Goal: Information Seeking & Learning: Find specific fact

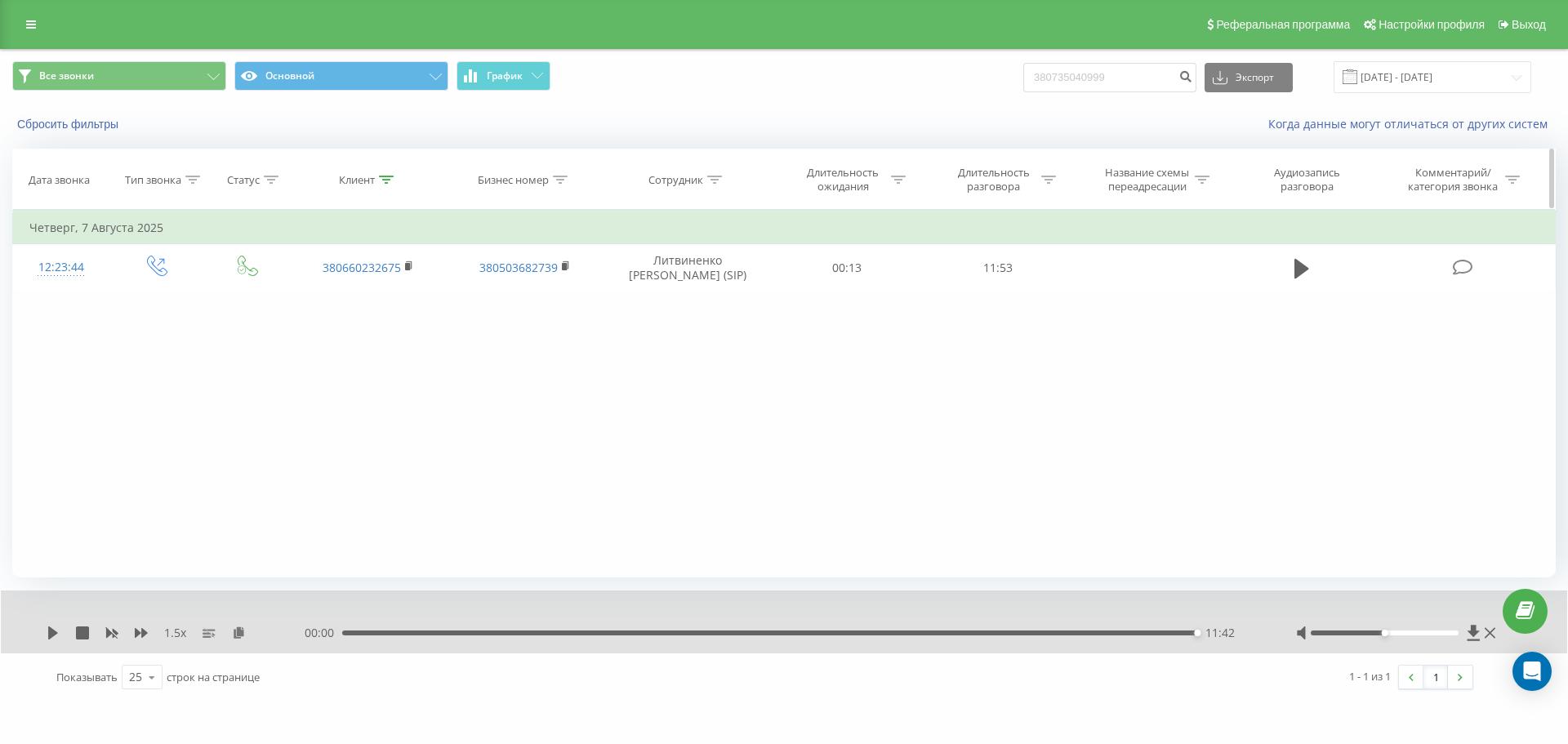
click at [366, 179] on div "Клиент" at bounding box center [356, 180] width 36 height 14
click at [398, 310] on input "380660232675" at bounding box center [368, 297] width 144 height 29
paste input "7093811"
click at [412, 331] on span "OK" at bounding box center [402, 329] width 45 height 25
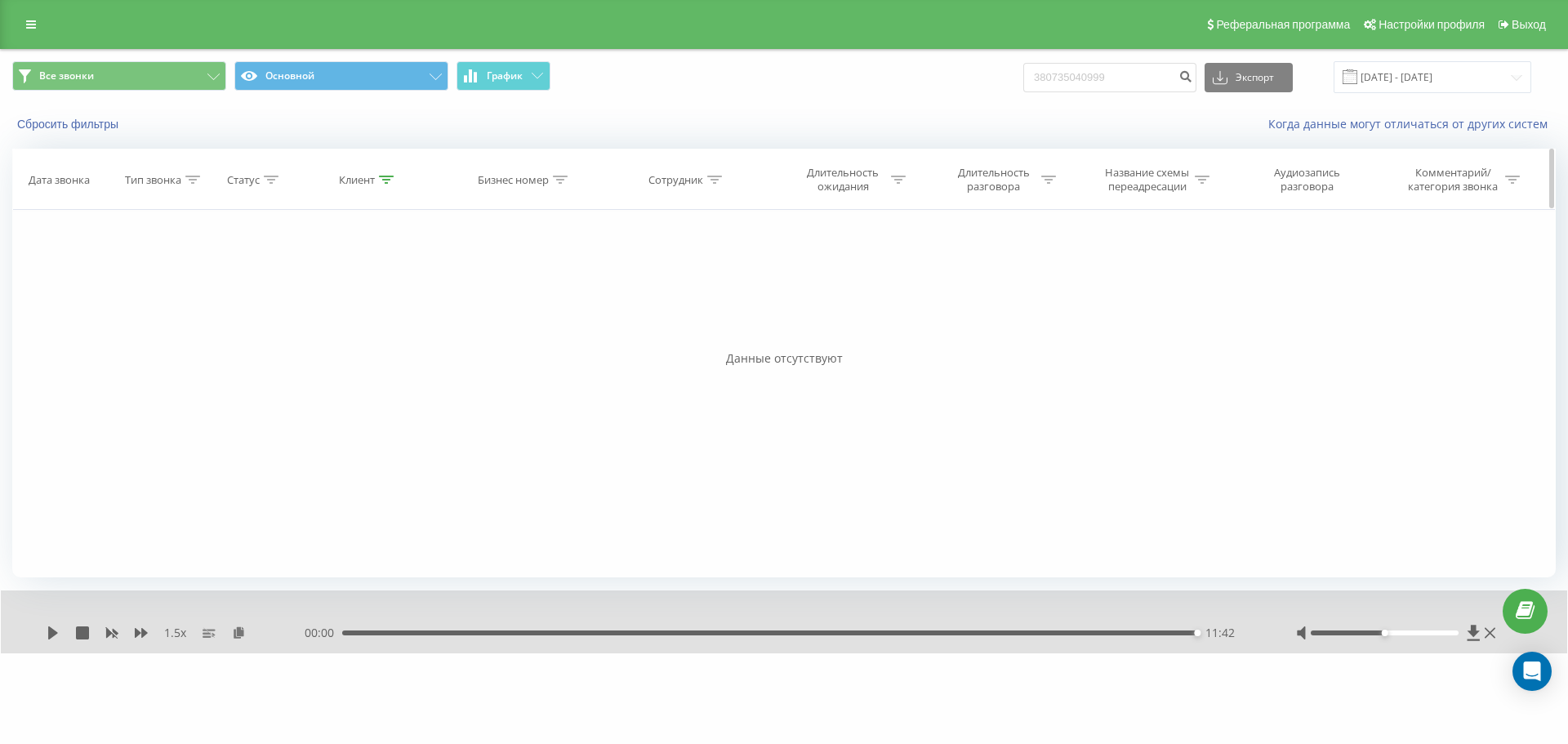
click at [379, 177] on icon at bounding box center [385, 180] width 14 height 8
click at [388, 309] on input "380667093811" at bounding box center [368, 297] width 144 height 29
paste input "312166"
click at [429, 332] on button "OK" at bounding box center [403, 329] width 70 height 20
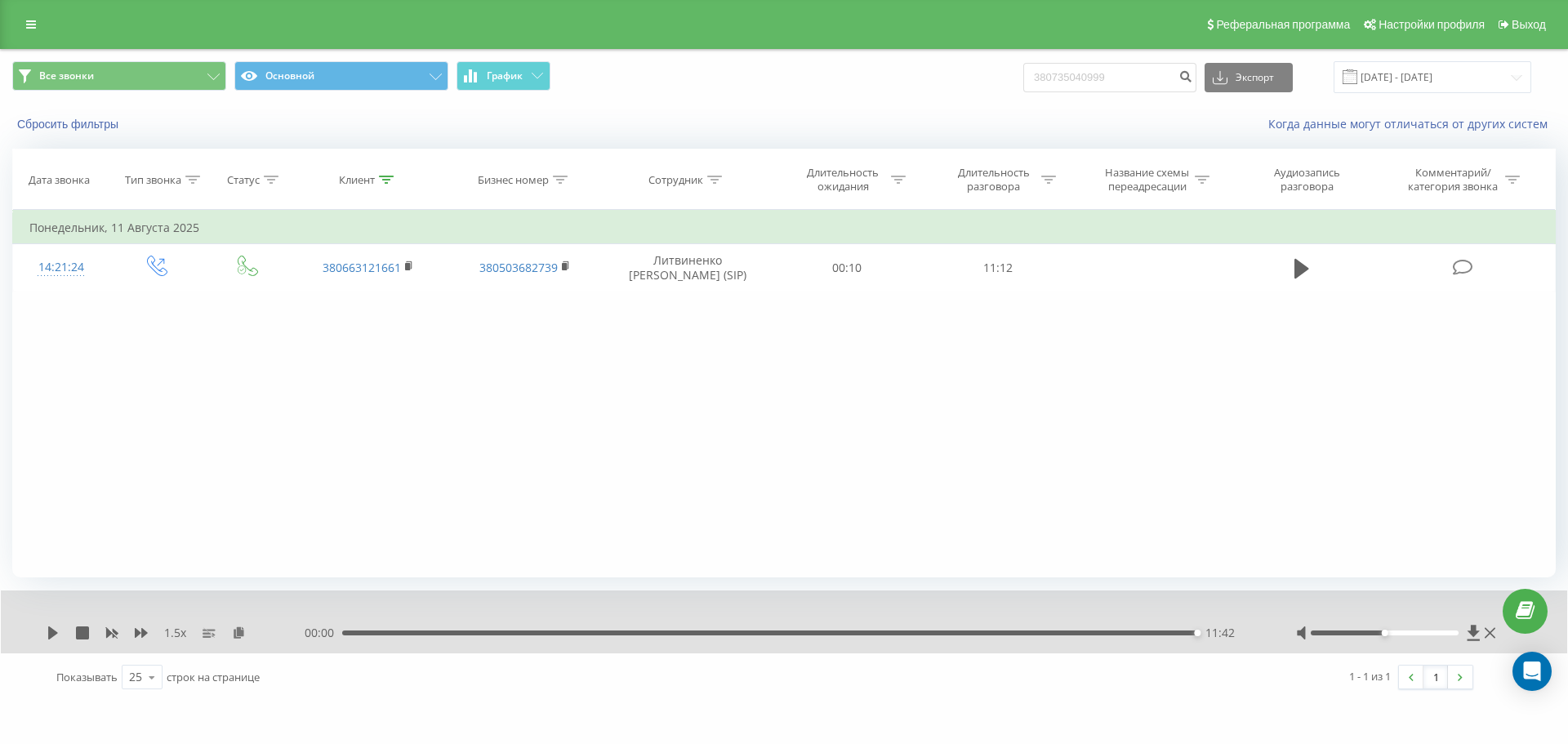
drag, startPoint x: 1300, startPoint y: 272, endPoint x: 907, endPoint y: 297, distance: 393.8
click at [1300, 272] on icon at bounding box center [1301, 269] width 14 height 19
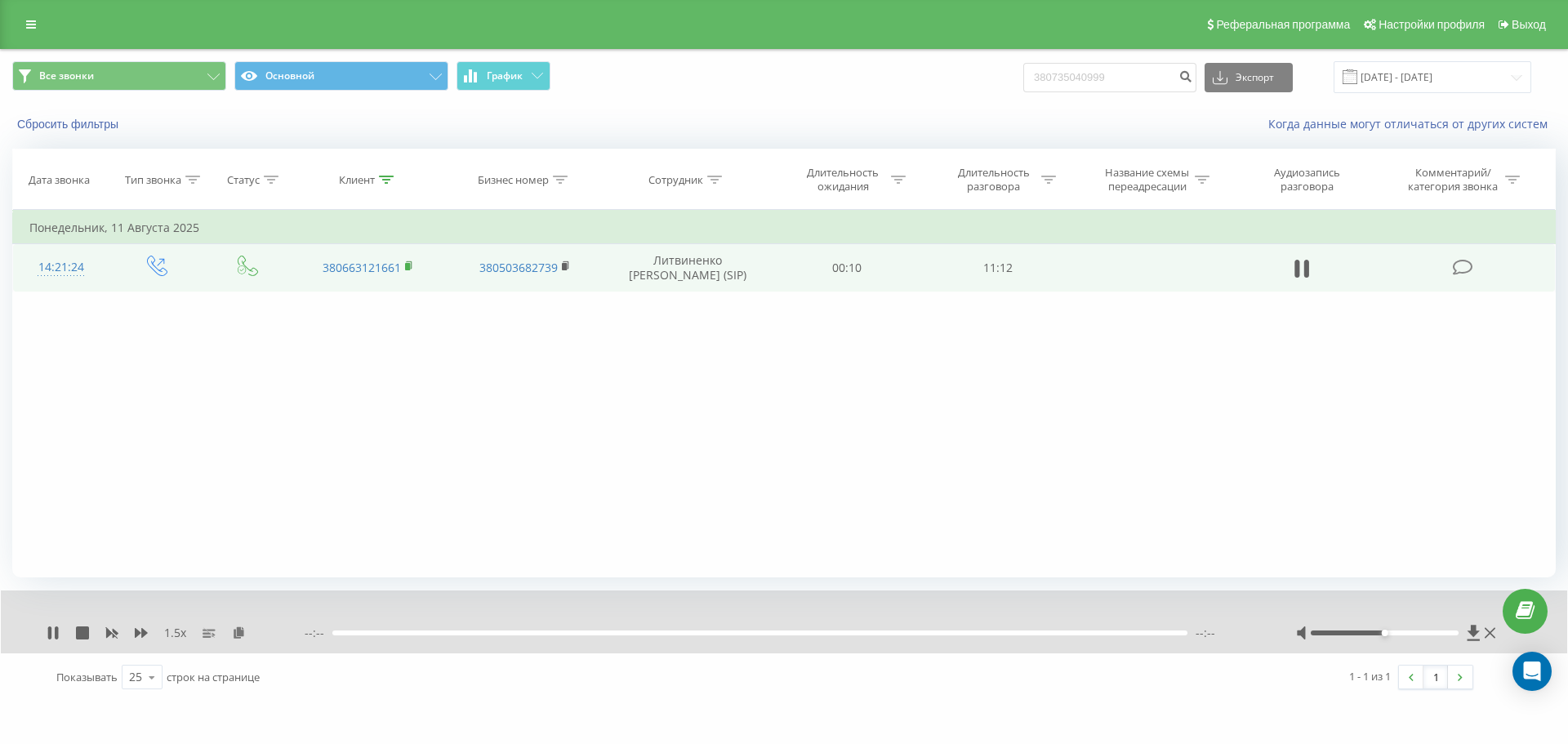
click at [412, 265] on icon at bounding box center [409, 265] width 6 height 8
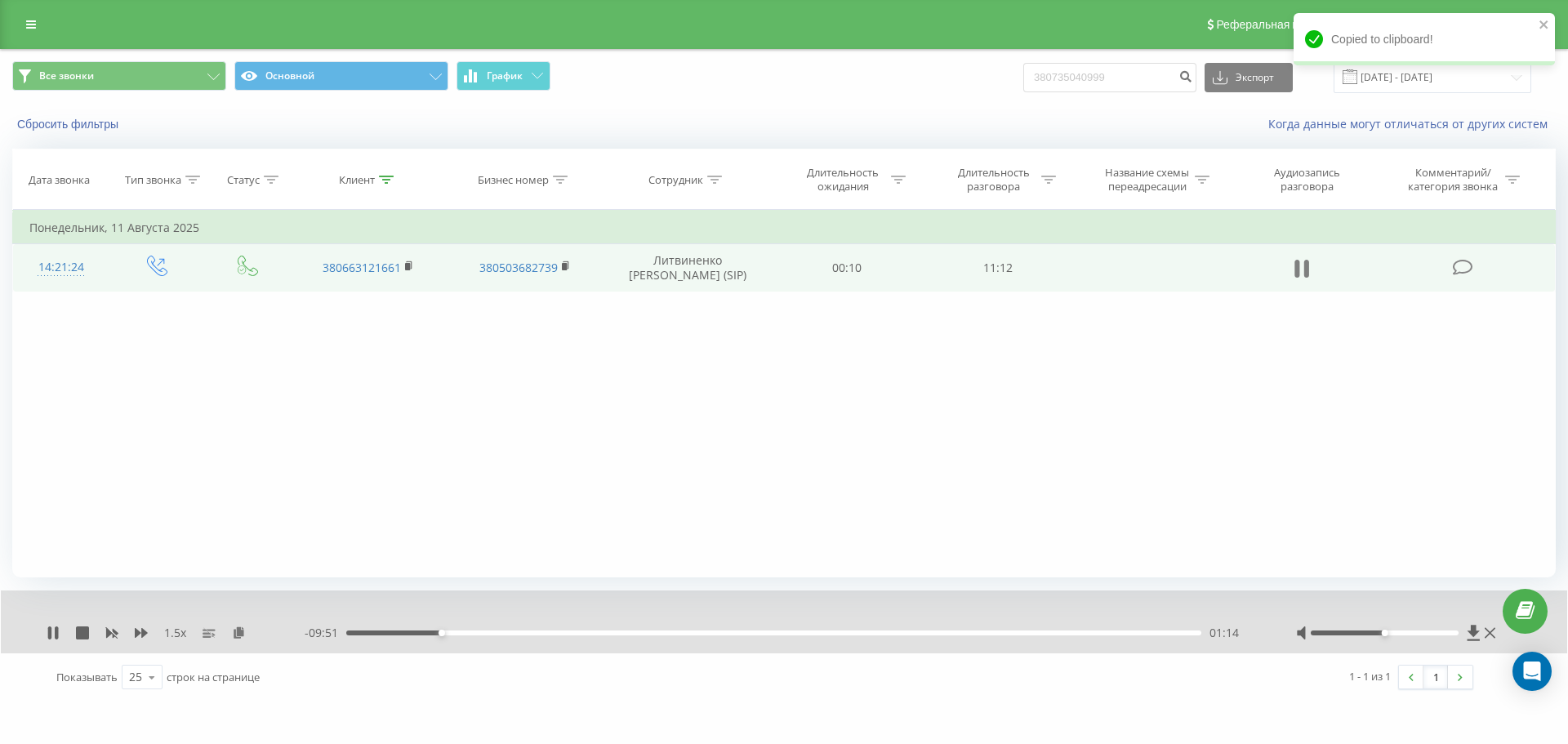
click at [1301, 267] on icon at bounding box center [1301, 269] width 14 height 23
click at [239, 632] on icon at bounding box center [239, 632] width 14 height 12
click at [236, 632] on icon at bounding box center [239, 632] width 14 height 12
click at [52, 633] on icon at bounding box center [53, 633] width 10 height 14
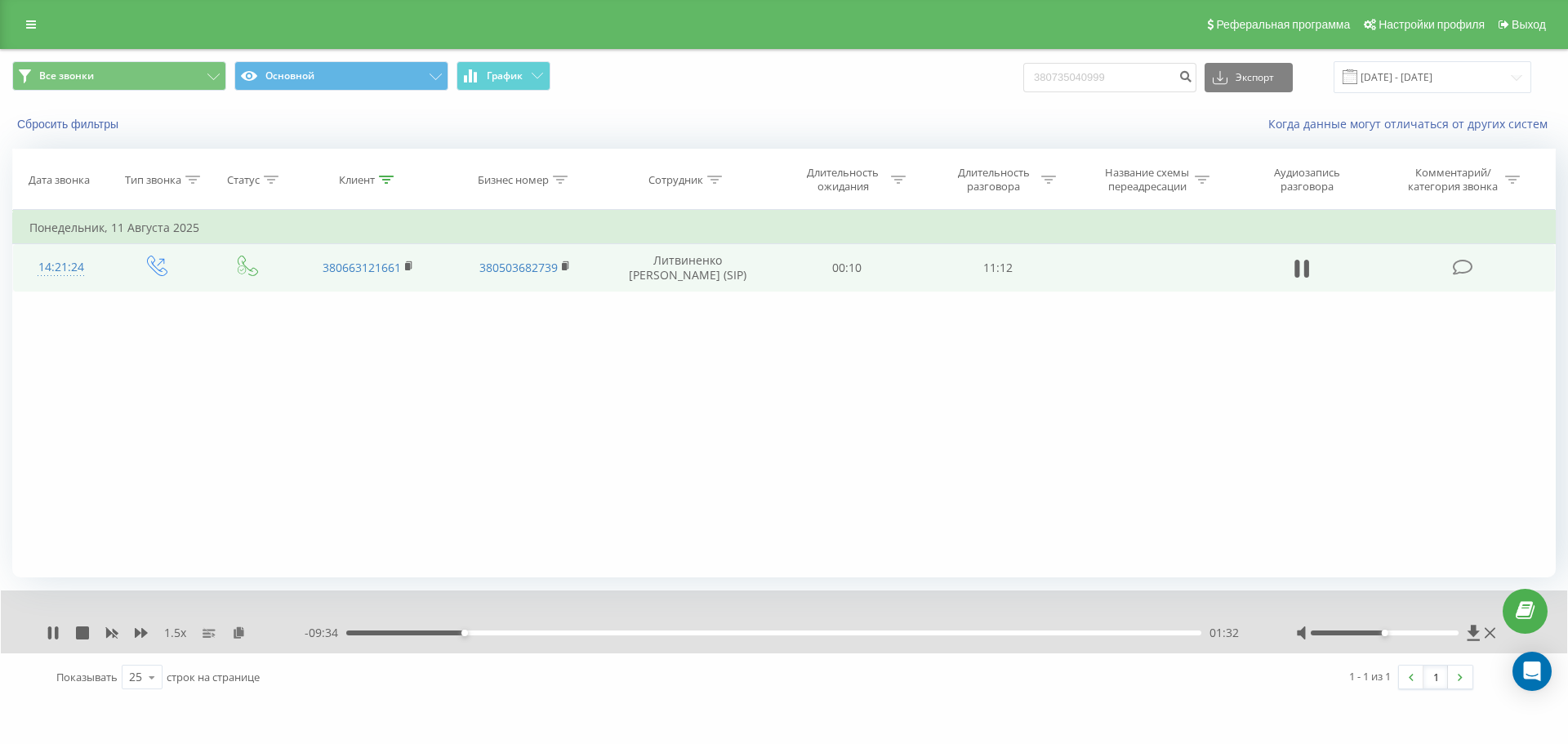
click at [1382, 488] on div "Фильтровать по условию Равно Введите значение Отмена OK Фильтровать по условию …" at bounding box center [784, 393] width 1544 height 367
click at [511, 635] on div "01:57" at bounding box center [773, 633] width 855 height 5
click at [503, 634] on div "02:12" at bounding box center [773, 633] width 855 height 5
click at [494, 633] on div "02:03" at bounding box center [773, 633] width 855 height 5
click at [504, 632] on div "01:56" at bounding box center [773, 633] width 855 height 5
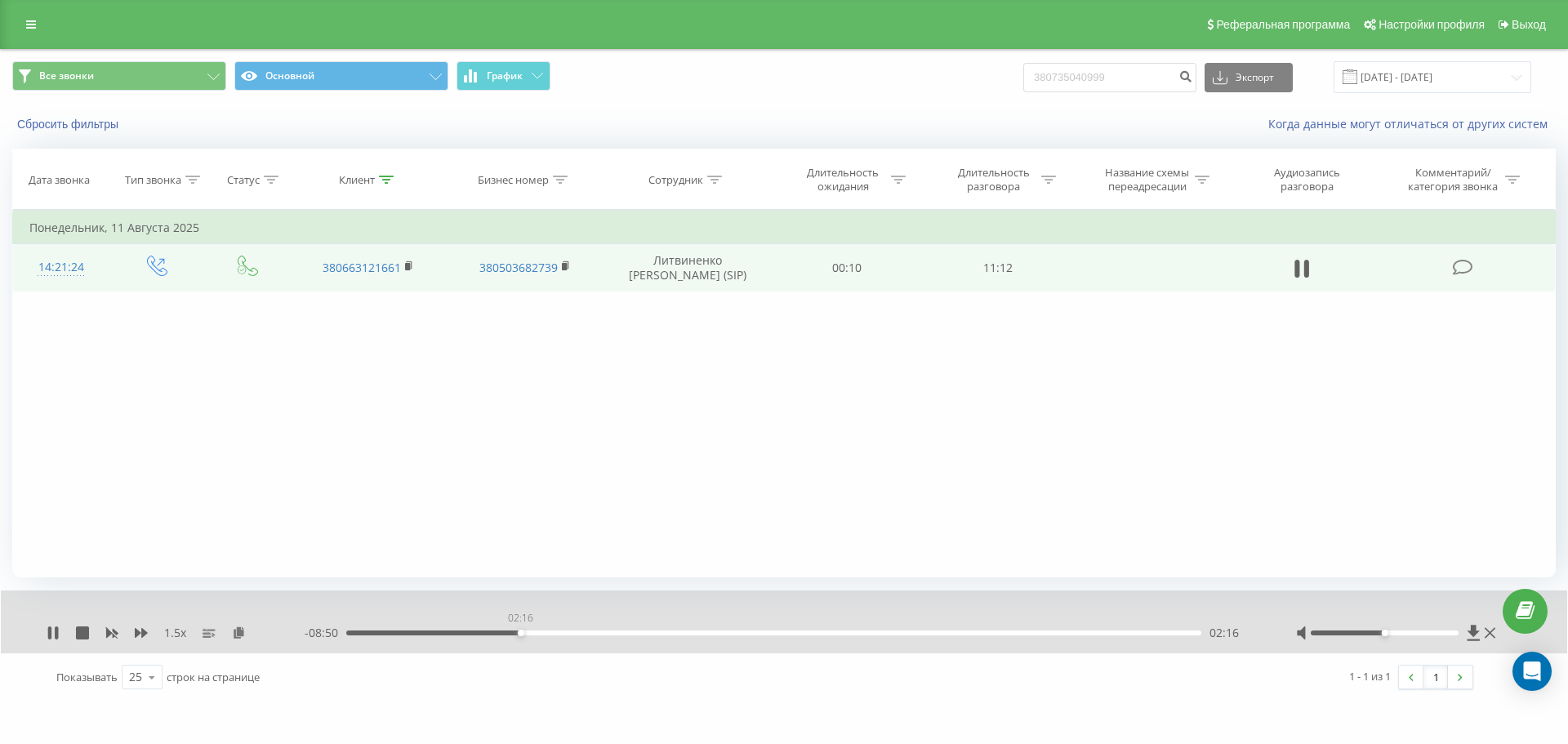
click at [520, 633] on div "02:16" at bounding box center [773, 633] width 855 height 5
click at [499, 633] on div "01:58" at bounding box center [773, 633] width 855 height 5
click at [474, 633] on div "01:59" at bounding box center [773, 633] width 855 height 5
click at [526, 632] on div "01:40" at bounding box center [773, 633] width 855 height 5
click at [535, 632] on div "02:20" at bounding box center [773, 633] width 855 height 5
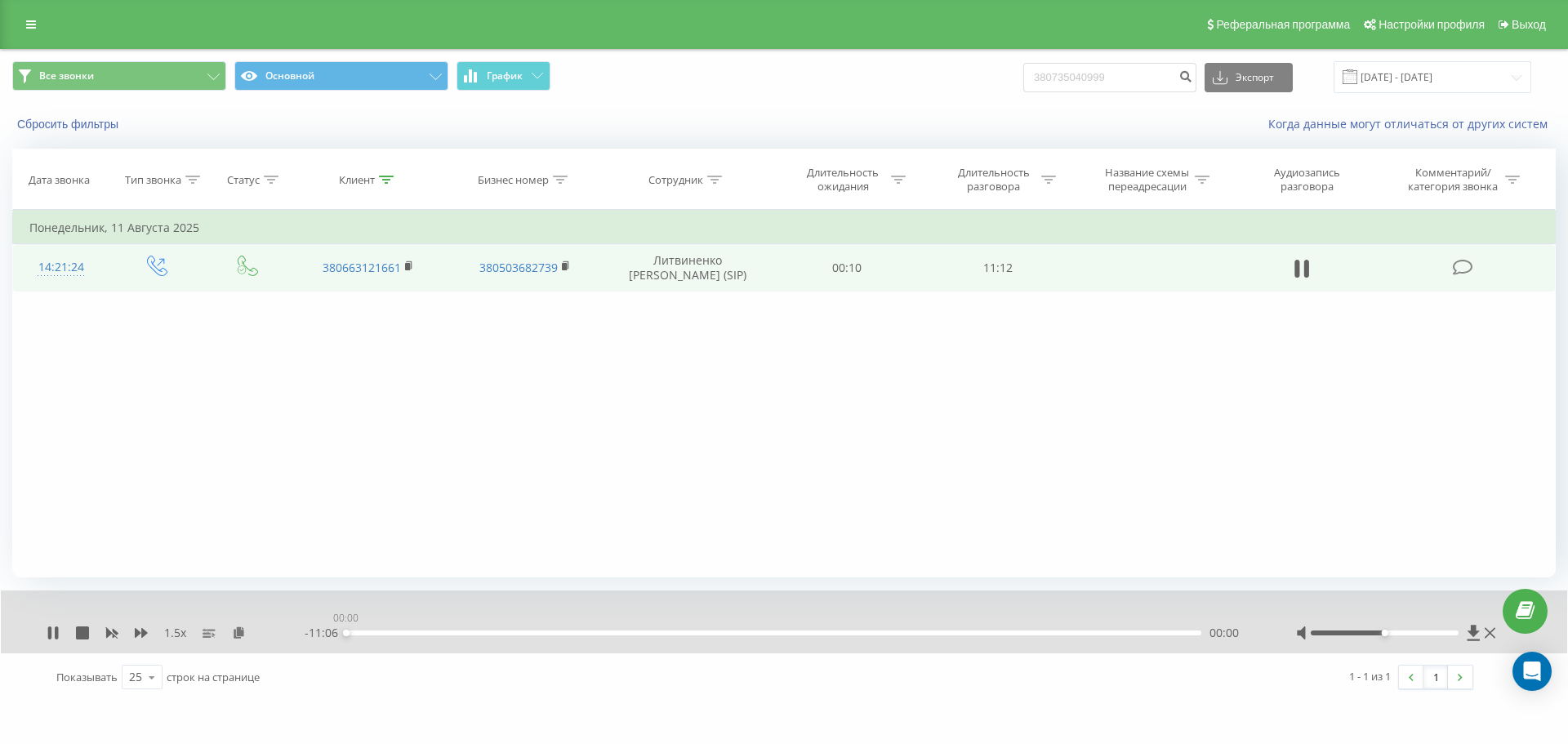
click at [565, 631] on div "00:00" at bounding box center [773, 633] width 855 height 5
click at [580, 631] on div "02:54" at bounding box center [773, 633] width 855 height 5
click at [61, 632] on div "1.5 x" at bounding box center [175, 633] width 258 height 16
click at [53, 629] on icon at bounding box center [53, 633] width 14 height 14
click at [50, 632] on icon at bounding box center [53, 633] width 10 height 14
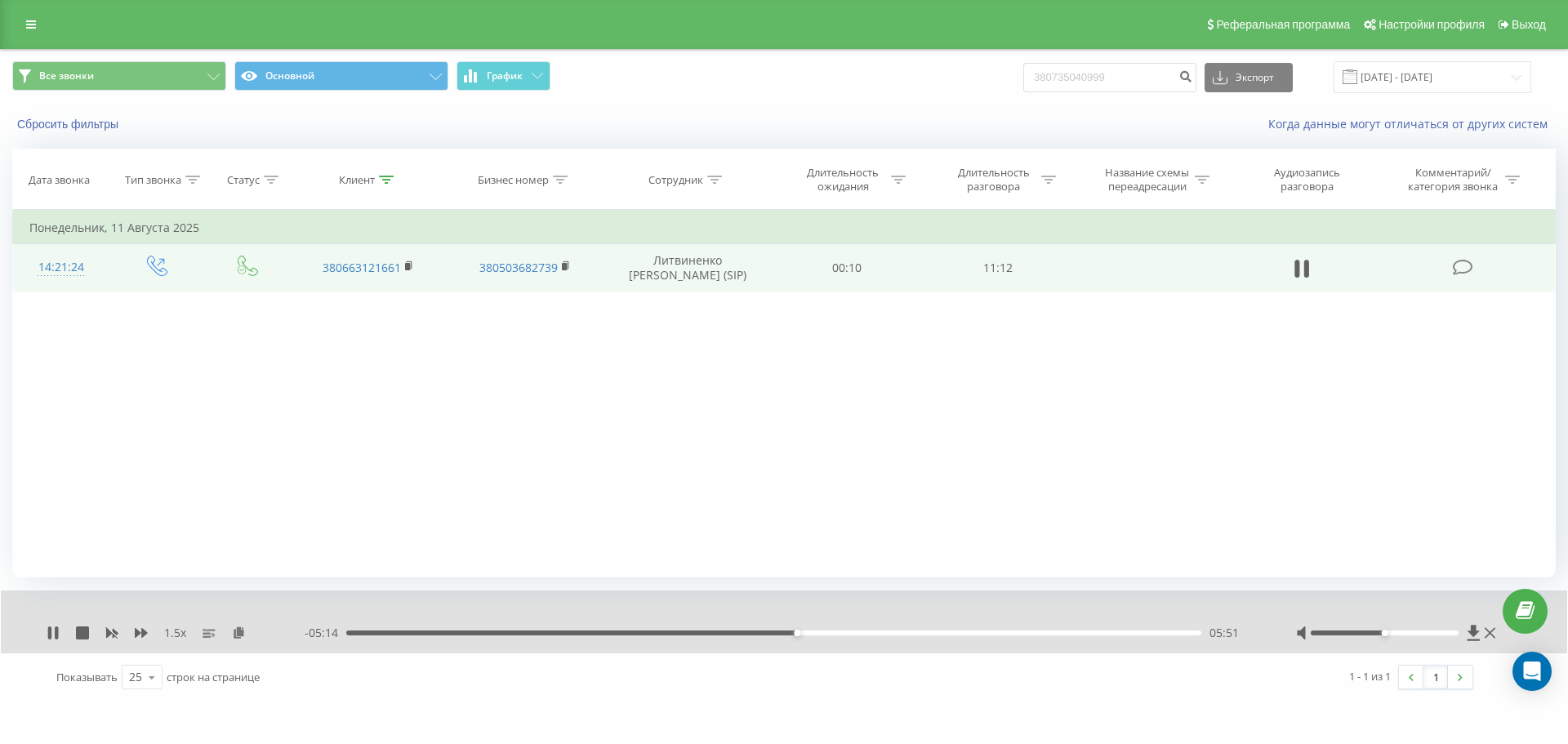
click at [732, 625] on div "- 05:14 05:51 05:51" at bounding box center [780, 633] width 951 height 16
click at [731, 631] on div "05:51" at bounding box center [773, 633] width 855 height 5
click at [846, 633] on div "08:56" at bounding box center [773, 633] width 855 height 5
click at [875, 631] on div "06:39" at bounding box center [773, 633] width 855 height 5
click at [858, 630] on div "- 04:12 06:53 06:53" at bounding box center [780, 633] width 951 height 16
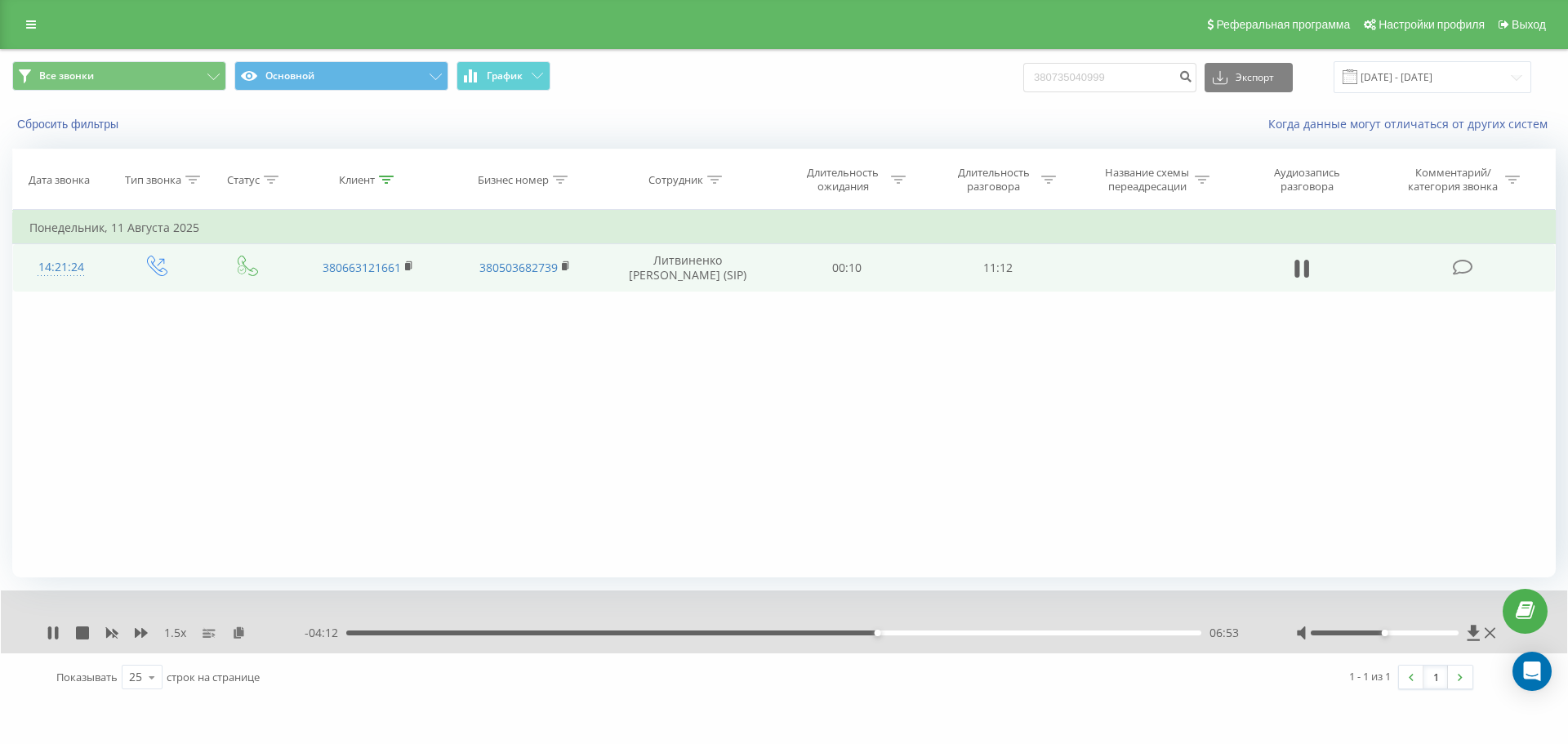
click at [858, 631] on div "06:53" at bounding box center [773, 633] width 855 height 5
click at [1045, 626] on div "- 03:17 07:48 07:48" at bounding box center [780, 633] width 951 height 16
click at [1069, 631] on div "07:48" at bounding box center [773, 633] width 855 height 5
click at [1099, 632] on div "09:39" at bounding box center [773, 633] width 855 height 5
click at [1114, 632] on div "09:58" at bounding box center [773, 633] width 855 height 5
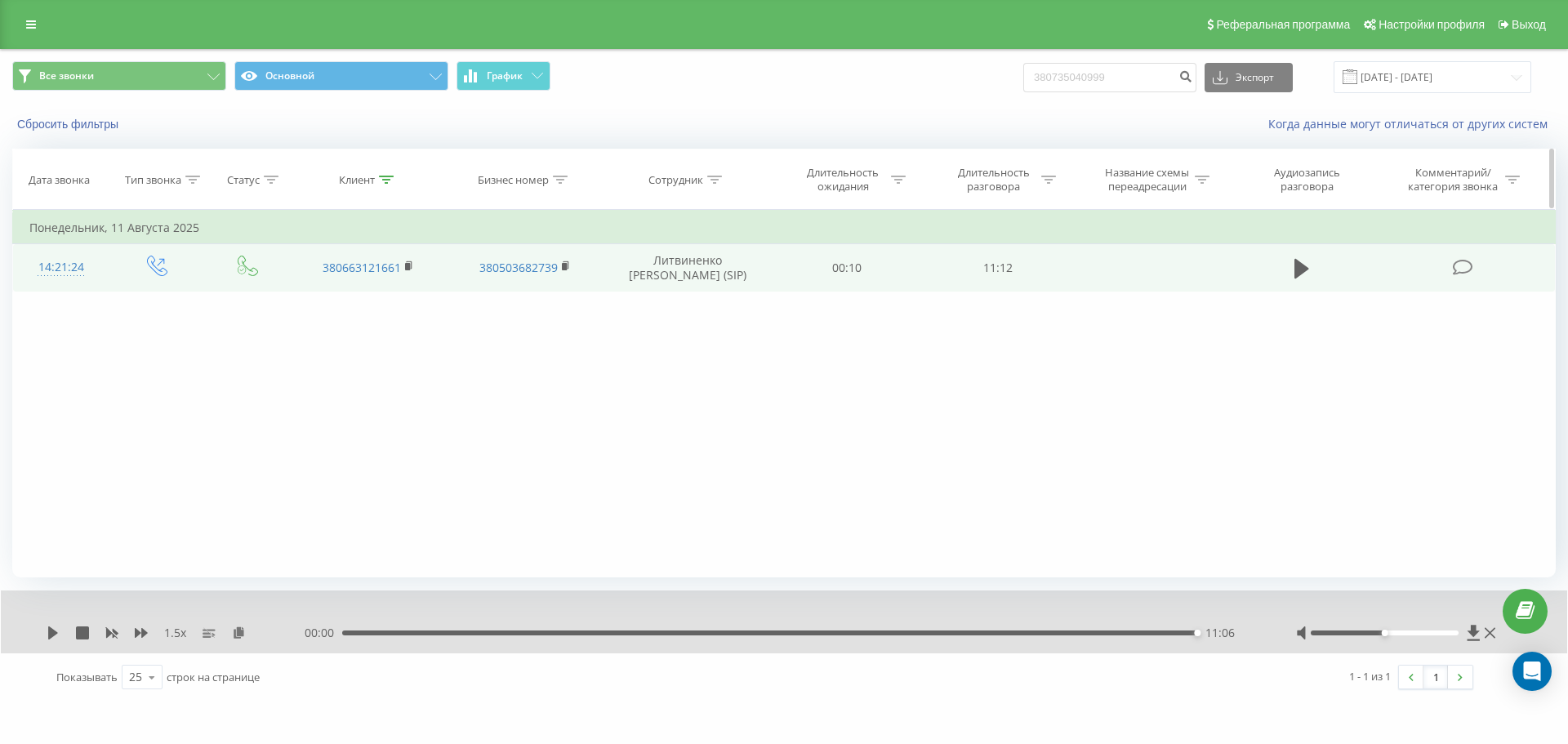
click at [375, 184] on div "Клиент" at bounding box center [356, 180] width 36 height 14
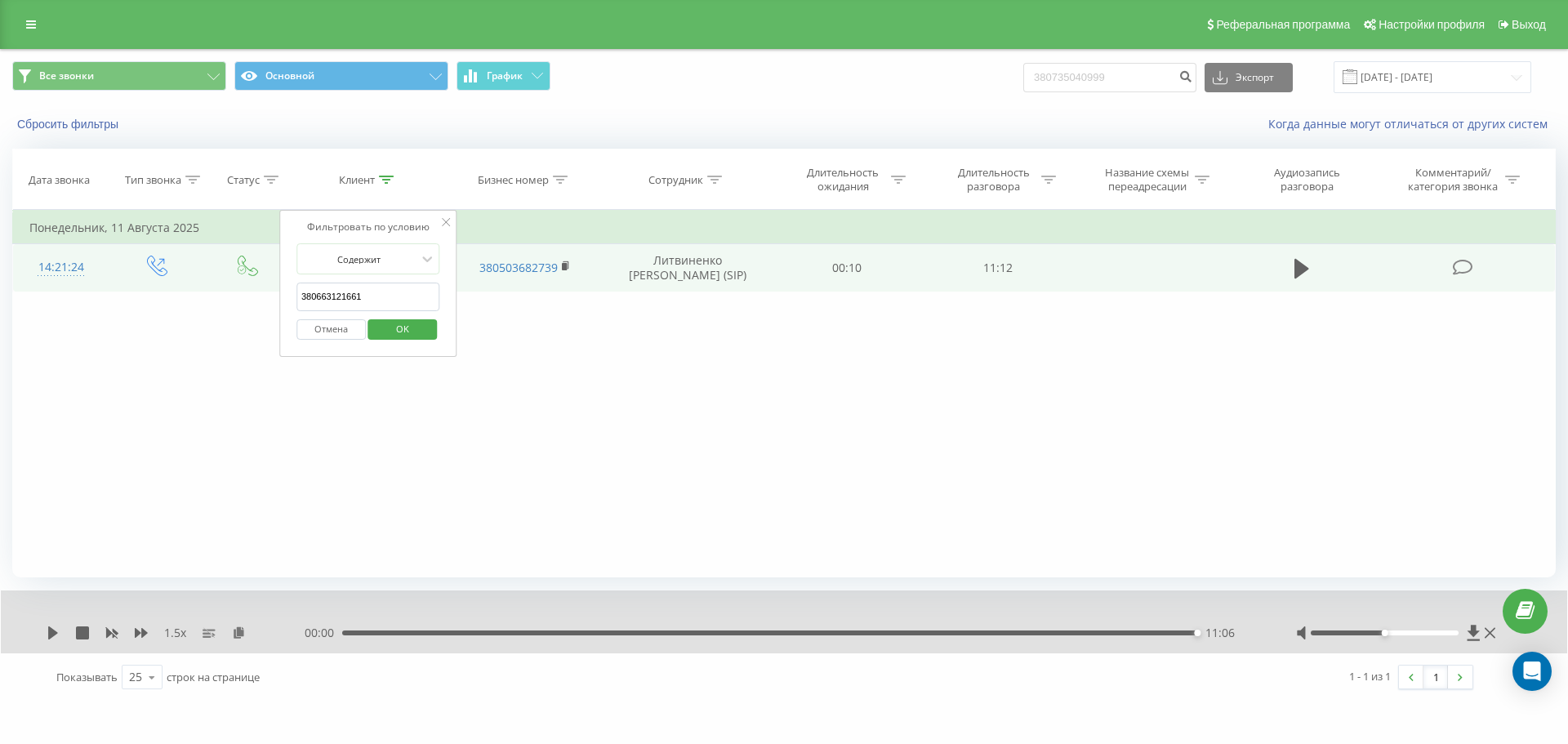
click at [396, 292] on input "380663121661" at bounding box center [368, 297] width 144 height 29
paste input "709381"
drag, startPoint x: 412, startPoint y: 324, endPoint x: 419, endPoint y: 312, distance: 13.9
click at [413, 324] on span "OK" at bounding box center [402, 329] width 45 height 25
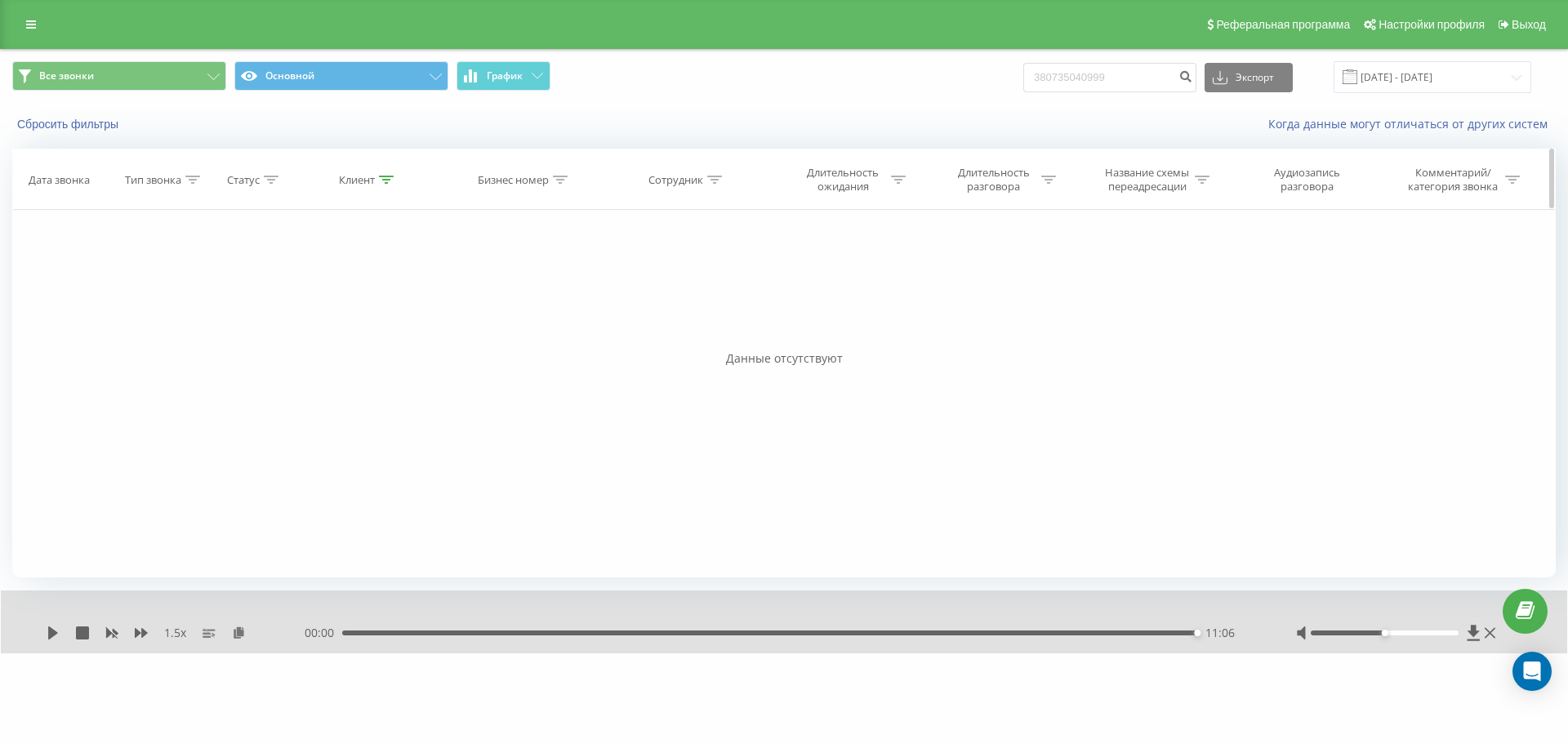
click at [372, 181] on div "Клиент" at bounding box center [356, 180] width 36 height 14
click at [387, 294] on input "380667093811" at bounding box center [368, 297] width 144 height 29
paste input "505280377"
click at [398, 328] on span "OK" at bounding box center [402, 329] width 45 height 25
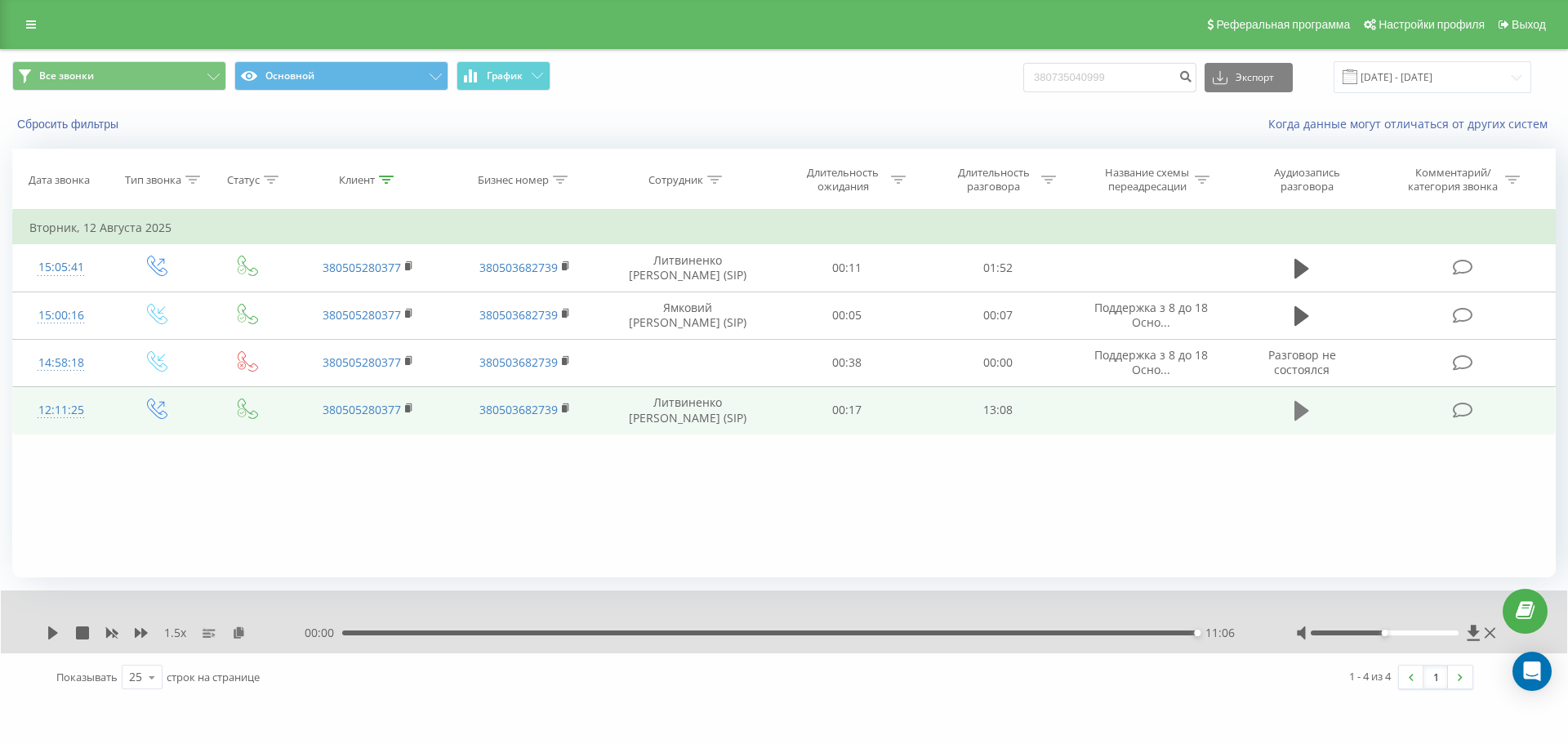
click at [1296, 410] on icon at bounding box center [1301, 411] width 14 height 19
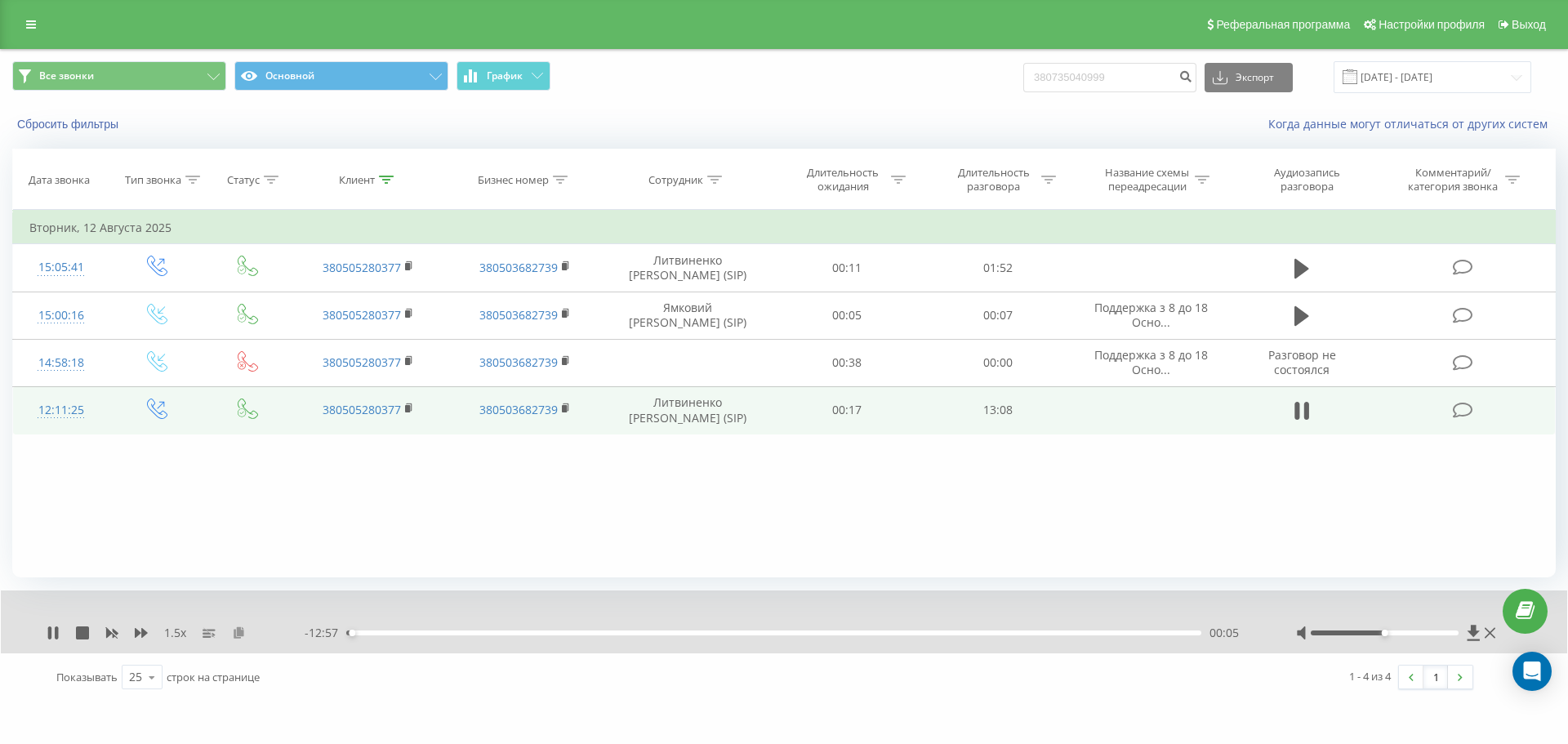
click at [238, 633] on icon at bounding box center [239, 632] width 14 height 12
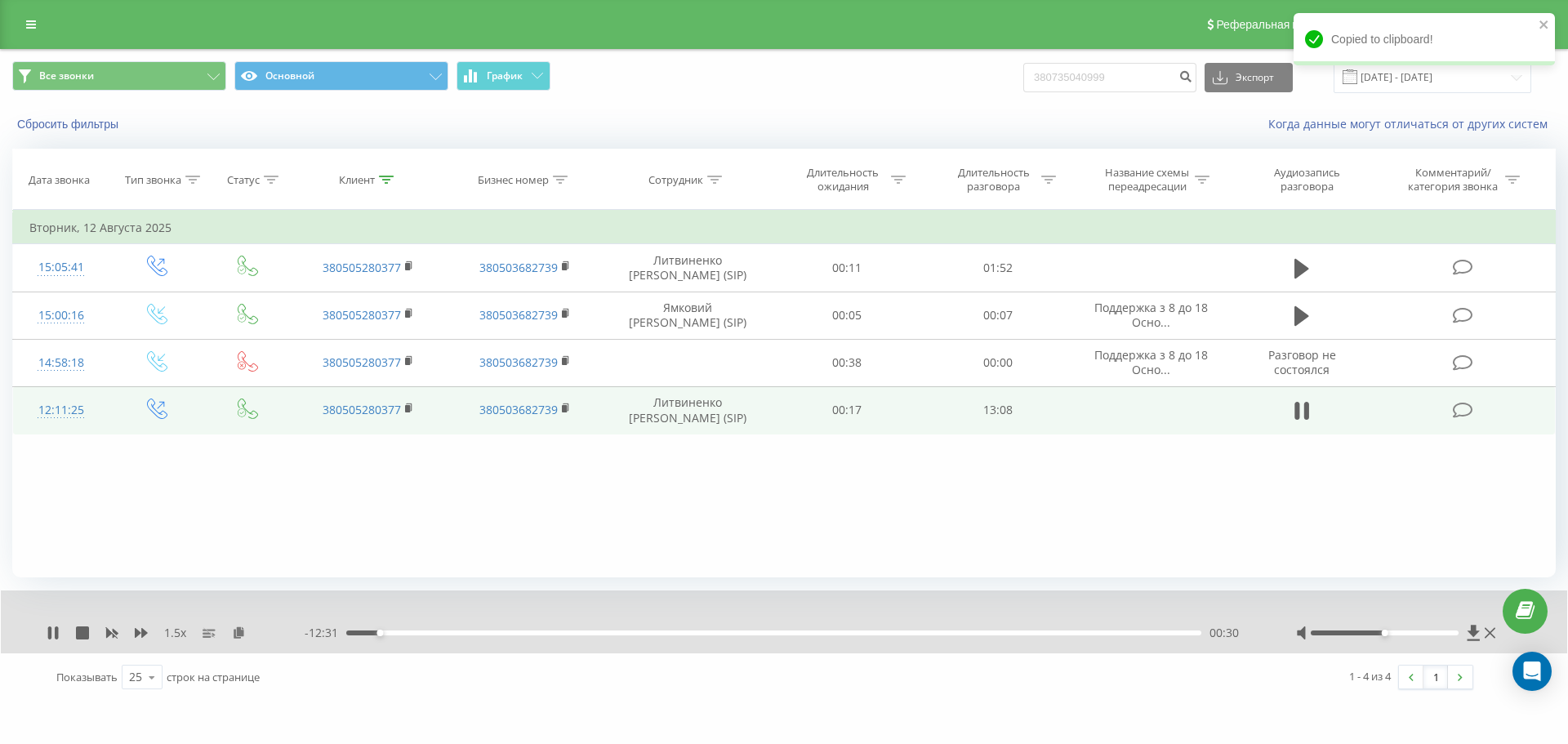
click at [392, 636] on div "- 12:31 00:30 00:30" at bounding box center [780, 633] width 951 height 16
click at [387, 633] on div "00:38" at bounding box center [773, 633] width 855 height 5
click at [396, 632] on div "00:39" at bounding box center [773, 633] width 855 height 5
click at [407, 634] on div "00:47" at bounding box center [773, 633] width 855 height 5
click at [415, 632] on div "00:56" at bounding box center [773, 633] width 855 height 5
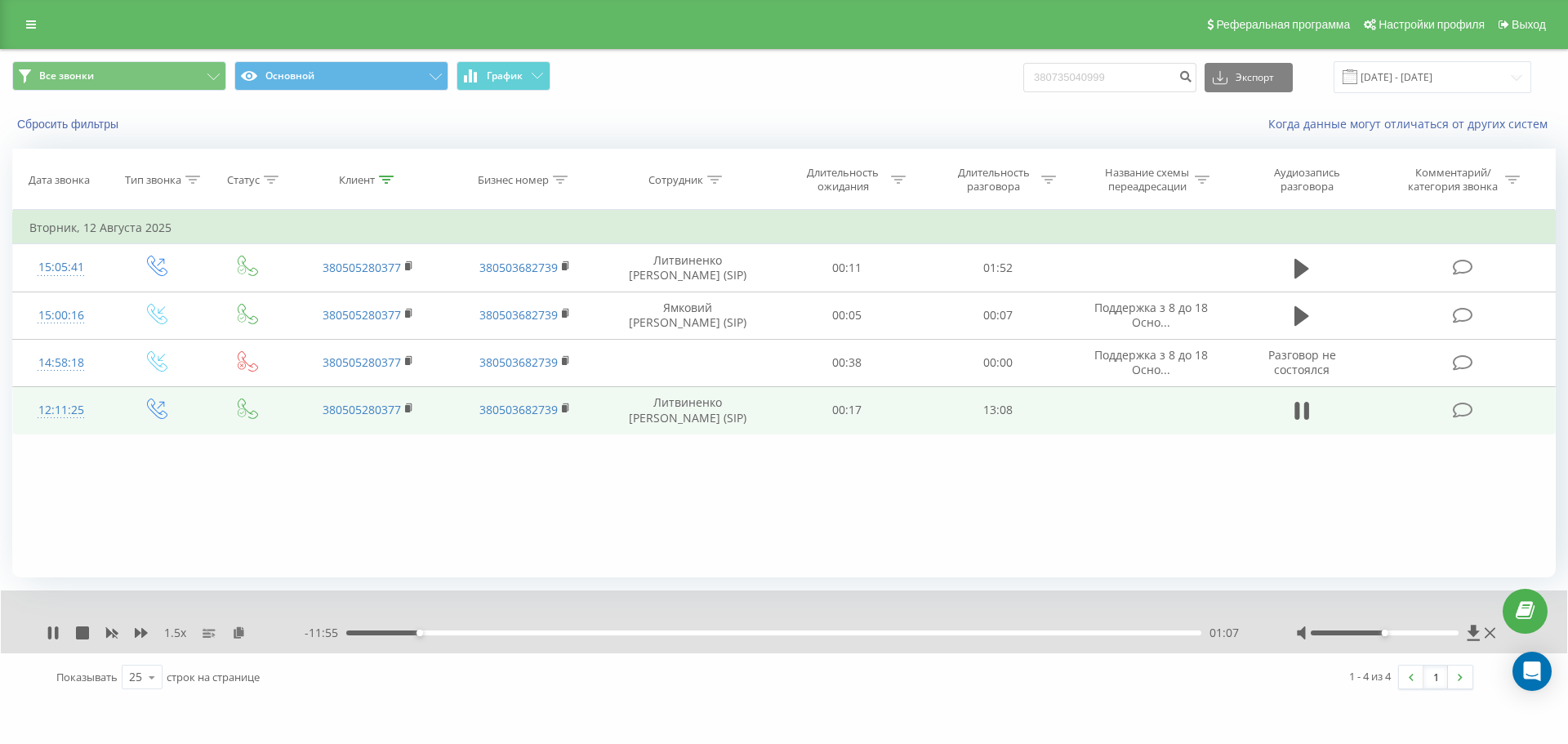
click at [433, 631] on div "01:07" at bounding box center [773, 633] width 855 height 5
click at [445, 633] on div "01:31" at bounding box center [773, 633] width 855 height 5
click at [457, 633] on div "01:33" at bounding box center [773, 633] width 855 height 5
click at [464, 632] on div "01:41" at bounding box center [773, 633] width 855 height 5
click at [472, 635] on div "01:48" at bounding box center [773, 633] width 855 height 5
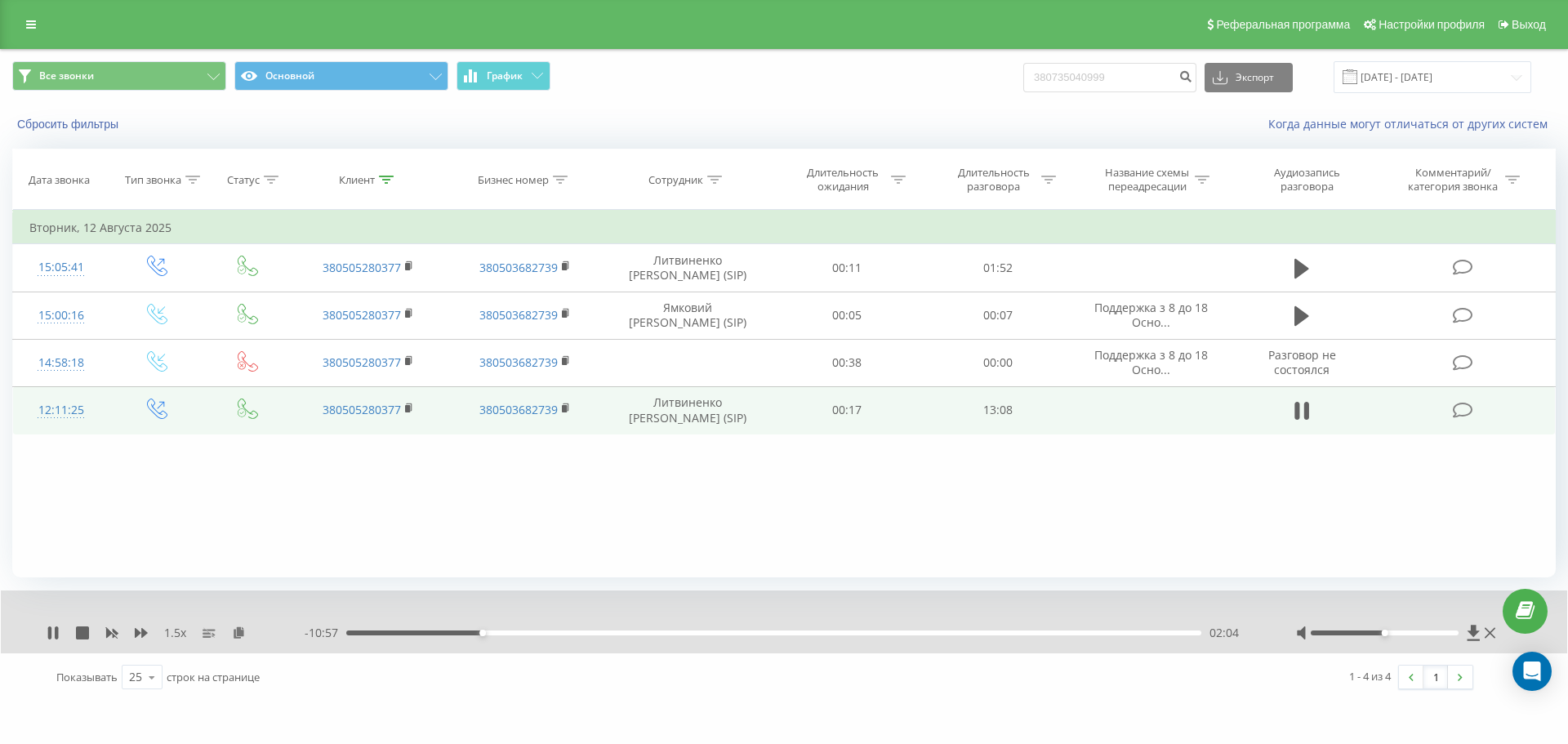
click at [490, 636] on div "02:04" at bounding box center [773, 633] width 855 height 5
click at [499, 635] on div "02:19" at bounding box center [773, 633] width 855 height 5
click at [510, 632] on div "02:19" at bounding box center [773, 633] width 855 height 5
click at [519, 630] on div "- 10:31 02:31 02:31" at bounding box center [780, 633] width 951 height 16
click at [523, 633] on div "00:00" at bounding box center [773, 633] width 855 height 5
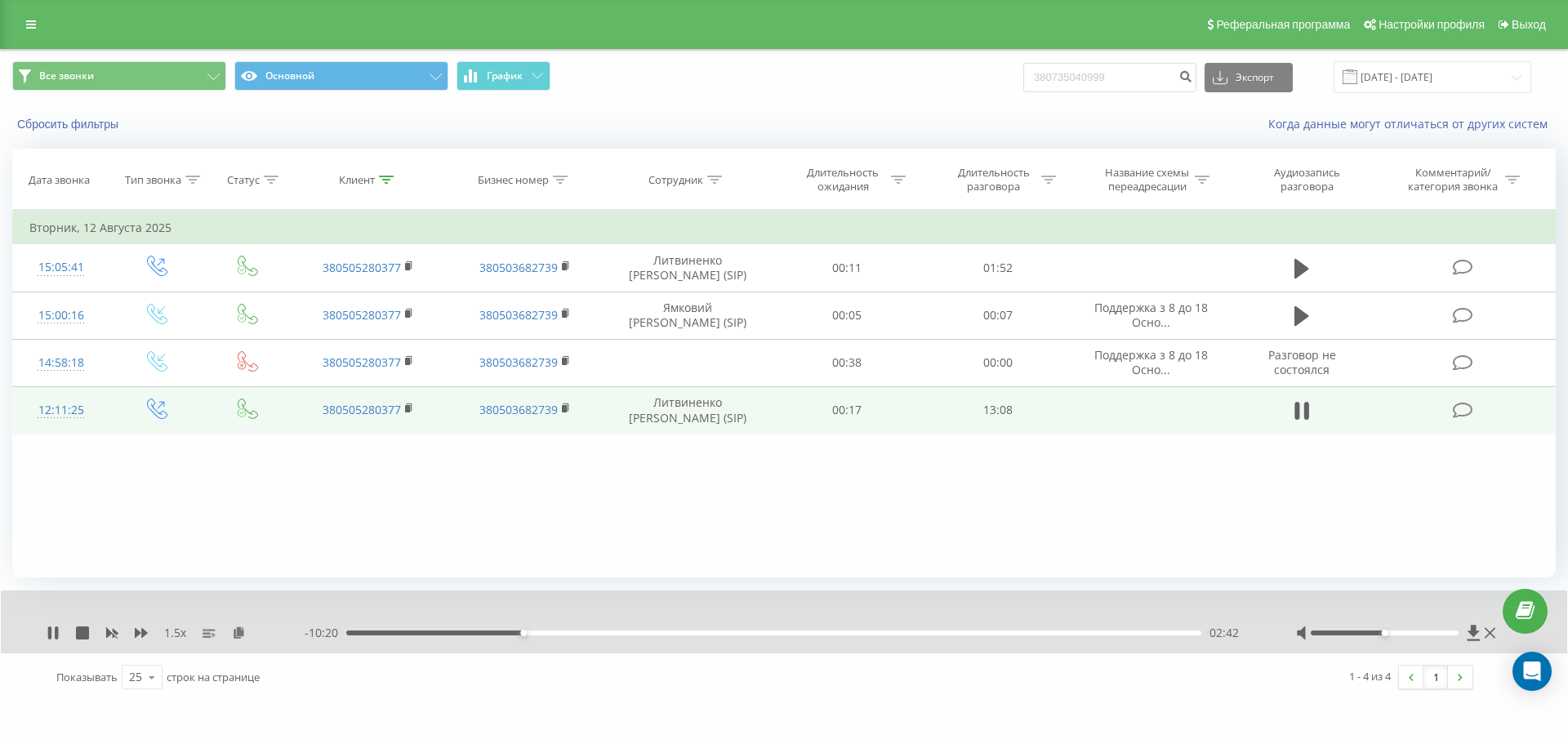
click at [532, 633] on div "02:42" at bounding box center [773, 633] width 855 height 5
click at [546, 632] on div "02:51" at bounding box center [773, 633] width 855 height 5
click at [557, 633] on div "03:06" at bounding box center [773, 633] width 855 height 5
click at [573, 635] on div "00:00" at bounding box center [773, 633] width 855 height 5
click at [584, 636] on div "03:29" at bounding box center [773, 633] width 855 height 5
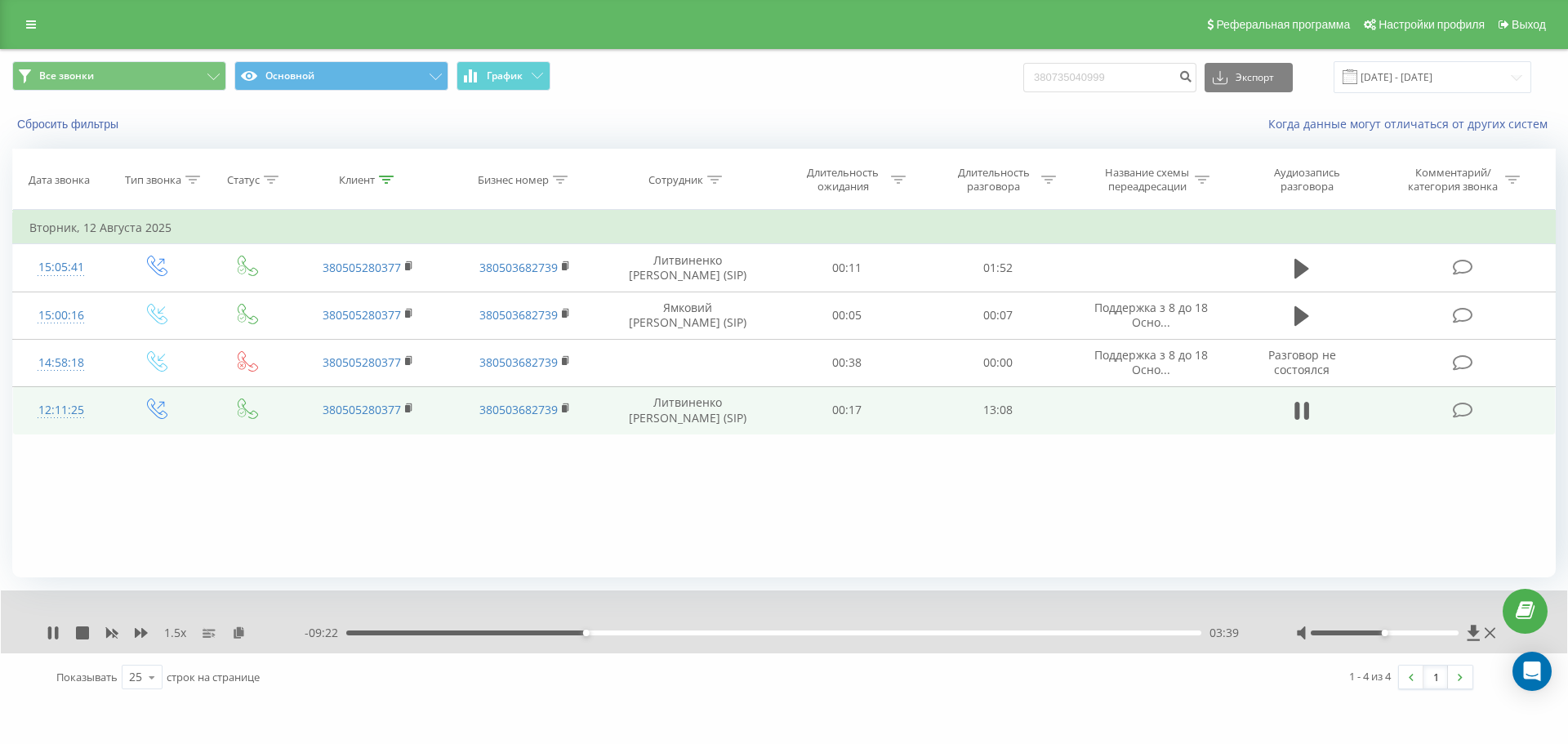
click at [597, 633] on div "03:39" at bounding box center [773, 633] width 855 height 5
click at [610, 631] on div "03:51" at bounding box center [773, 633] width 855 height 5
click at [620, 633] on div "04:02" at bounding box center [773, 633] width 855 height 5
click at [629, 635] on div "04:19" at bounding box center [773, 633] width 855 height 5
click at [641, 634] on div "04:21" at bounding box center [773, 633] width 855 height 5
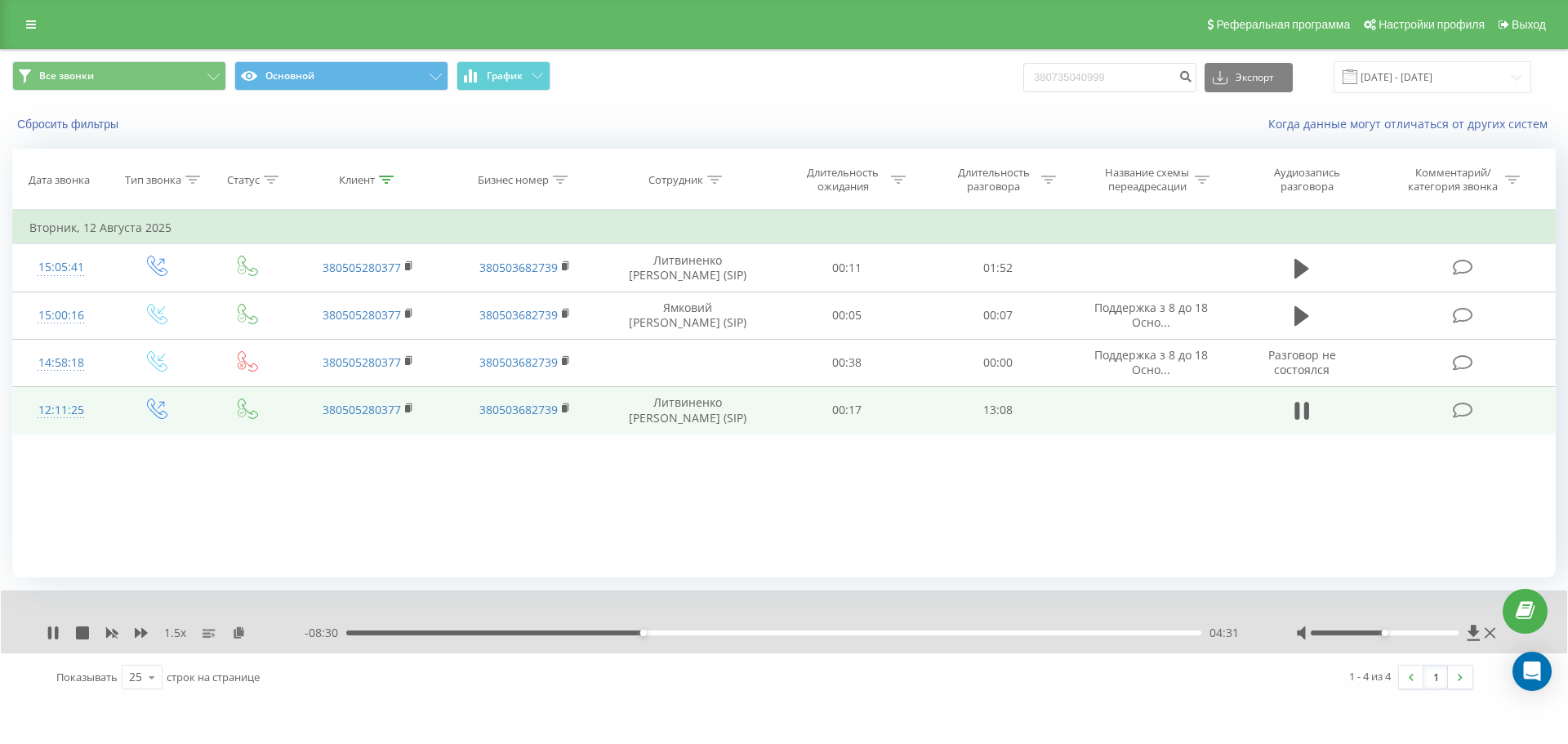
click at [653, 636] on div "04:31" at bounding box center [773, 633] width 855 height 5
click at [663, 634] on div "04:42" at bounding box center [773, 633] width 855 height 5
click at [674, 635] on div "04:54" at bounding box center [773, 633] width 855 height 5
click at [680, 633] on div "05:01" at bounding box center [773, 633] width 855 height 5
click at [701, 633] on div "00:00" at bounding box center [773, 633] width 855 height 5
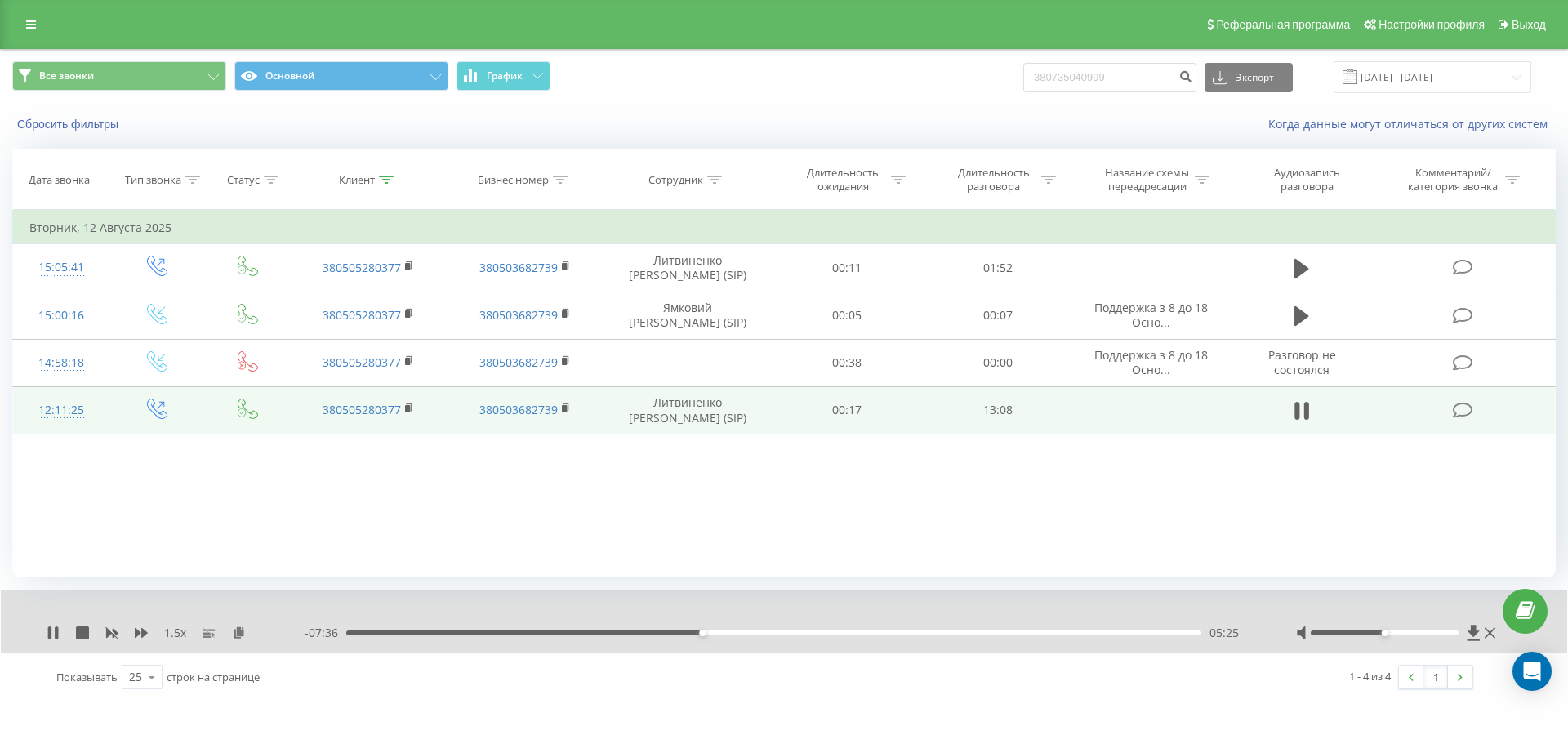
click at [710, 633] on div "05:25" at bounding box center [773, 633] width 855 height 5
click at [721, 634] on div "05:34" at bounding box center [773, 633] width 855 height 5
click at [727, 631] on div "05:49" at bounding box center [773, 633] width 855 height 5
click at [749, 636] on div "- 07:00 06:02 06:02" at bounding box center [780, 633] width 951 height 16
click at [747, 631] on div "06:02" at bounding box center [773, 633] width 855 height 5
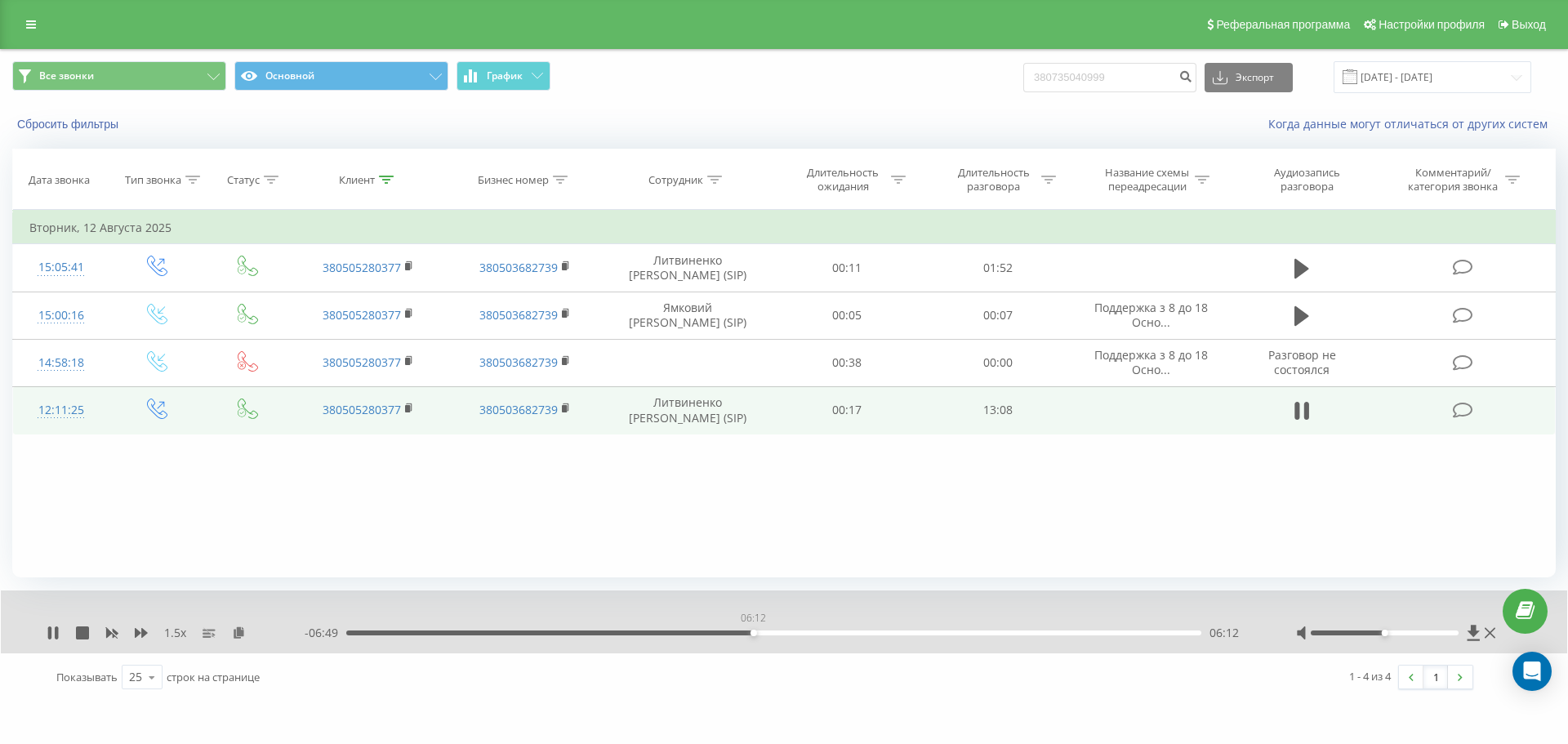
click at [753, 632] on div "06:12" at bounding box center [773, 633] width 855 height 5
click at [764, 634] on div "06:13" at bounding box center [773, 633] width 855 height 5
click at [775, 633] on div "06:23" at bounding box center [773, 633] width 855 height 5
click at [793, 633] on div "06:49" at bounding box center [773, 633] width 855 height 5
click at [809, 633] on div "06:51" at bounding box center [773, 633] width 855 height 5
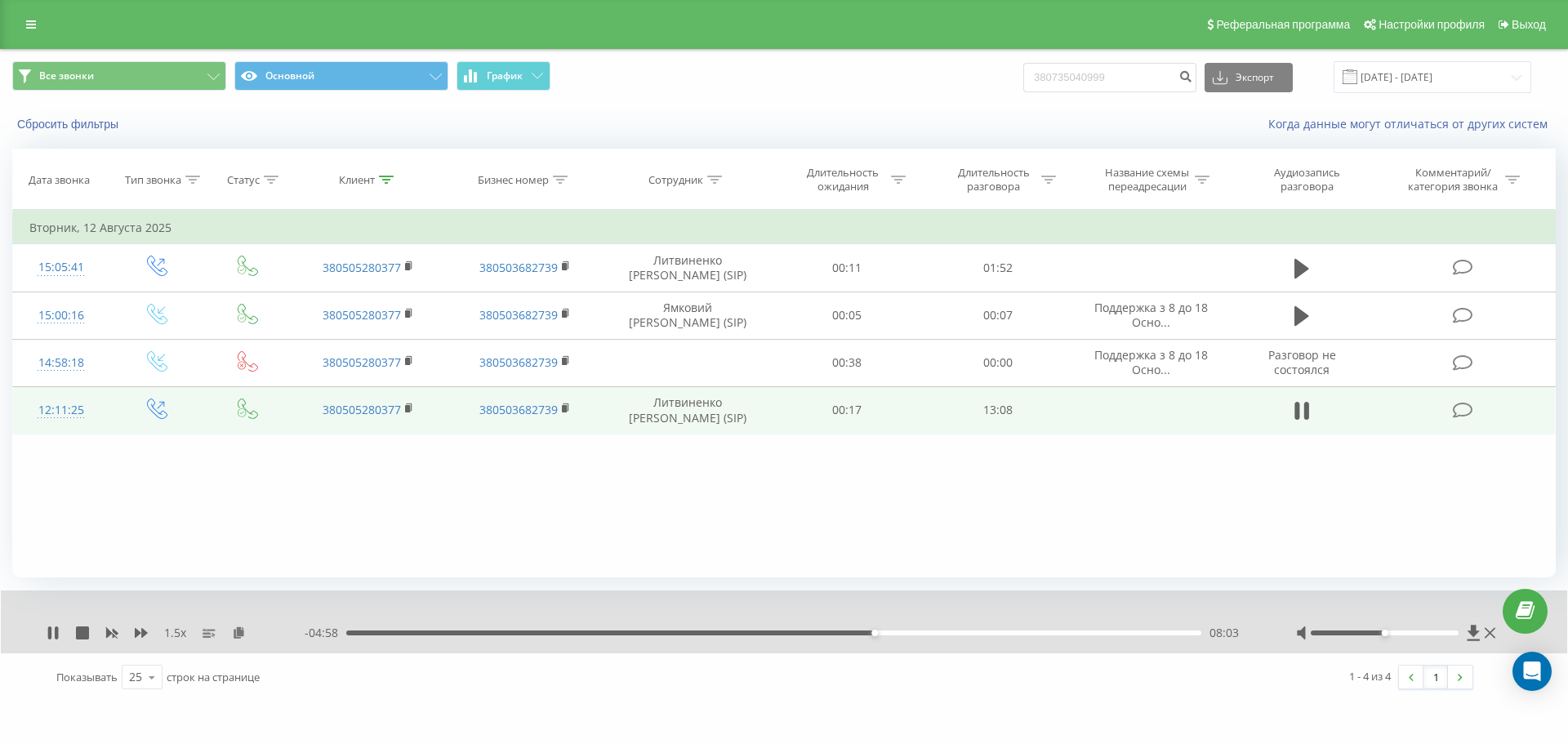
click at [883, 631] on div "08:03" at bounding box center [773, 633] width 855 height 5
click at [894, 631] on div "08:14" at bounding box center [773, 633] width 855 height 5
click at [901, 633] on div "08:21" at bounding box center [773, 633] width 855 height 5
click at [910, 633] on div "08:29" at bounding box center [773, 633] width 855 height 5
click at [919, 634] on div "08:37" at bounding box center [773, 633] width 855 height 5
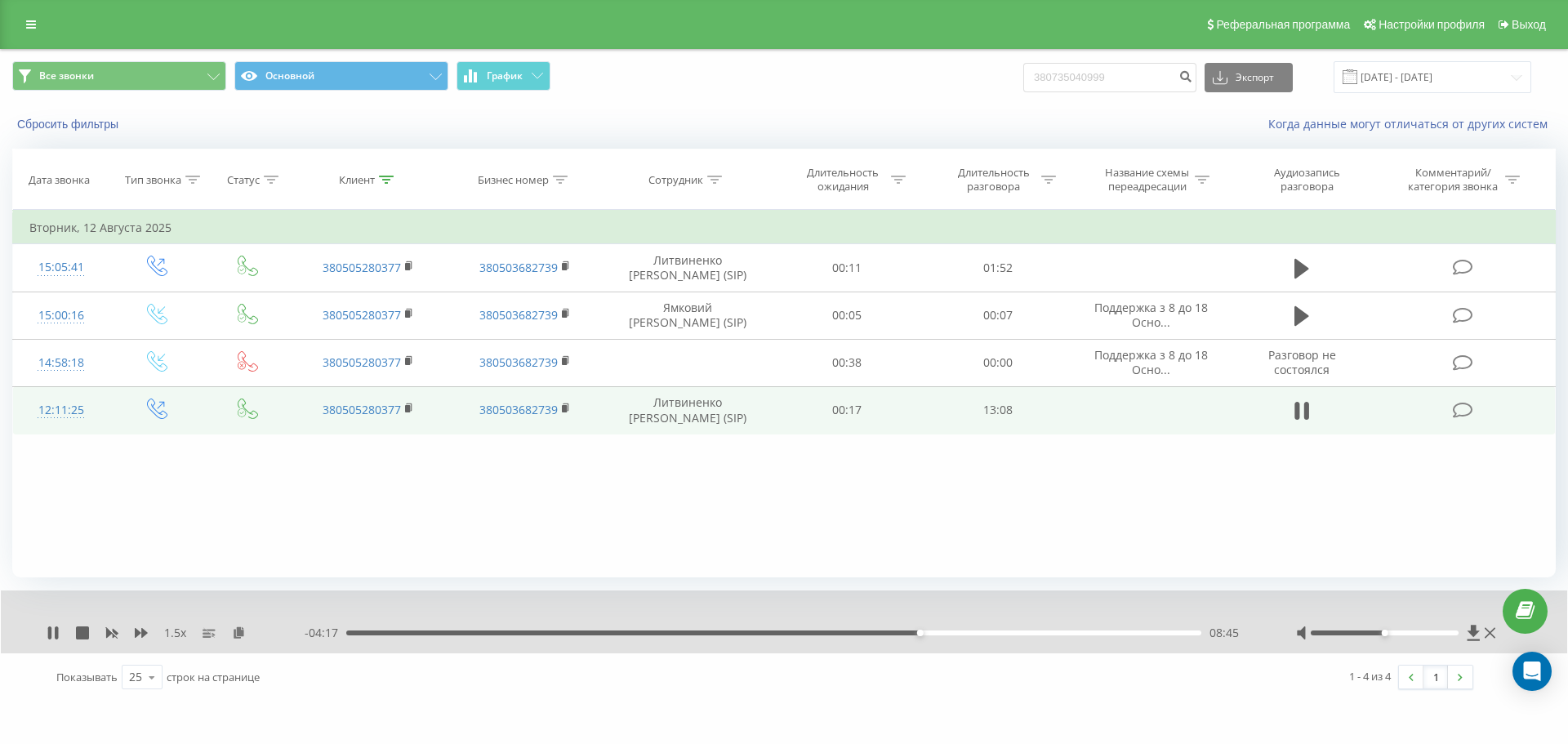
click at [927, 634] on div "08:45" at bounding box center [773, 633] width 855 height 5
click at [937, 634] on div "08:52" at bounding box center [773, 633] width 855 height 5
click at [946, 632] on div "09:03" at bounding box center [773, 633] width 855 height 5
click at [957, 631] on div "09:11" at bounding box center [773, 633] width 855 height 5
click at [969, 633] on div "09:22" at bounding box center [773, 633] width 855 height 5
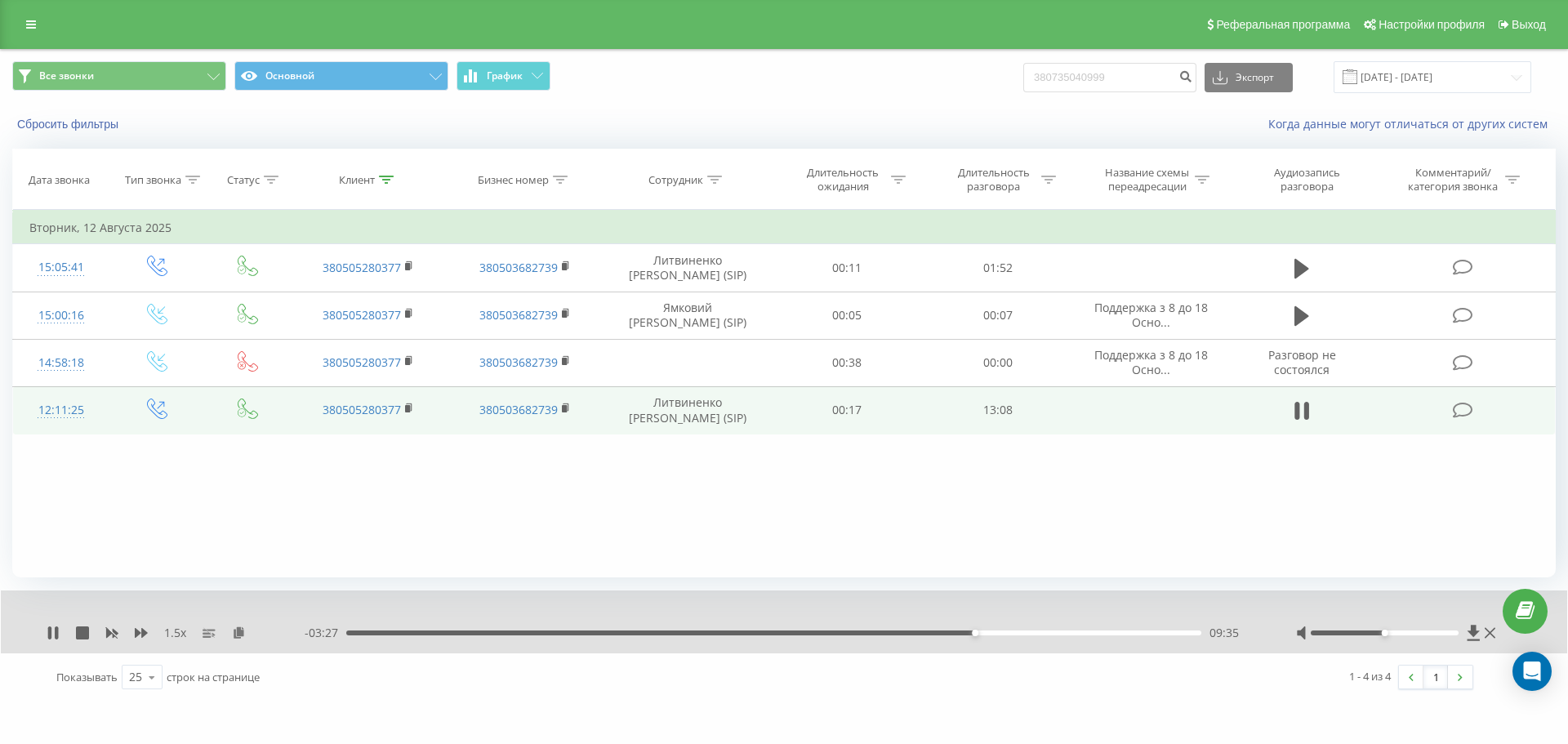
click at [982, 634] on div "09:35" at bounding box center [773, 633] width 855 height 5
click at [969, 631] on div "09:42" at bounding box center [773, 633] width 855 height 5
click at [988, 633] on div "09:44" at bounding box center [773, 633] width 855 height 5
click at [992, 633] on div "09:48" at bounding box center [773, 633] width 855 height 5
click at [1001, 633] on div "09:59" at bounding box center [773, 633] width 855 height 5
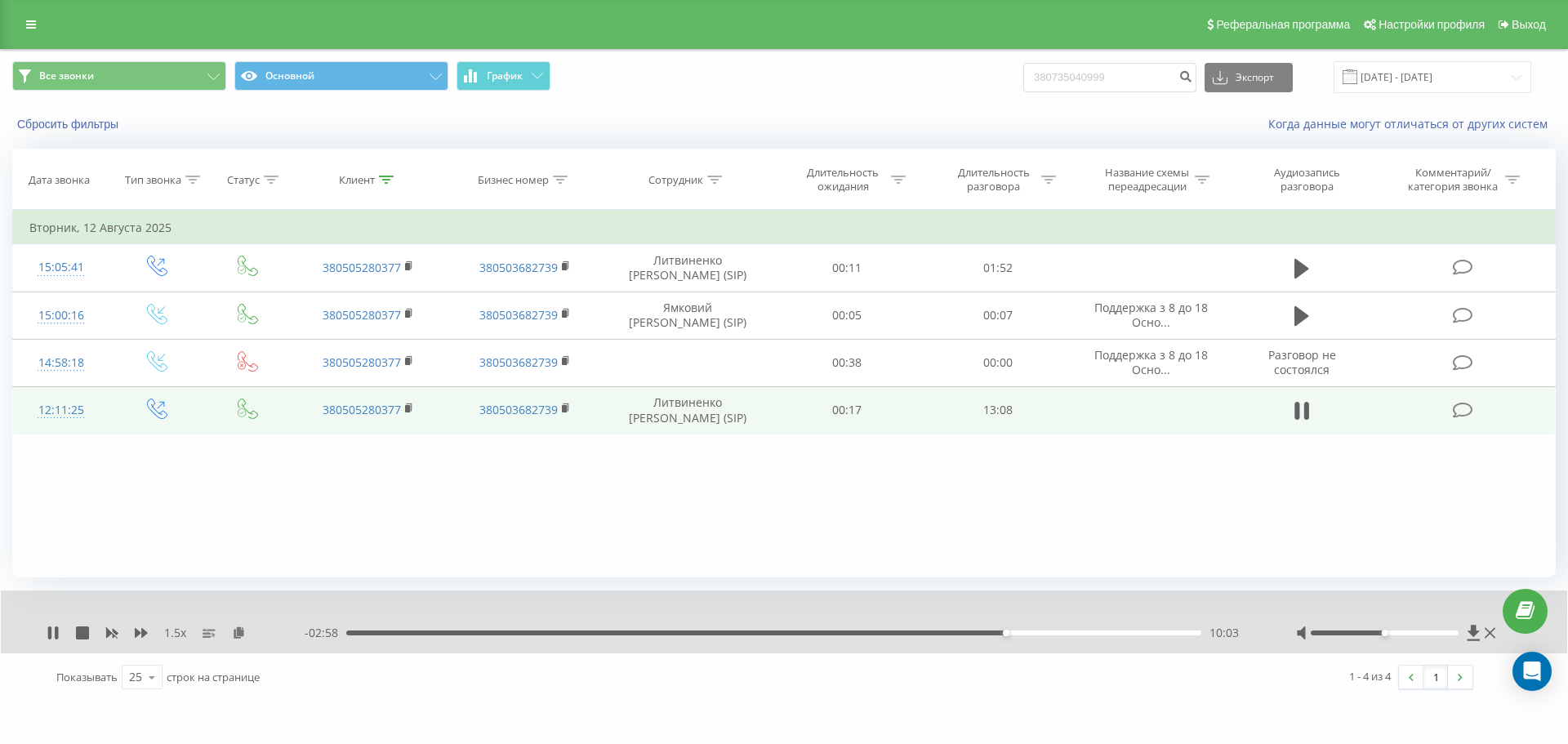
click at [1014, 632] on div "10:03" at bounding box center [773, 633] width 855 height 5
click at [1025, 633] on div "10:13" at bounding box center [773, 633] width 855 height 5
click at [1035, 632] on div "10:23" at bounding box center [773, 633] width 855 height 5
click at [1048, 633] on div "10:31" at bounding box center [773, 633] width 855 height 5
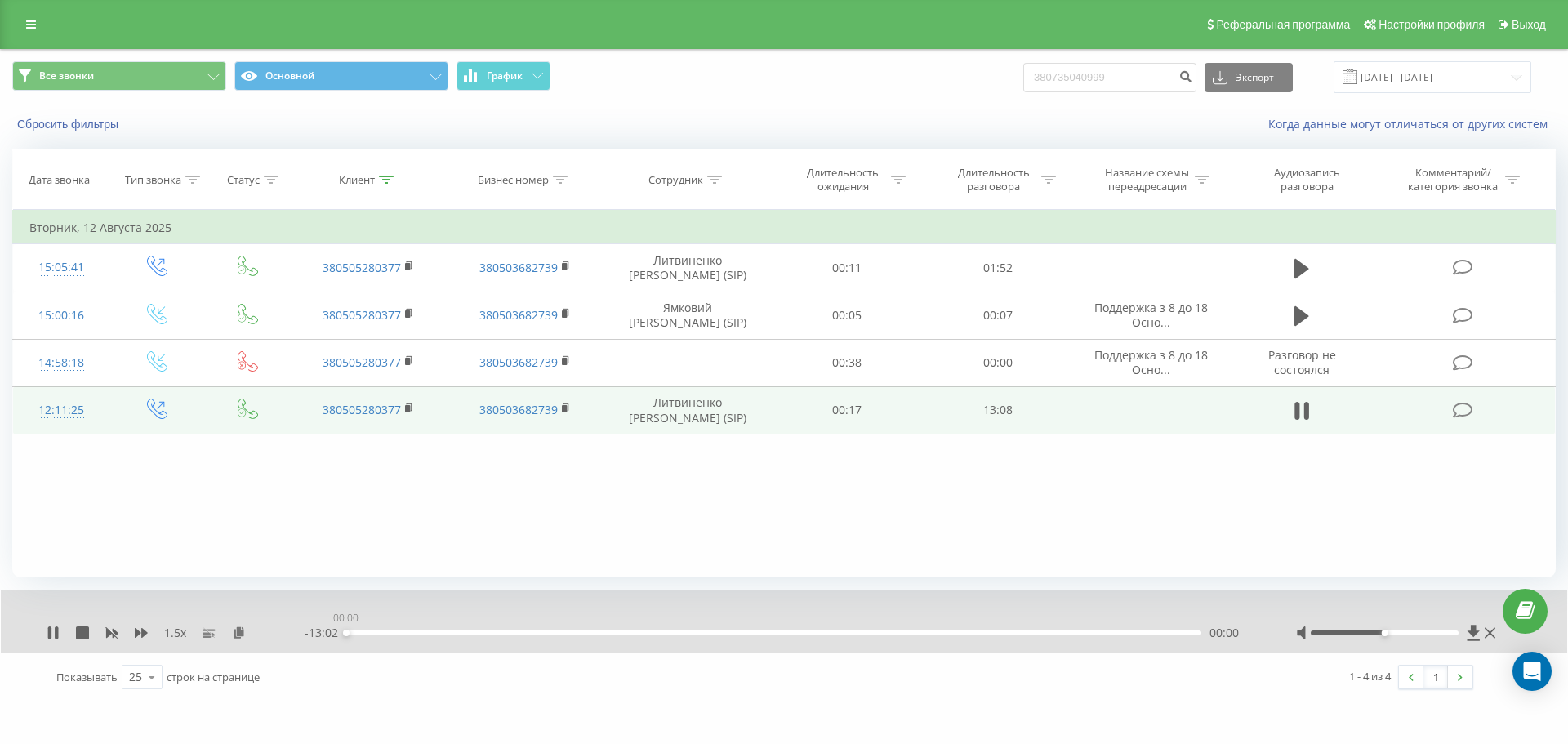
click at [1059, 633] on div "00:00" at bounding box center [773, 633] width 855 height 5
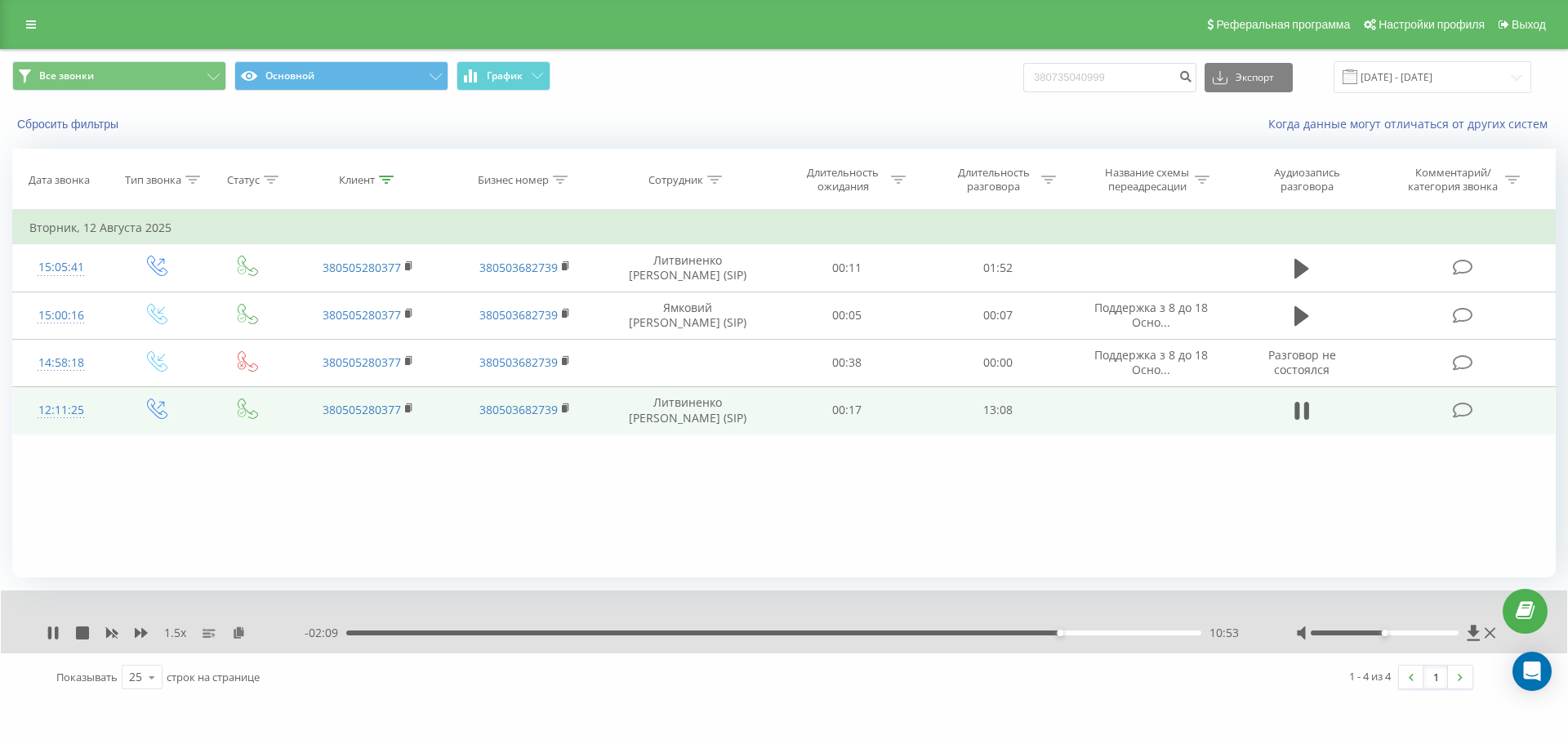
click at [1069, 632] on div "10:53" at bounding box center [773, 633] width 855 height 5
click at [1056, 634] on div "10:49" at bounding box center [773, 633] width 855 height 5
click at [1129, 633] on div "11:51" at bounding box center [773, 633] width 855 height 5
click at [1135, 636] on div "- 00:49 12:12 12:12" at bounding box center [780, 633] width 951 height 16
click at [1134, 633] on div "12:01" at bounding box center [773, 633] width 855 height 5
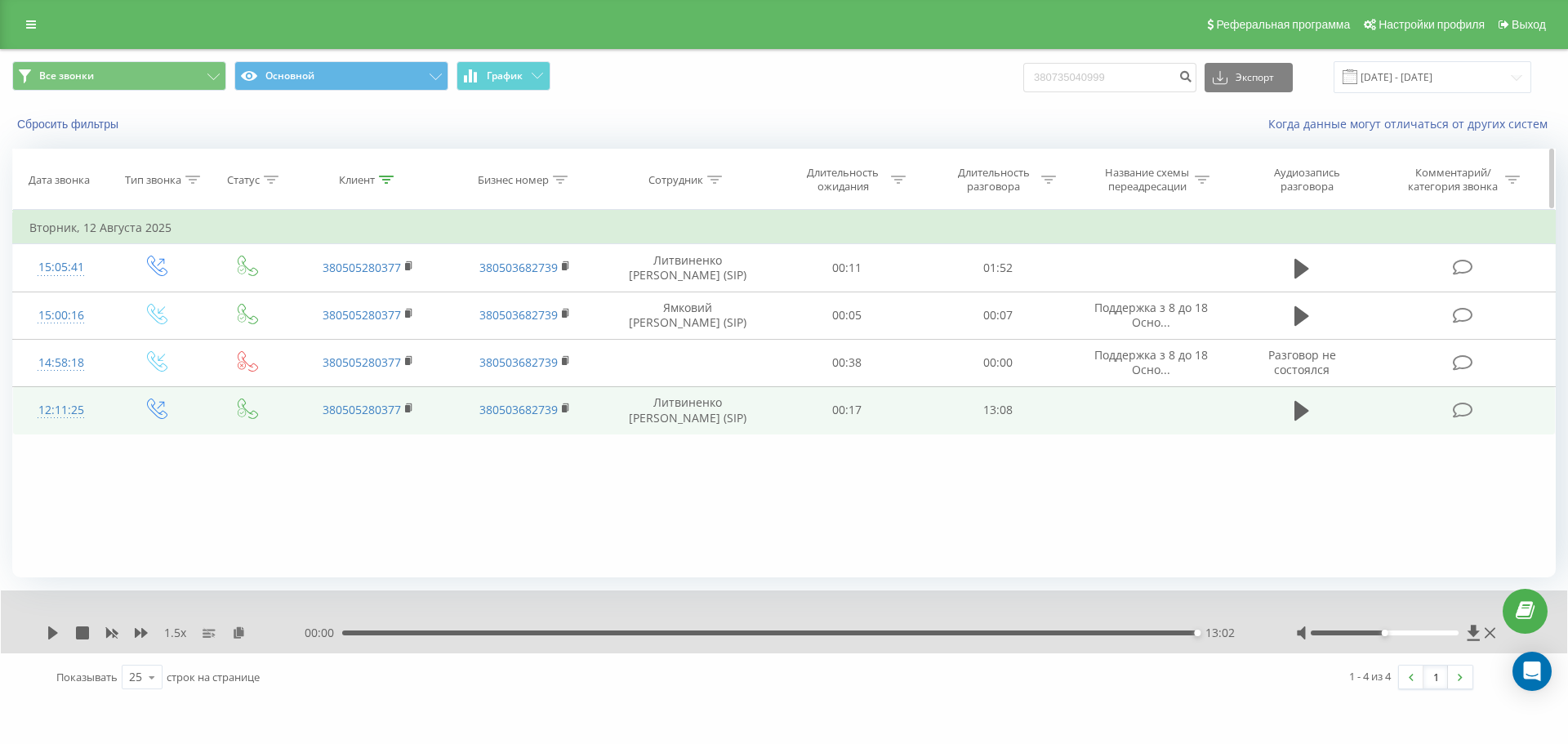
click at [374, 185] on div "Клиент" at bounding box center [356, 180] width 36 height 14
click at [406, 300] on input "380505280377" at bounding box center [368, 297] width 144 height 29
paste input "4842698"
drag, startPoint x: 416, startPoint y: 326, endPoint x: 462, endPoint y: 219, distance: 116.5
click at [418, 326] on span "OK" at bounding box center [402, 329] width 45 height 25
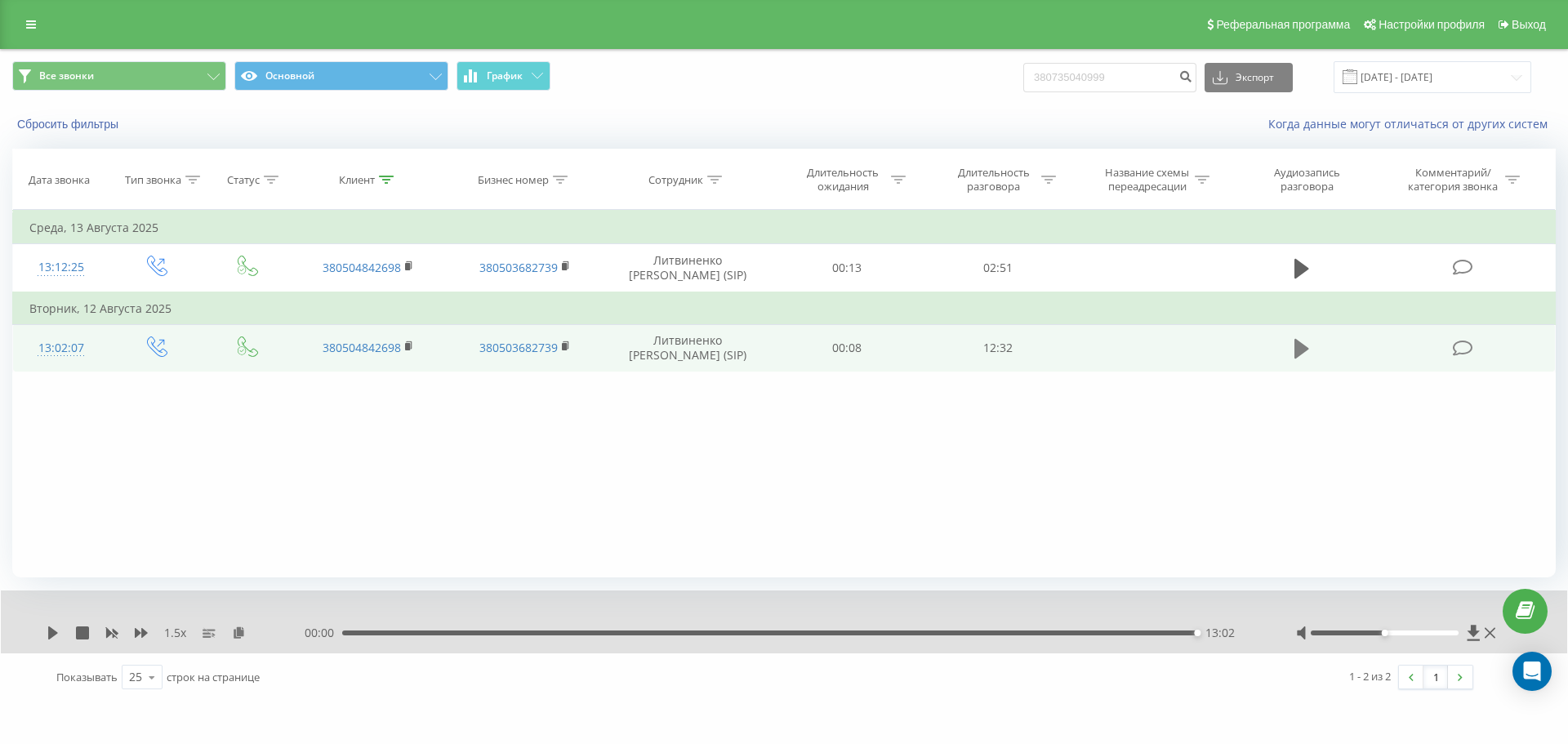
click at [1305, 352] on icon at bounding box center [1301, 349] width 14 height 23
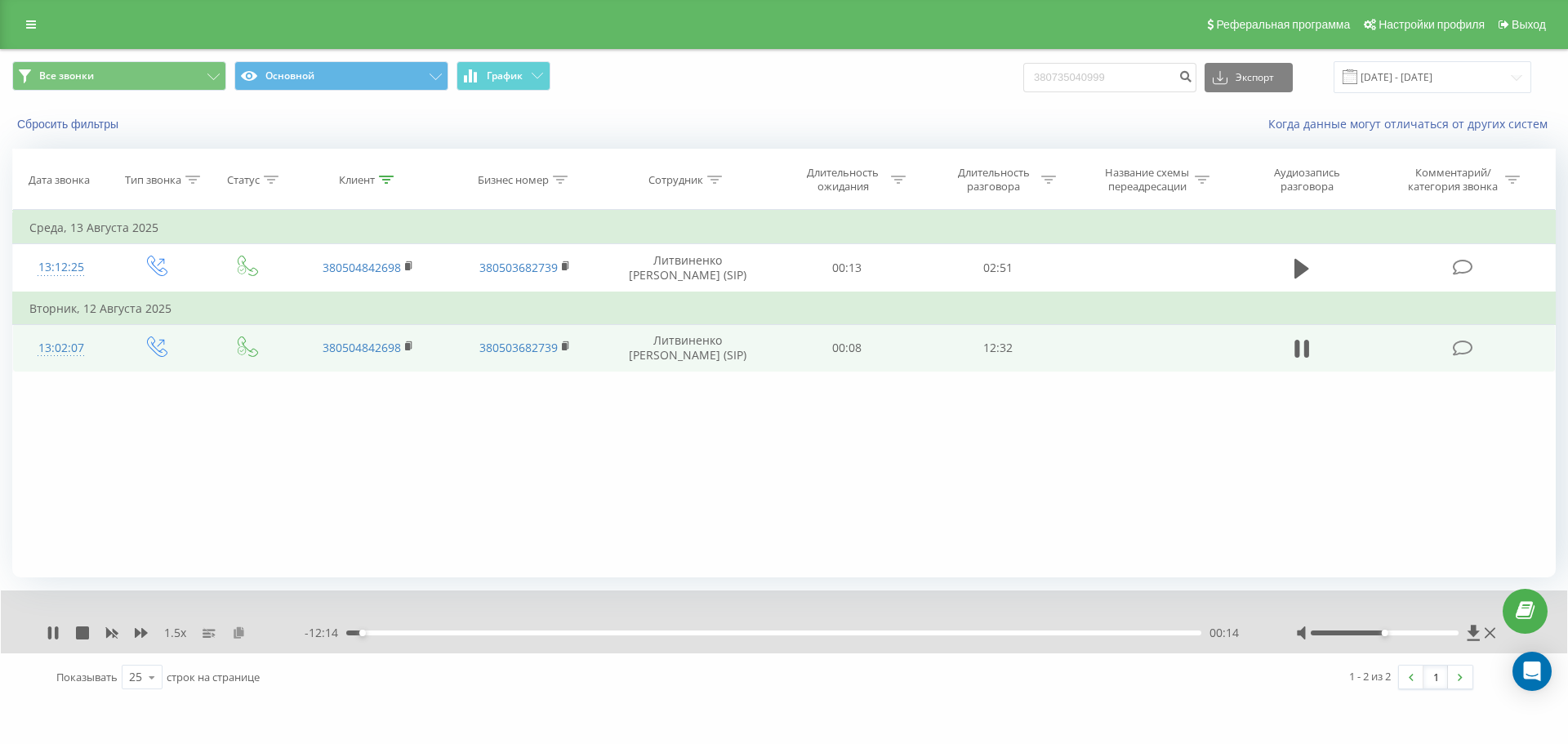
click at [237, 630] on icon at bounding box center [239, 632] width 14 height 12
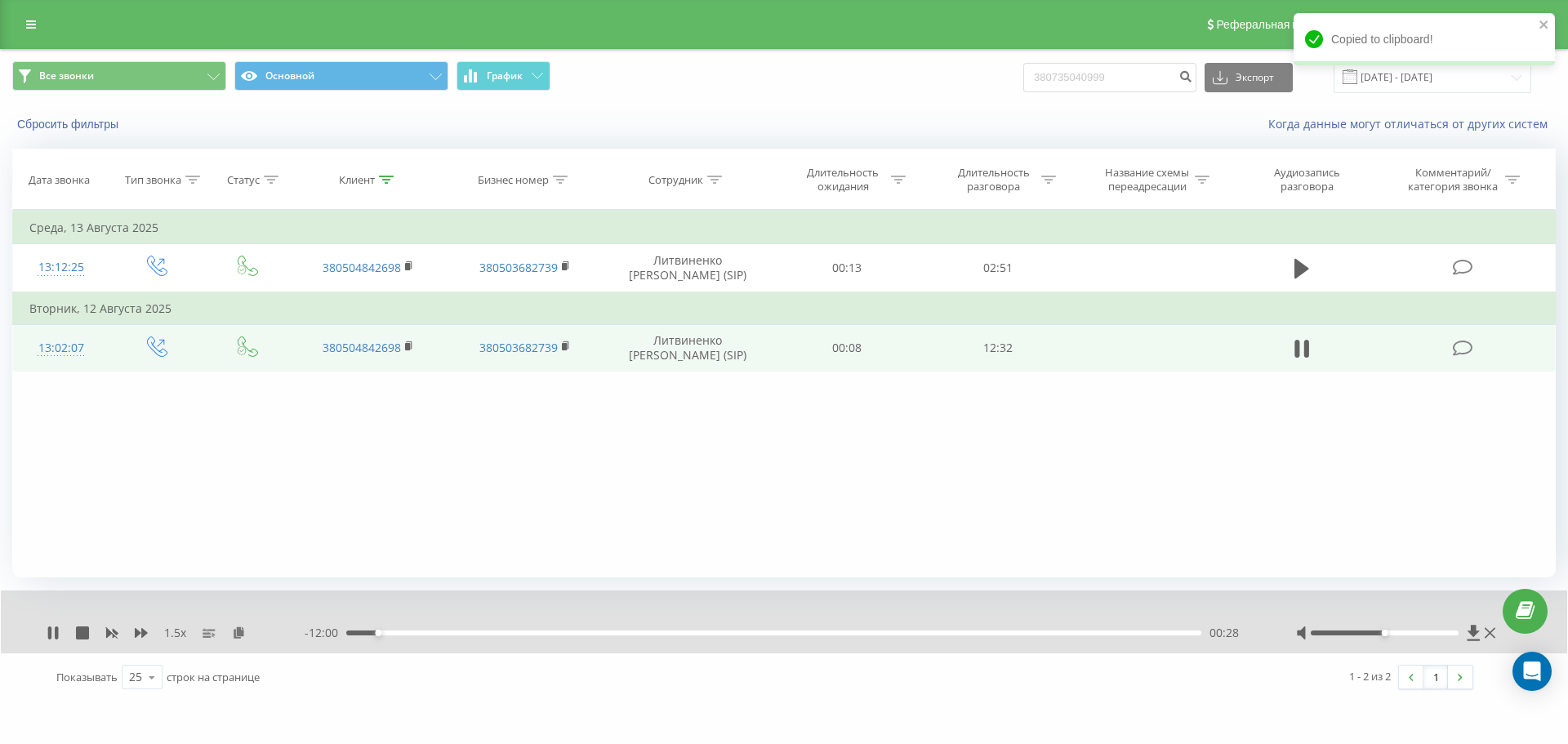
click at [389, 636] on div "00:28" at bounding box center [773, 633] width 855 height 5
click at [398, 633] on div "00:40" at bounding box center [773, 633] width 855 height 5
click at [405, 633] on div "00:49" at bounding box center [402, 633] width 7 height 7
click at [412, 635] on div "00:52" at bounding box center [773, 633] width 855 height 5
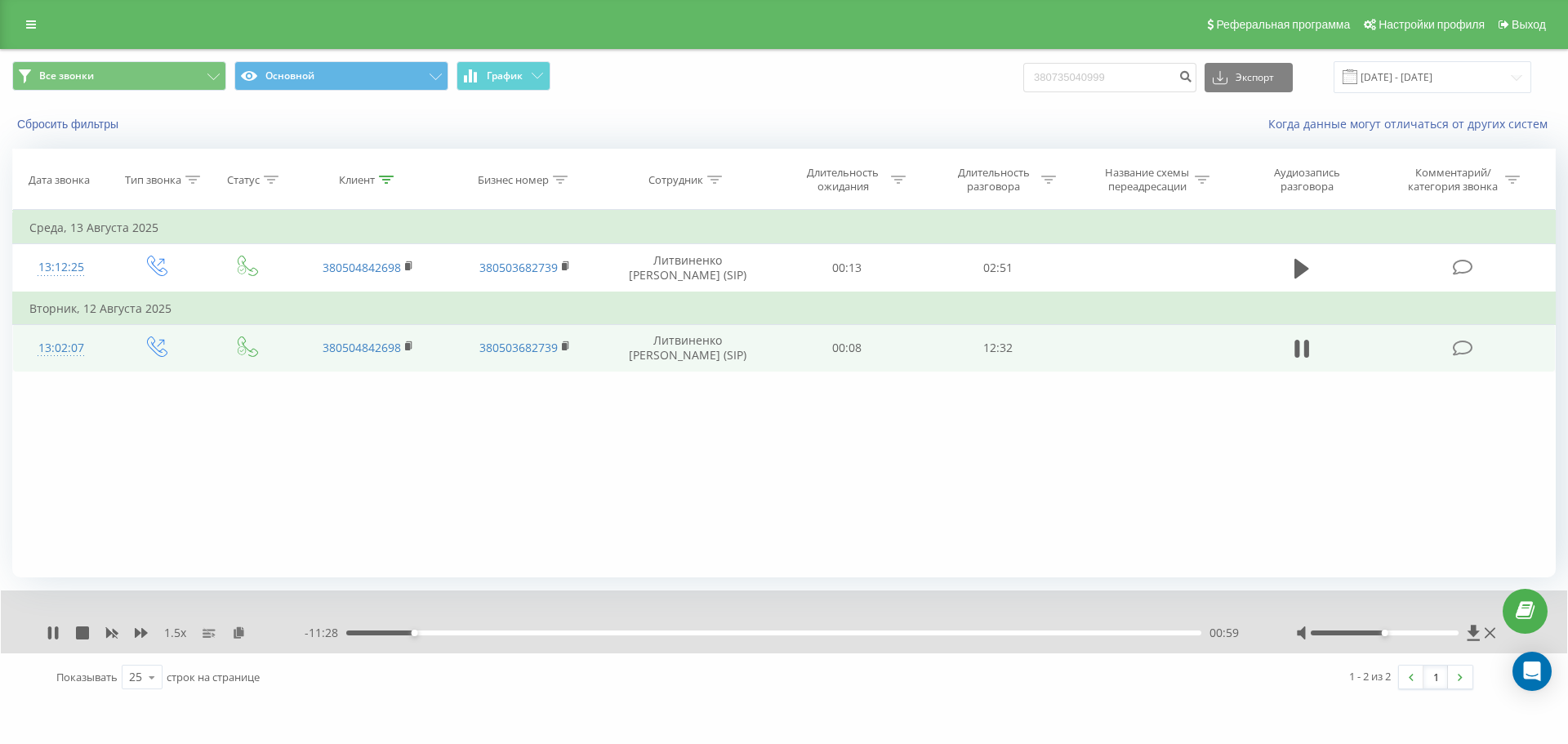
click at [419, 632] on div "00:59" at bounding box center [773, 633] width 855 height 5
click at [424, 633] on div "01:04" at bounding box center [773, 633] width 855 height 5
click at [435, 633] on div "01:10" at bounding box center [773, 633] width 855 height 5
click at [442, 632] on div "01:19" at bounding box center [773, 633] width 855 height 5
click at [454, 632] on div "01:24" at bounding box center [773, 633] width 855 height 5
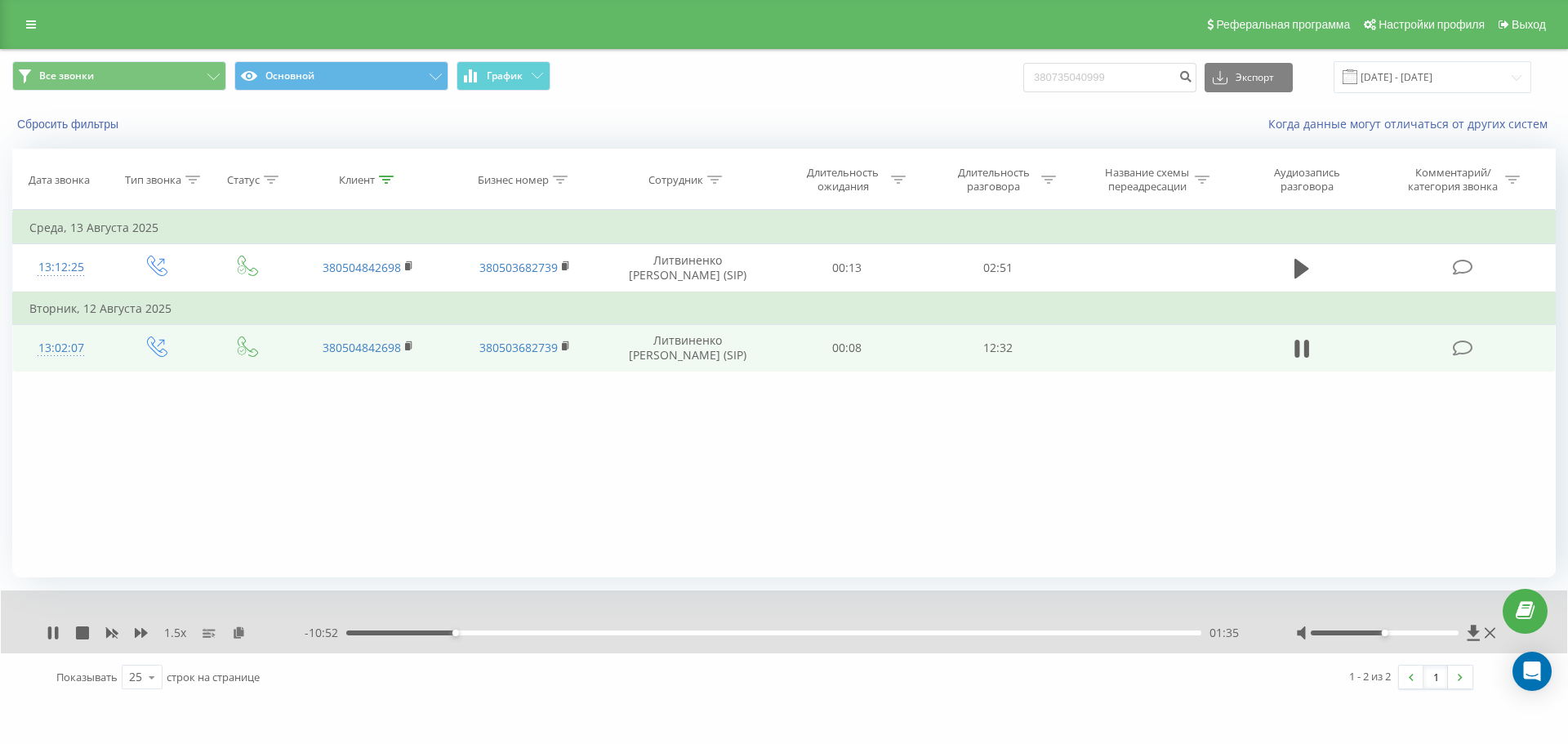
click at [458, 632] on div "01:35" at bounding box center [455, 633] width 7 height 7
click at [468, 632] on div "01:39" at bounding box center [773, 633] width 855 height 5
click at [479, 632] on div "01:57" at bounding box center [773, 633] width 855 height 5
click at [488, 631] on div "02:04" at bounding box center [773, 633] width 855 height 5
click at [500, 631] on div "02:13" at bounding box center [773, 633] width 855 height 5
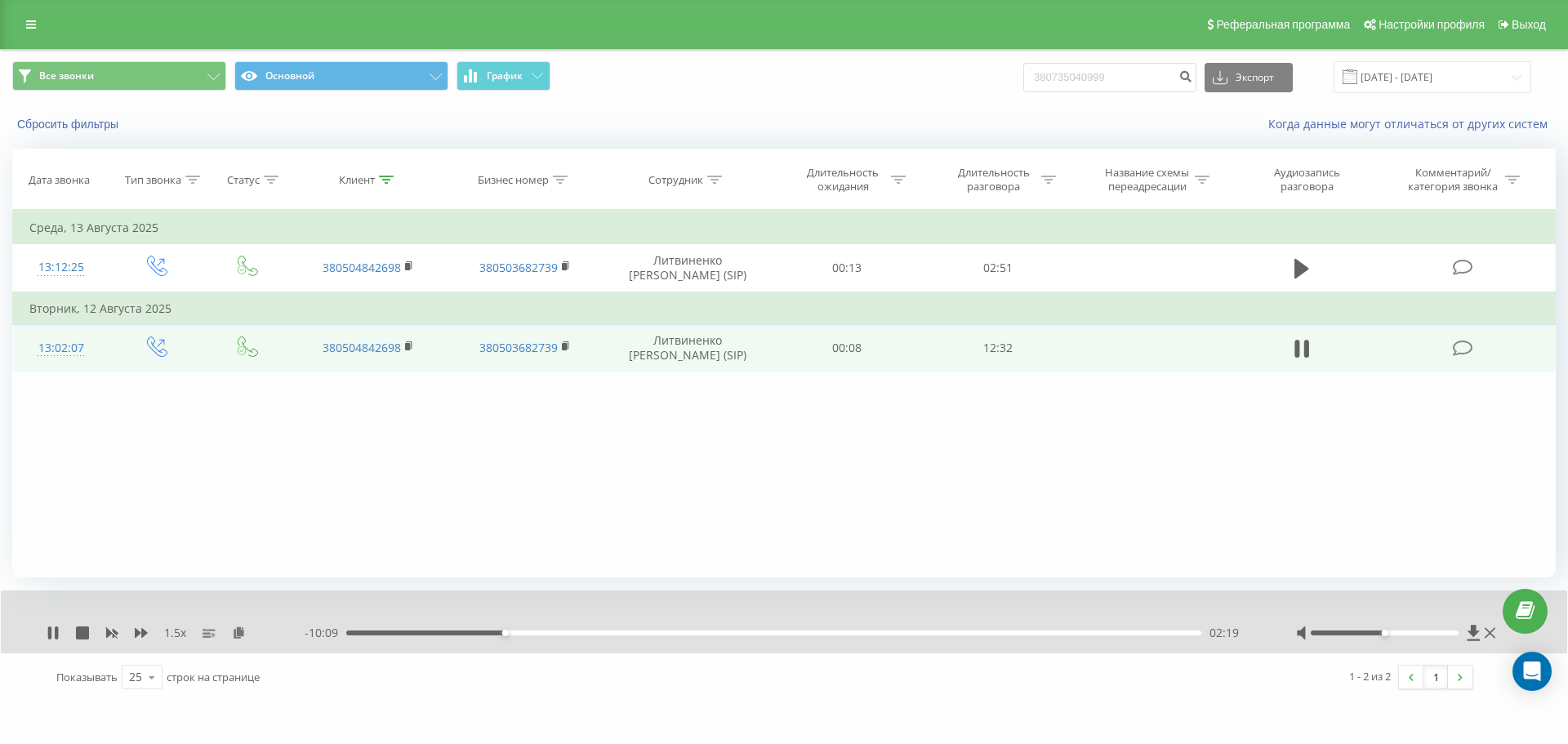
click at [515, 631] on div "02:19" at bounding box center [773, 633] width 855 height 5
click at [523, 631] on div "02:28" at bounding box center [773, 633] width 855 height 5
click at [535, 632] on div "02:34" at bounding box center [773, 633] width 855 height 5
click at [543, 632] on div "02:47" at bounding box center [773, 633] width 855 height 5
click at [554, 632] on div "02:53" at bounding box center [773, 633] width 855 height 5
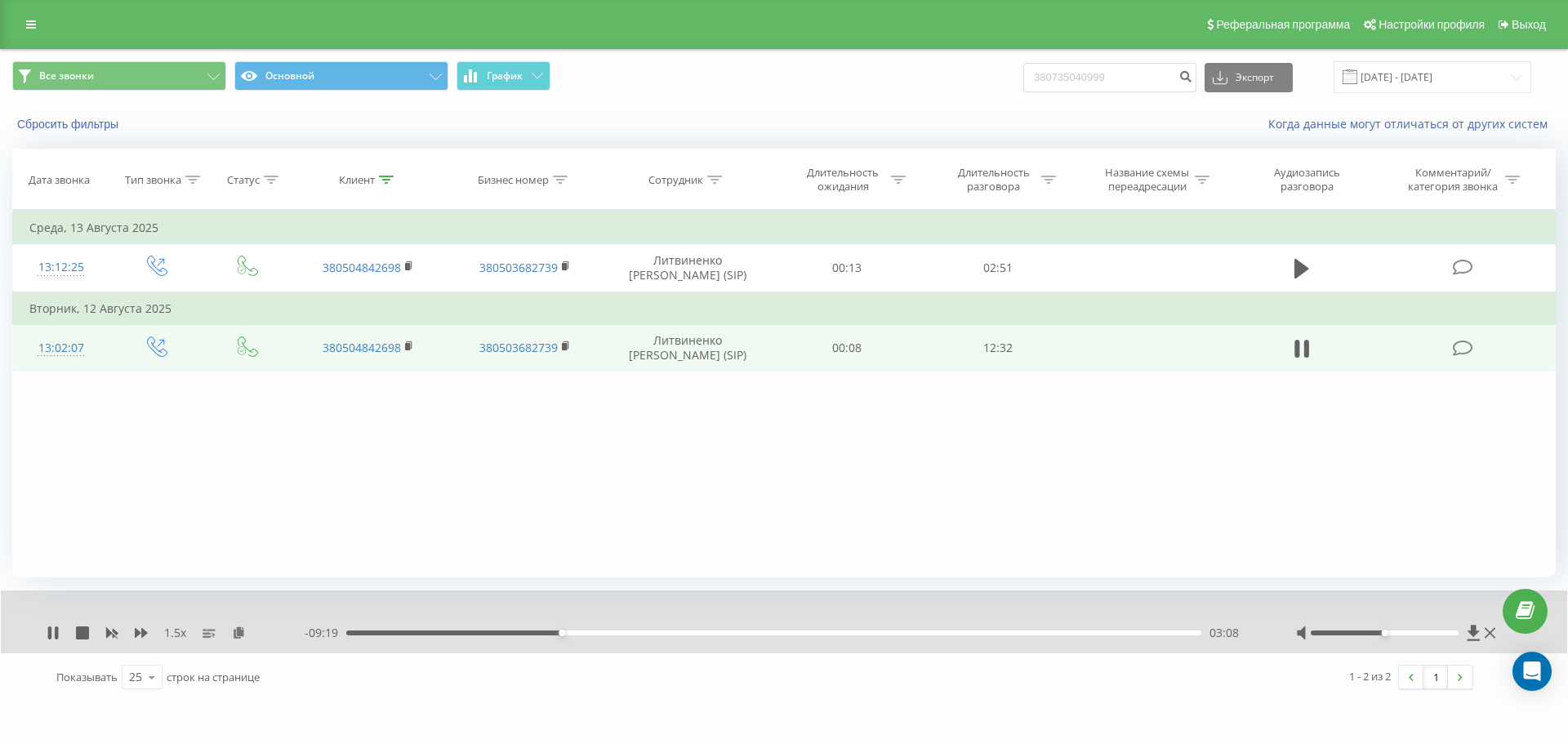
click at [567, 633] on div "03:08" at bounding box center [773, 633] width 855 height 5
click at [574, 634] on div "03:13" at bounding box center [773, 633] width 855 height 5
click at [586, 634] on div "03:20" at bounding box center [773, 633] width 855 height 5
click at [603, 635] on div "03:41" at bounding box center [773, 633] width 855 height 5
click at [612, 634] on div "03:45" at bounding box center [773, 633] width 855 height 5
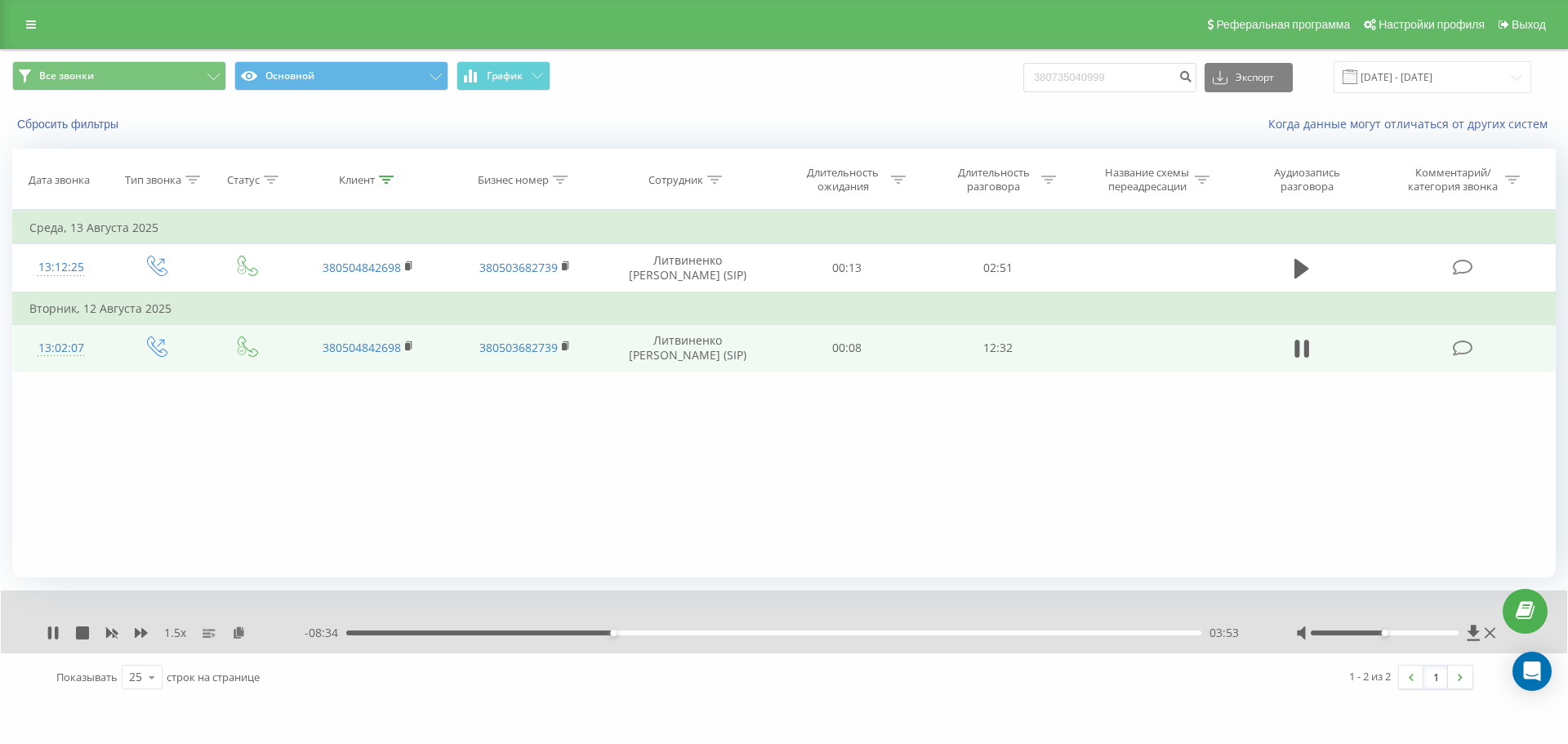
click at [620, 633] on div "03:53" at bounding box center [773, 633] width 855 height 5
click at [627, 633] on div "04:00" at bounding box center [773, 633] width 855 height 5
click at [634, 632] on div "04:06" at bounding box center [773, 633] width 855 height 5
click at [647, 632] on div "04:13" at bounding box center [773, 633] width 855 height 5
click at [663, 632] on div "04:32" at bounding box center [773, 633] width 855 height 5
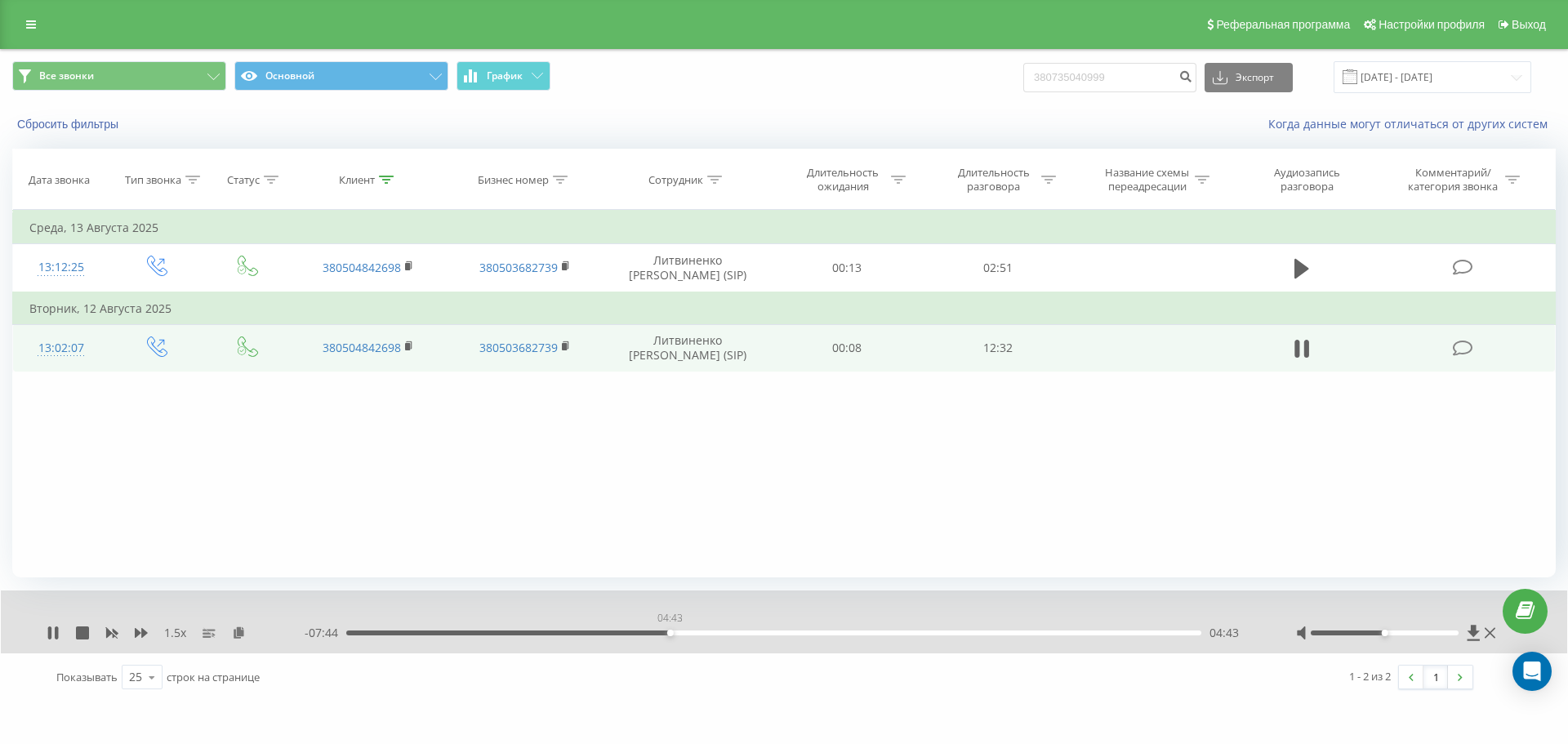
drag, startPoint x: 670, startPoint y: 633, endPoint x: 683, endPoint y: 631, distance: 13.2
click at [670, 633] on div "04:43" at bounding box center [773, 633] width 855 height 5
click at [137, 628] on icon at bounding box center [141, 633] width 14 height 14
click at [108, 634] on icon at bounding box center [112, 634] width 13 height 10
click at [145, 634] on icon at bounding box center [141, 633] width 14 height 10
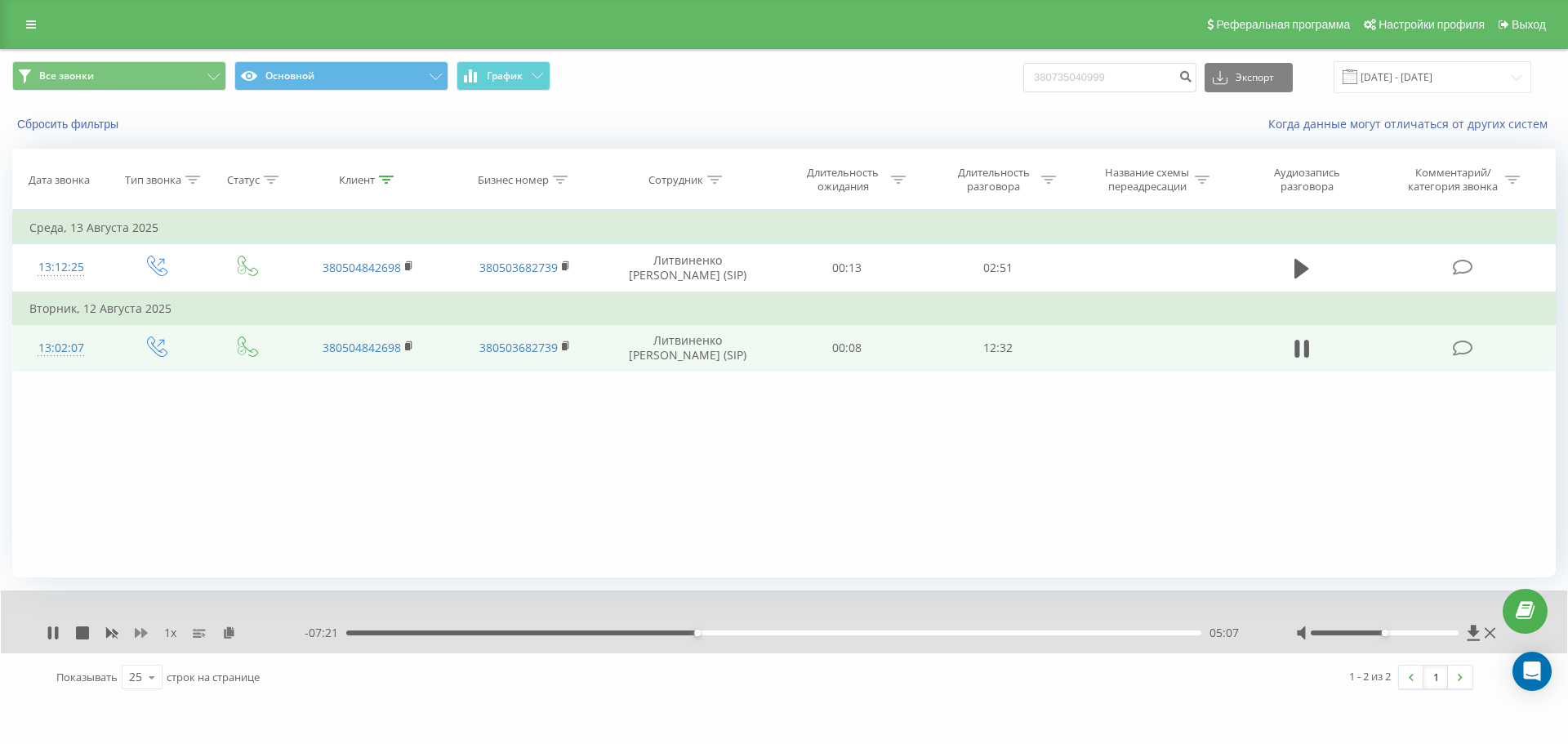
click at [145, 634] on icon at bounding box center [141, 633] width 14 height 10
click at [703, 635] on div "05:12" at bounding box center [773, 633] width 855 height 5
click at [710, 633] on div "05:13" at bounding box center [773, 633] width 855 height 5
click at [715, 632] on div "05:20" at bounding box center [773, 633] width 855 height 5
click at [726, 632] on div "05:23" at bounding box center [773, 633] width 855 height 5
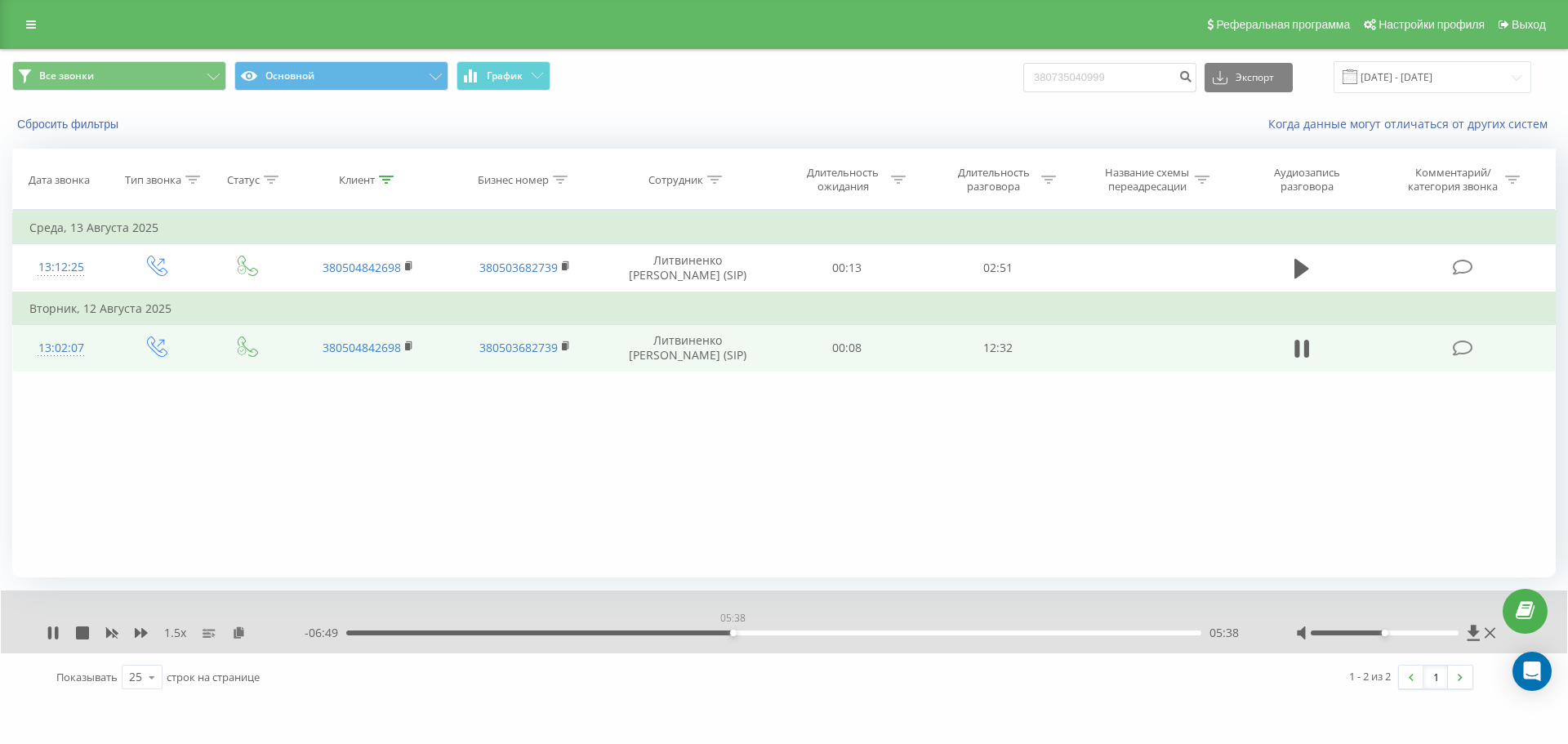
click at [732, 633] on div "05:38" at bounding box center [773, 633] width 855 height 5
click at [741, 631] on div "05:45" at bounding box center [773, 633] width 855 height 5
click at [749, 634] on div "05:46" at bounding box center [773, 633] width 855 height 5
click at [754, 634] on div "05:52" at bounding box center [773, 633] width 855 height 5
click at [762, 633] on div "05:57" at bounding box center [773, 633] width 855 height 5
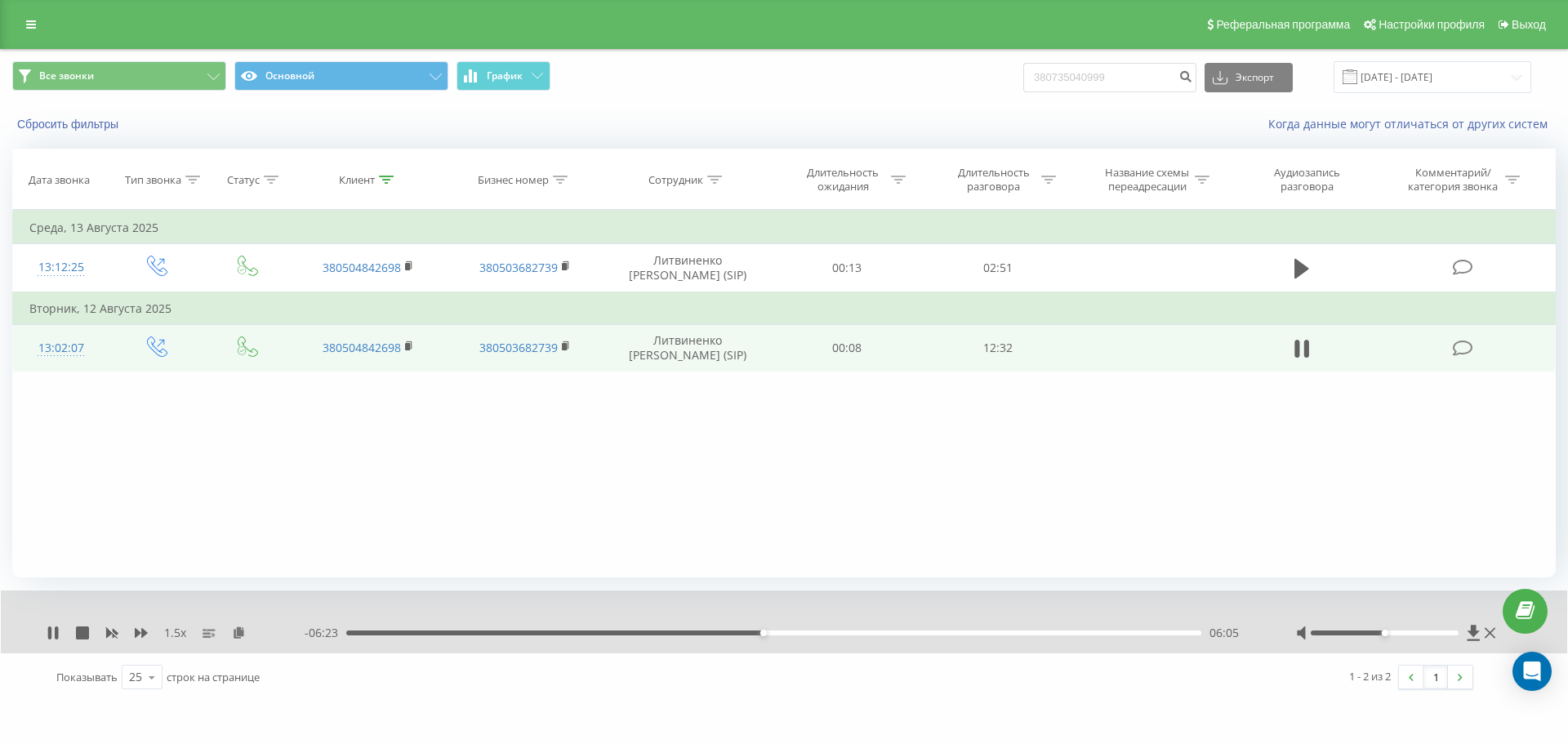
click at [768, 632] on div "06:05" at bounding box center [773, 633] width 855 height 5
click at [776, 634] on div "06:16" at bounding box center [773, 633] width 855 height 5
click at [784, 633] on div "06:22" at bounding box center [773, 633] width 855 height 5
click at [785, 634] on div "06:23" at bounding box center [784, 633] width 7 height 7
click at [789, 632] on div "06:25" at bounding box center [773, 633] width 855 height 5
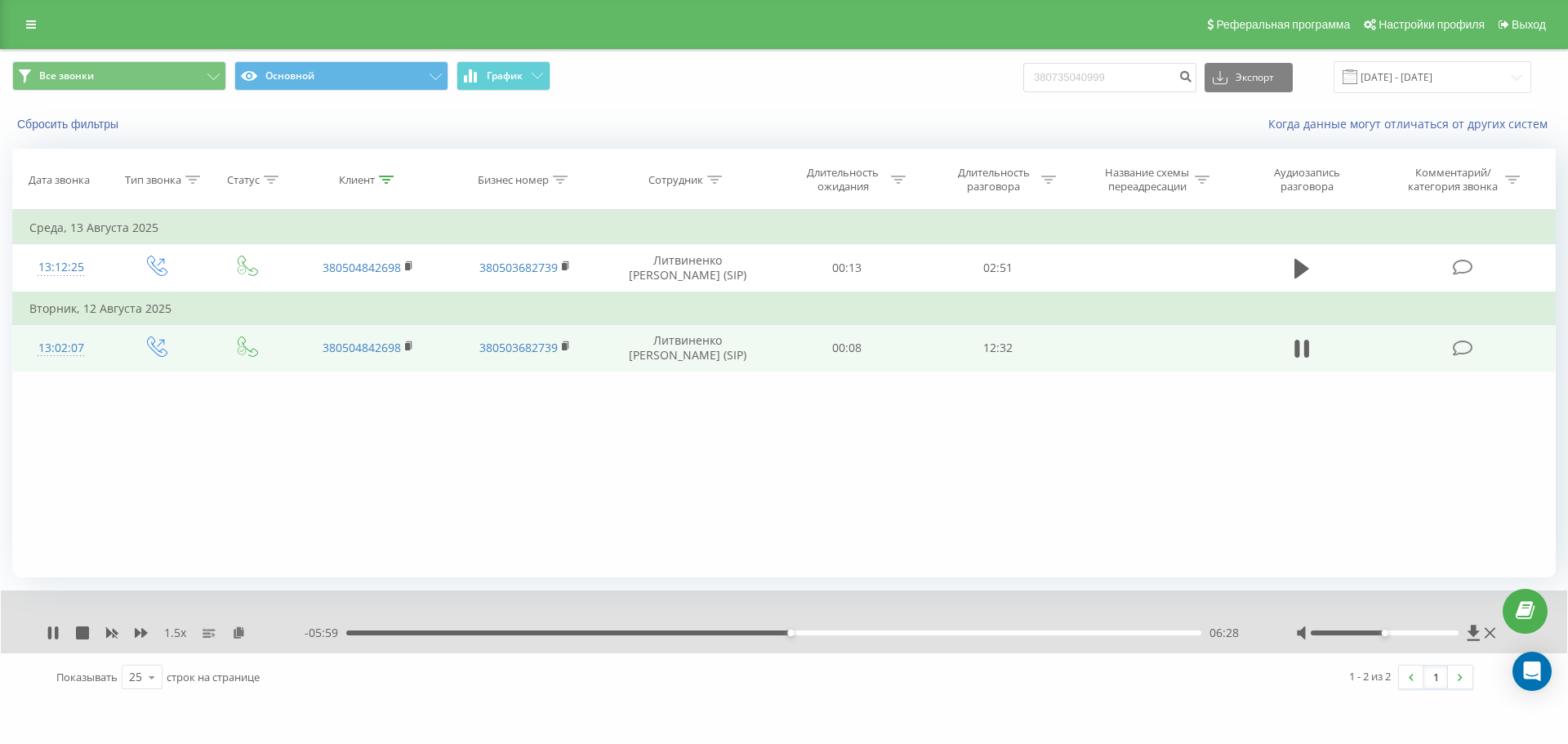
click at [794, 631] on div "06:28" at bounding box center [773, 633] width 855 height 5
click at [799, 631] on div "06:36" at bounding box center [773, 633] width 855 height 5
click at [806, 632] on div "06:36" at bounding box center [773, 633] width 855 height 5
click at [813, 632] on div "06:42" at bounding box center [773, 633] width 855 height 5
click at [819, 633] on div "06:48" at bounding box center [773, 633] width 855 height 5
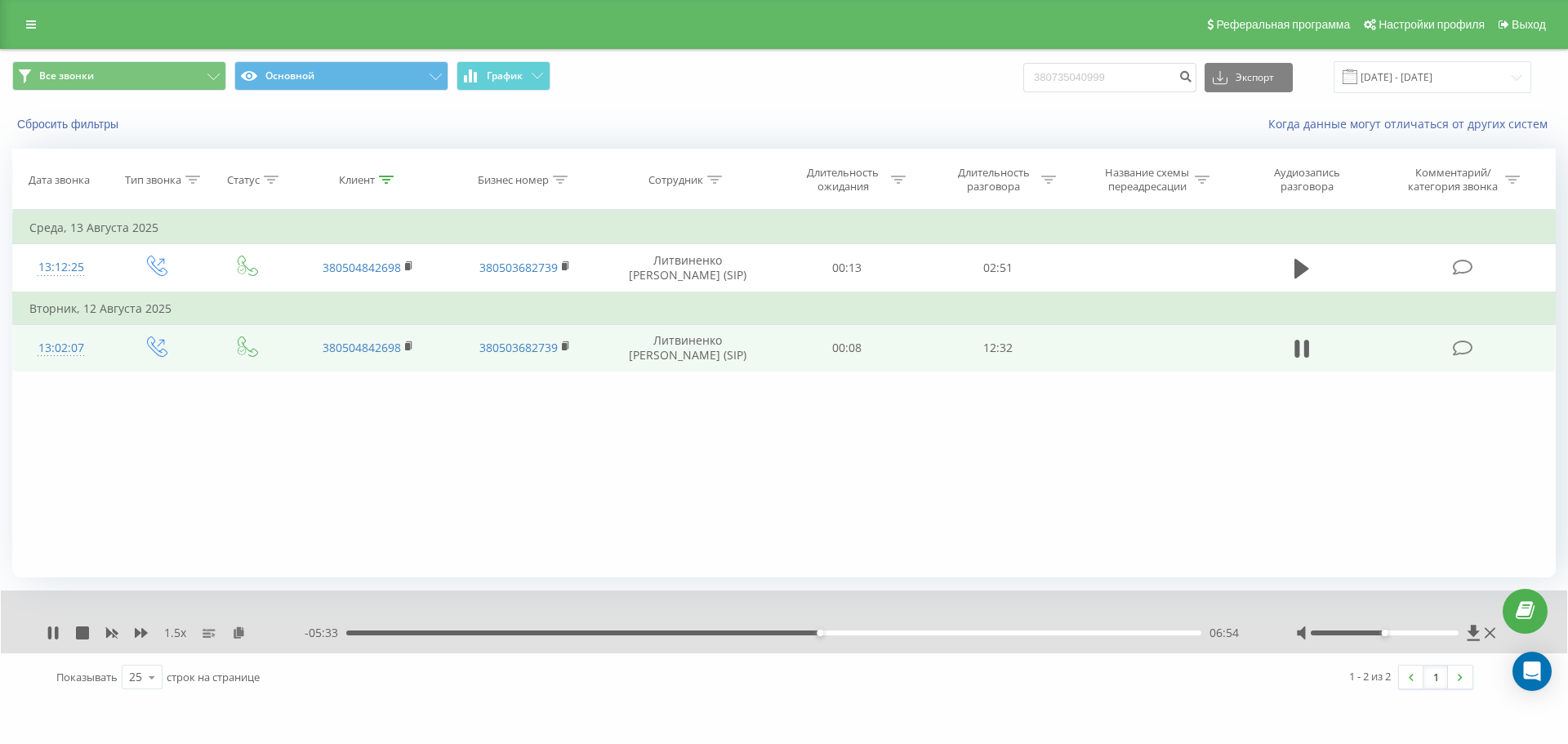
click at [827, 631] on div "06:54" at bounding box center [773, 633] width 855 height 5
click at [836, 632] on div "07:07" at bounding box center [773, 633] width 855 height 5
click at [841, 632] on div "07:13" at bounding box center [773, 633] width 855 height 5
click at [847, 632] on div "07:13" at bounding box center [773, 633] width 855 height 5
click at [893, 636] on div "07:58" at bounding box center [893, 633] width 7 height 7
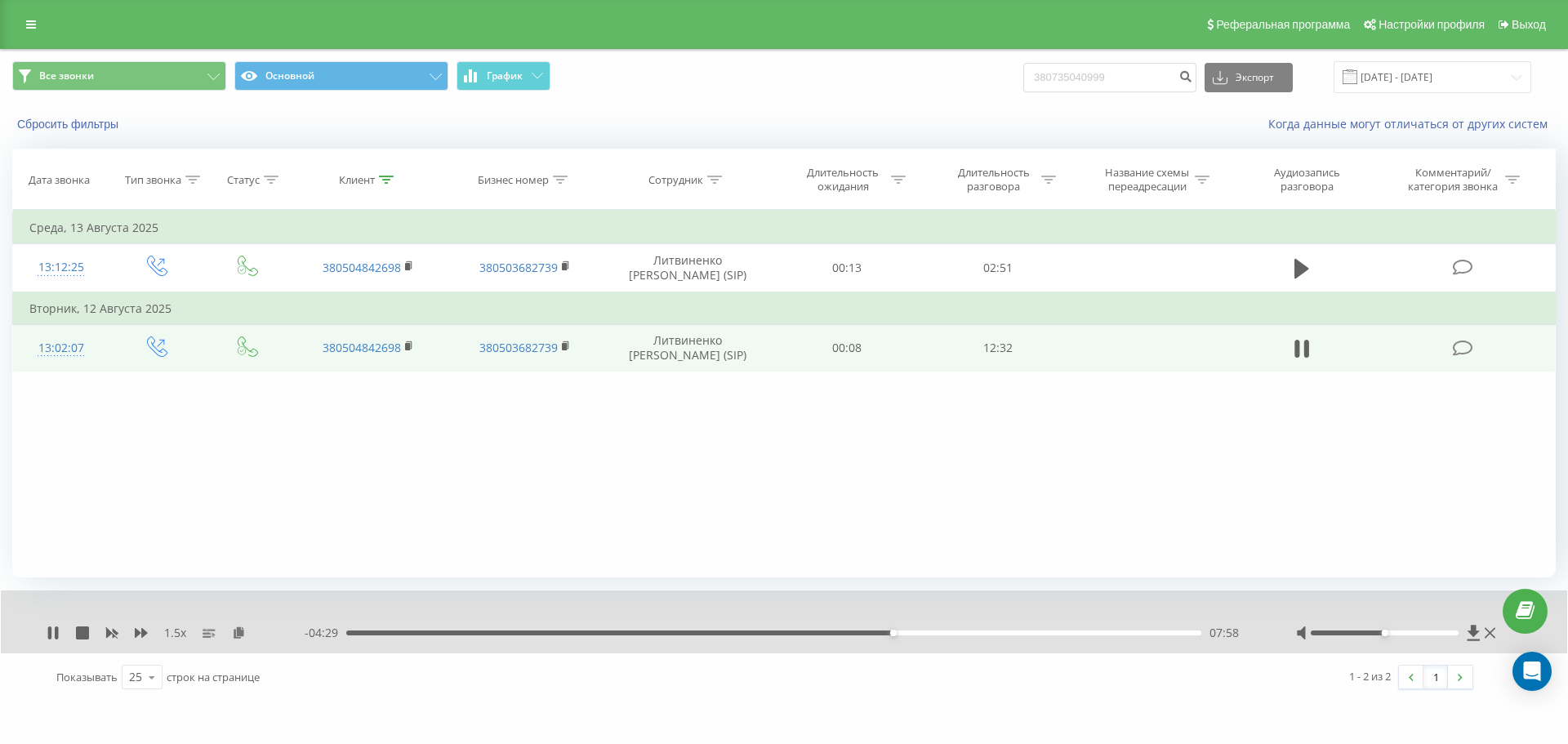
click at [895, 636] on div "07:58" at bounding box center [893, 633] width 7 height 7
click at [901, 633] on div "08:01" at bounding box center [773, 633] width 855 height 5
click at [905, 633] on div "08:08" at bounding box center [903, 633] width 7 height 7
click at [915, 634] on div "08:11" at bounding box center [773, 633] width 855 height 5
click at [925, 635] on div "08:18" at bounding box center [773, 633] width 855 height 5
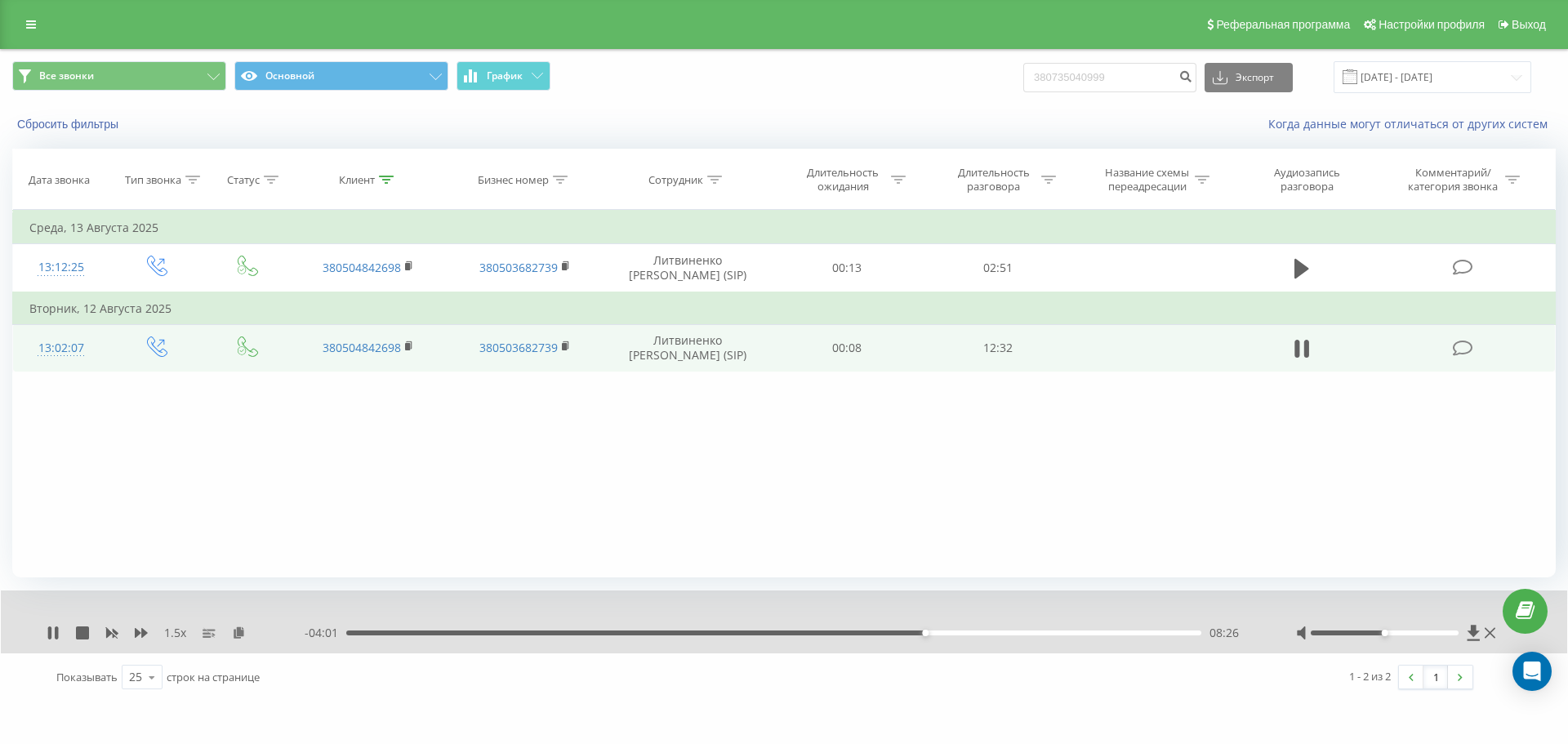
click at [929, 635] on div "08:26" at bounding box center [773, 633] width 855 height 5
click at [936, 635] on div "08:32" at bounding box center [773, 633] width 855 height 5
drag, startPoint x: 1421, startPoint y: 635, endPoint x: 1501, endPoint y: 629, distance: 80.2
click at [1491, 632] on div at bounding box center [1397, 633] width 203 height 16
click at [954, 632] on div "08:49" at bounding box center [951, 633] width 7 height 7
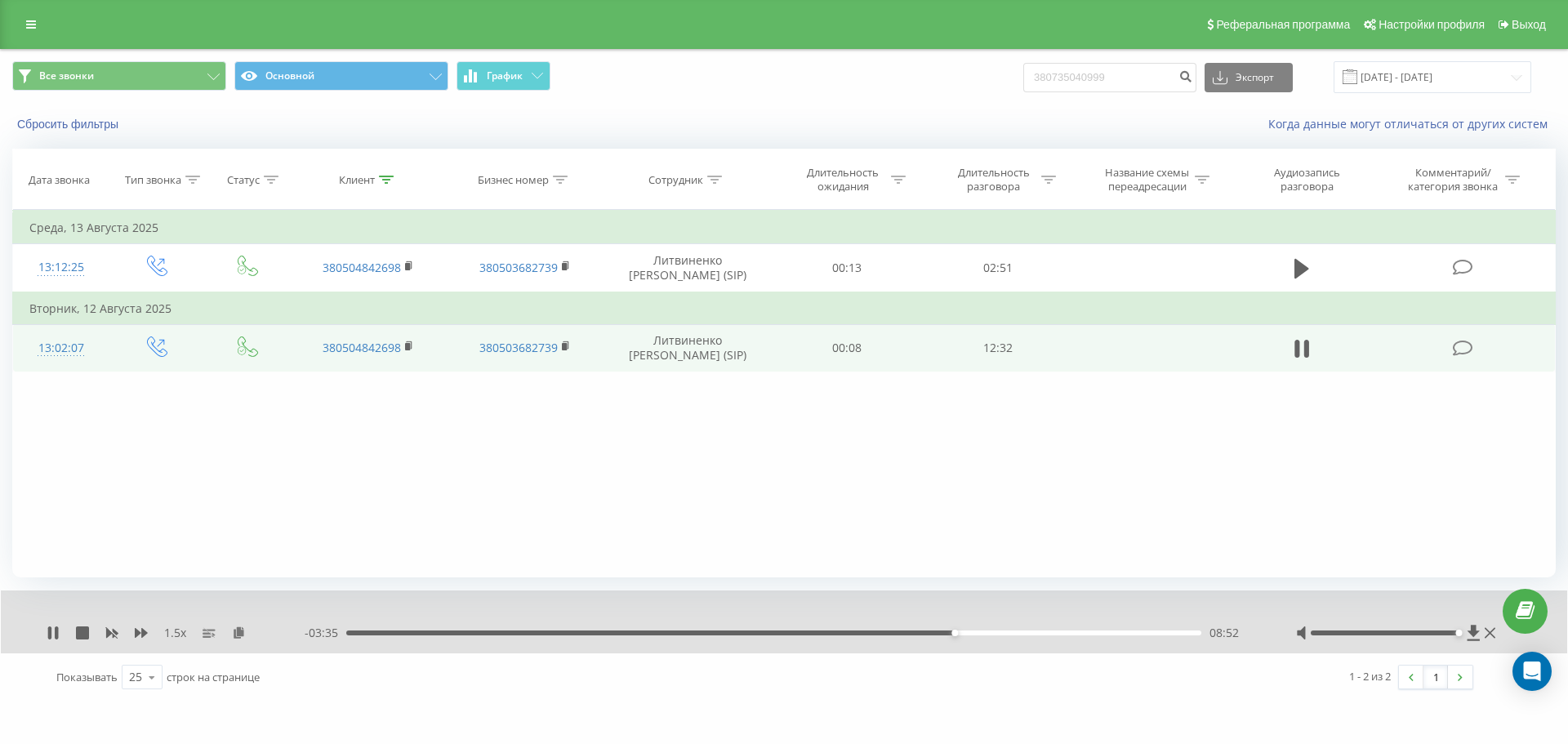
click at [959, 632] on div "08:52" at bounding box center [773, 633] width 855 height 5
click at [964, 634] on div "08:57" at bounding box center [773, 633] width 855 height 5
click at [974, 634] on div "09:02" at bounding box center [773, 633] width 855 height 5
click at [967, 631] on div "09:03" at bounding box center [773, 633] width 855 height 5
click at [963, 631] on div "09:05" at bounding box center [773, 633] width 855 height 5
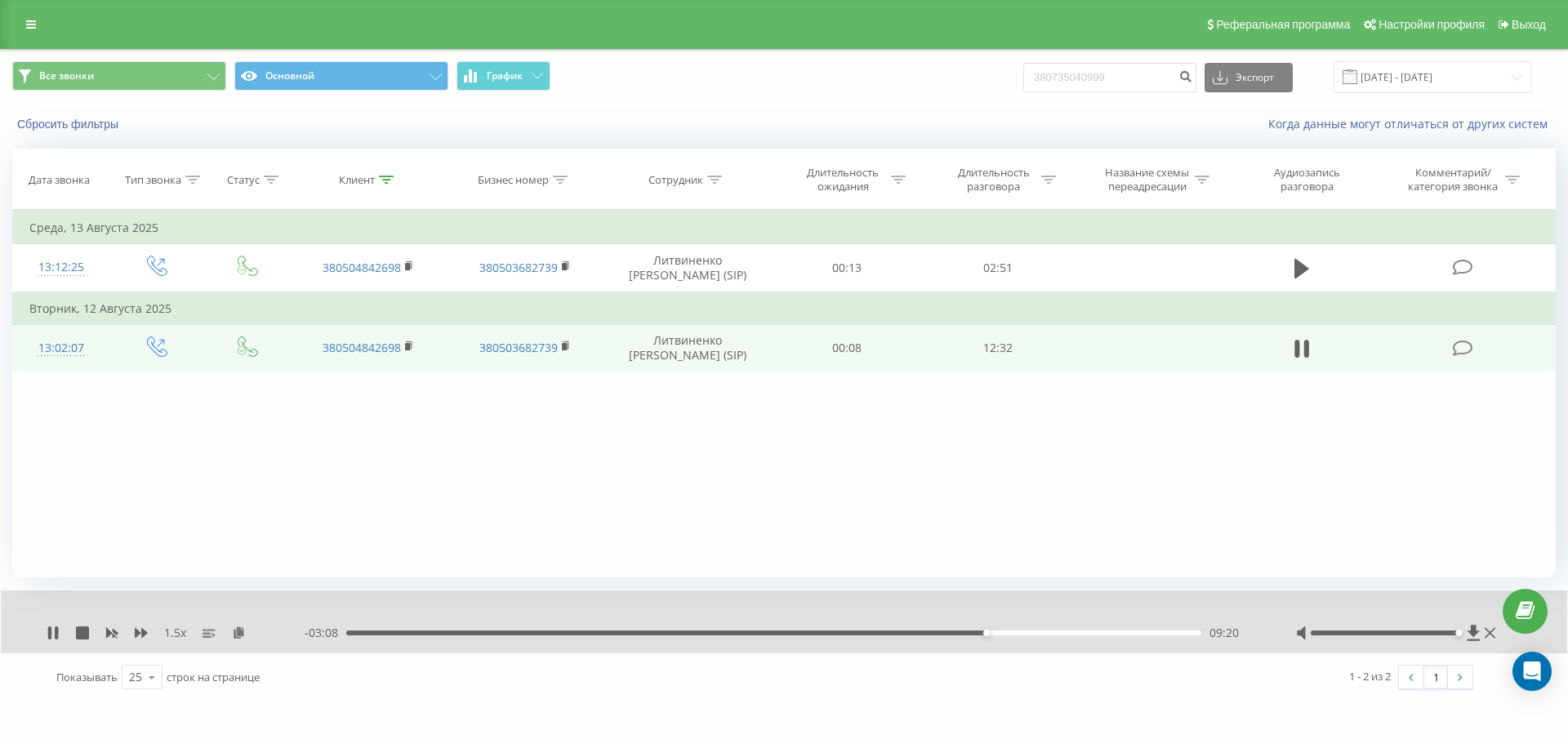
click at [992, 633] on div "09:20" at bounding box center [773, 633] width 855 height 5
click at [1167, 637] on div "- 00:35 11:52 11:52" at bounding box center [780, 633] width 951 height 16
click at [1168, 636] on div "11:53" at bounding box center [773, 633] width 855 height 5
click at [1175, 636] on div "11:59" at bounding box center [773, 633] width 855 height 5
click at [1180, 633] on div "12:07" at bounding box center [1177, 633] width 7 height 7
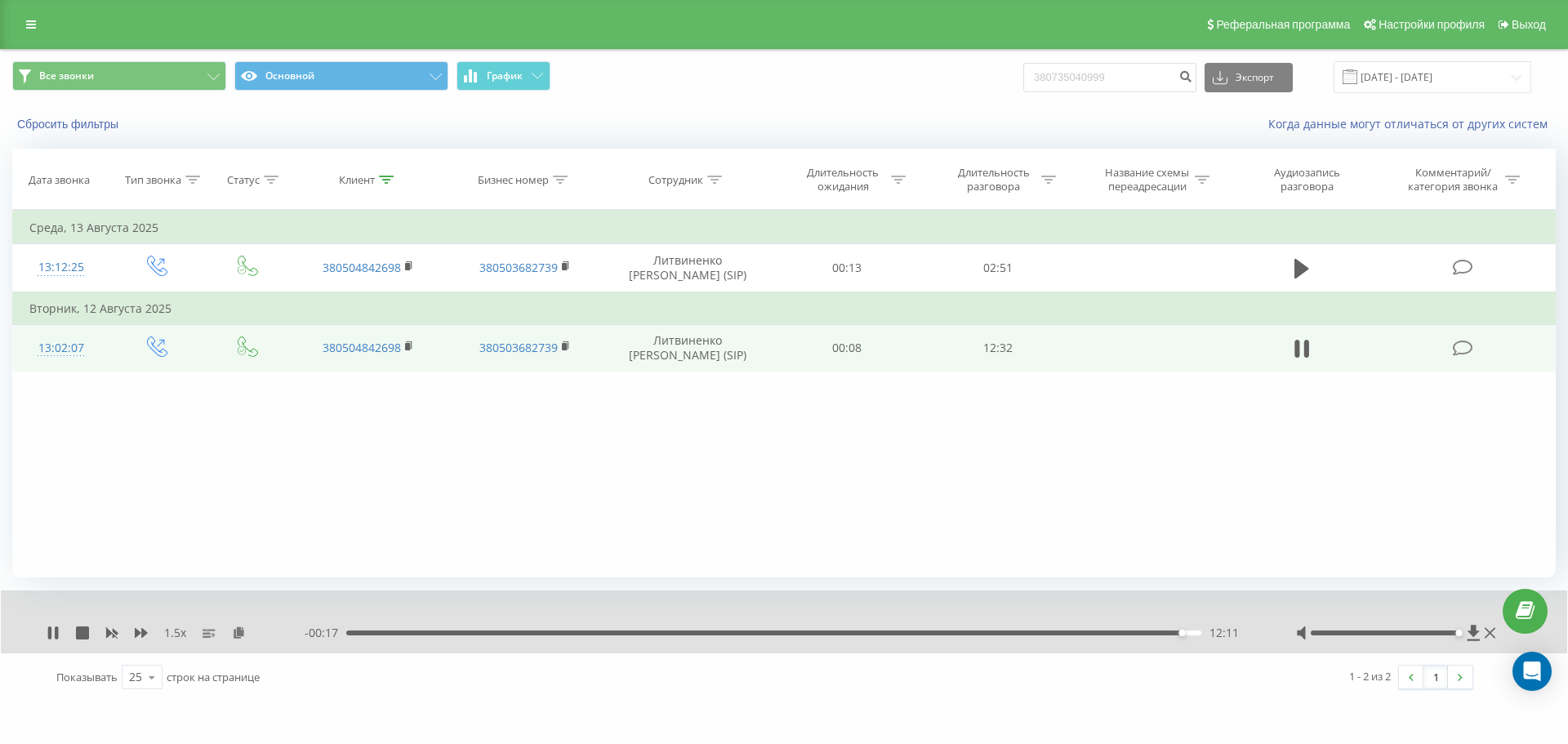
click at [1184, 633] on div "12:11" at bounding box center [773, 633] width 855 height 5
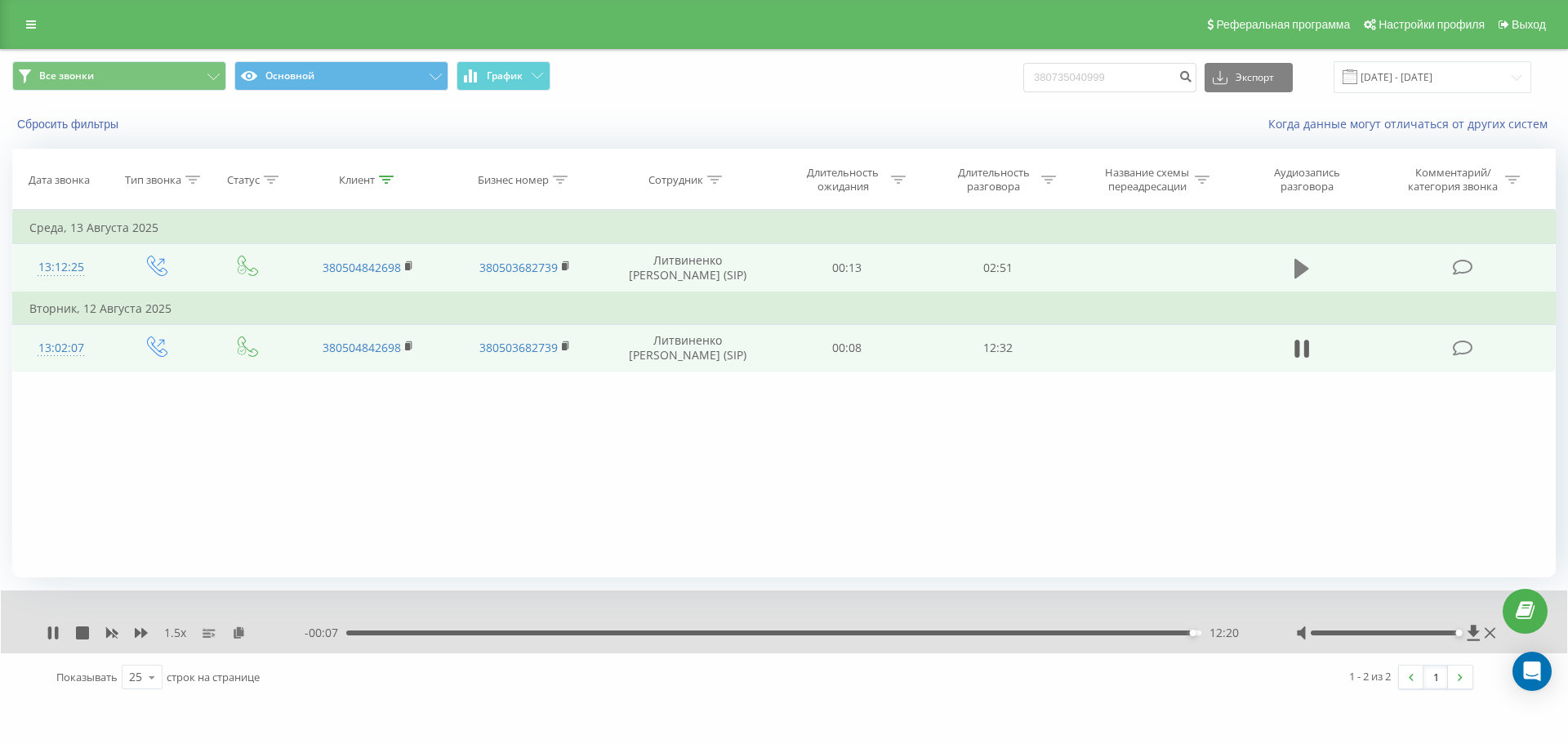
click at [1304, 265] on icon at bounding box center [1301, 269] width 14 height 23
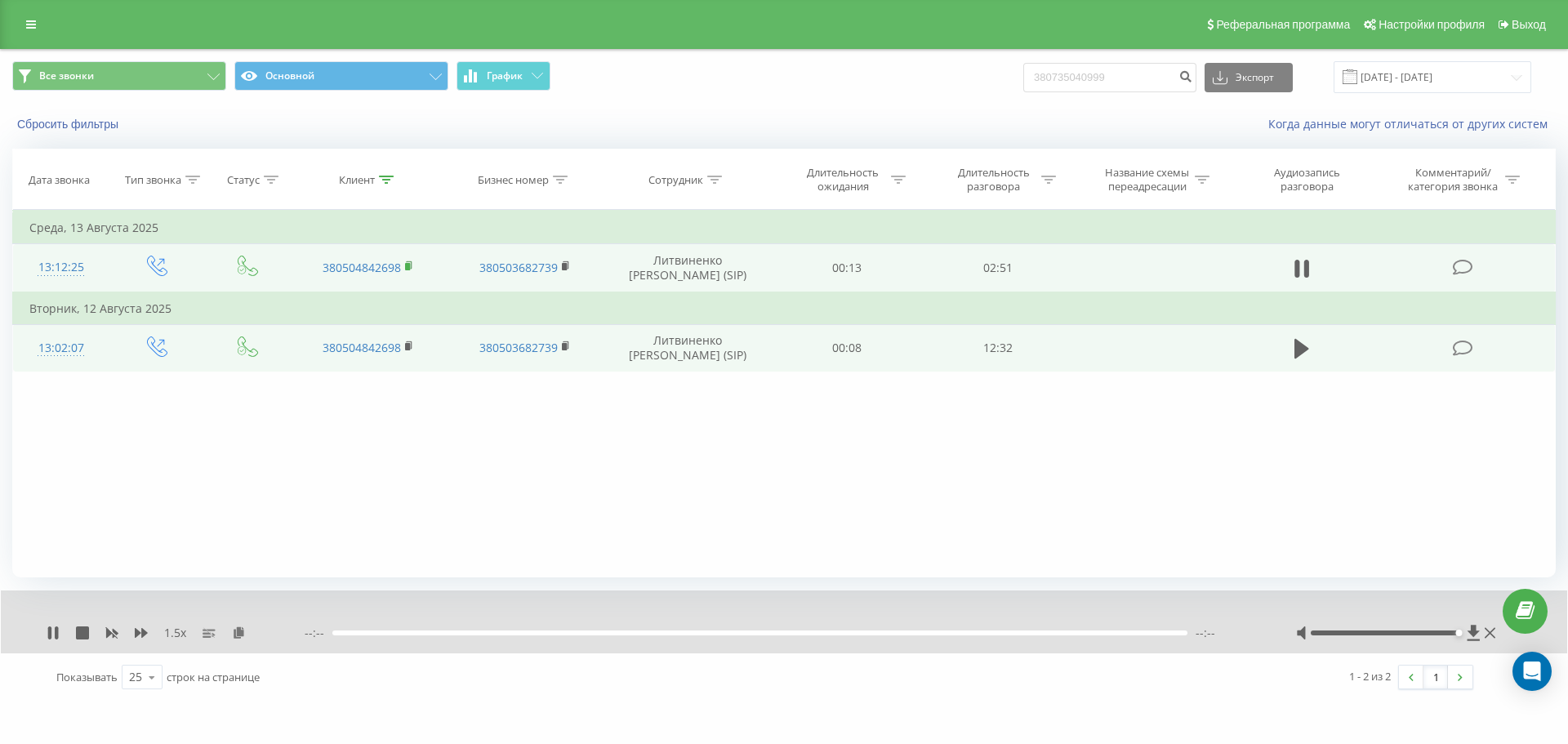
click at [410, 267] on rect at bounding box center [407, 267] width 5 height 8
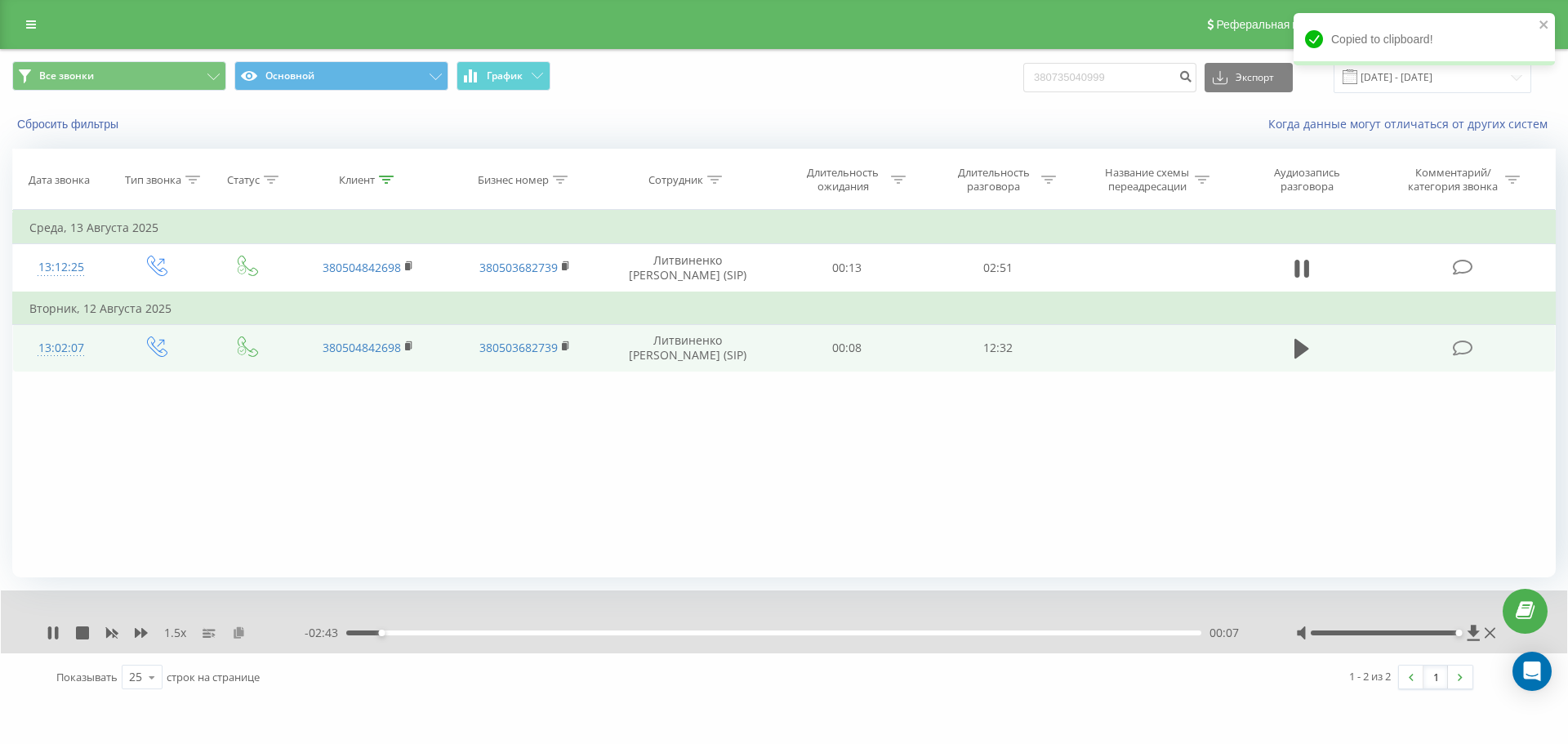
click at [241, 630] on icon at bounding box center [239, 632] width 14 height 12
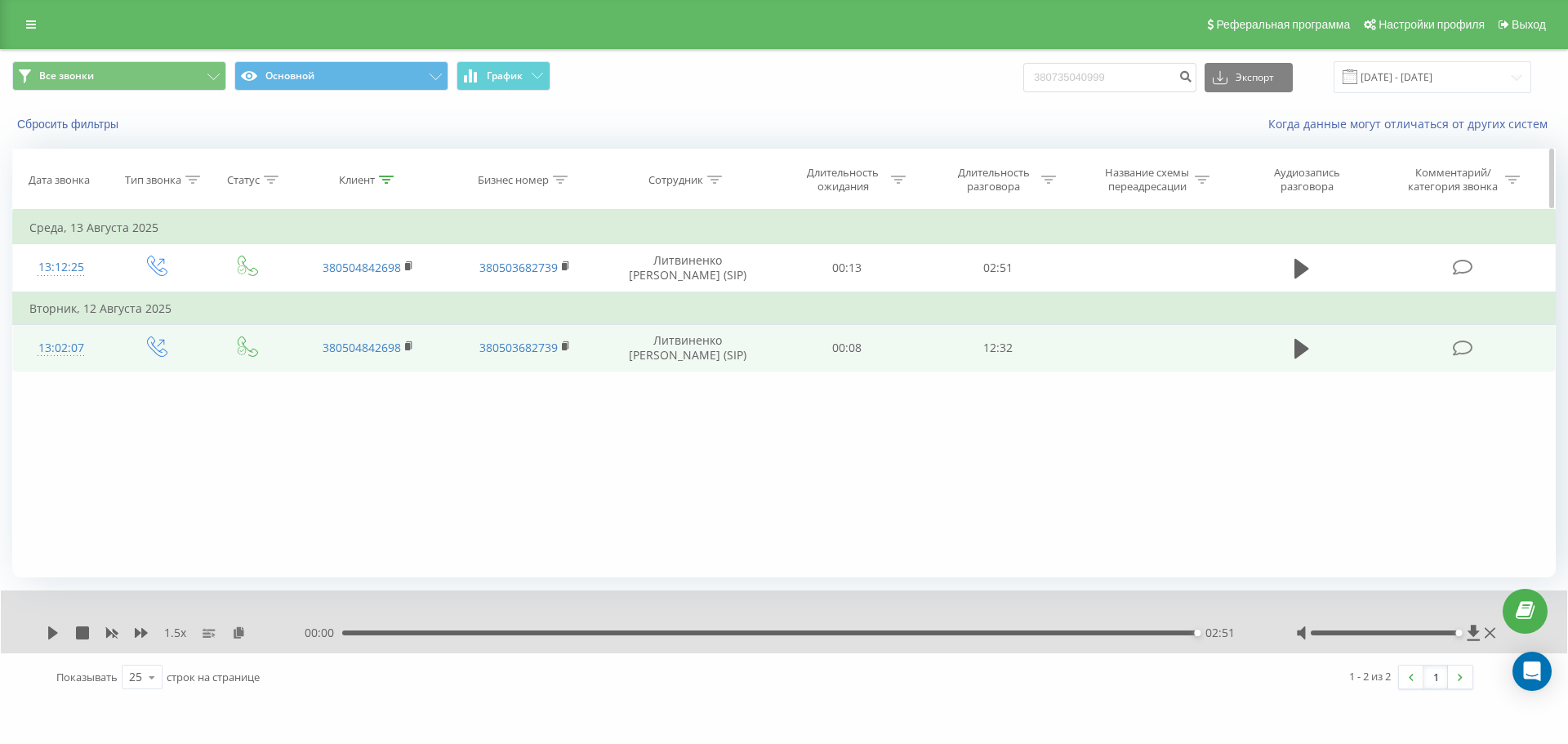
click at [367, 181] on div "Клиент" at bounding box center [356, 180] width 36 height 14
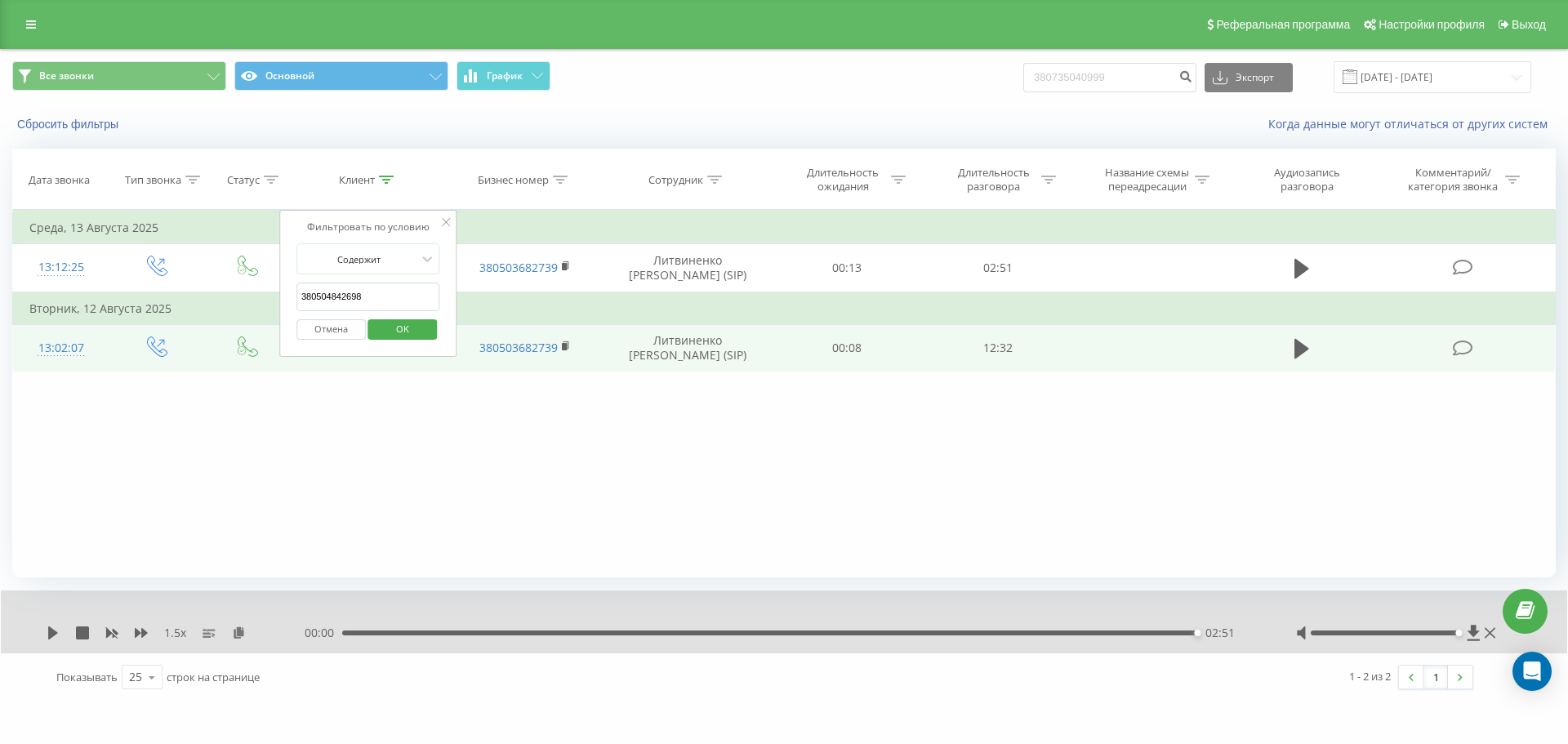
click at [402, 296] on input "380504842698" at bounding box center [368, 297] width 144 height 29
paste input "95042534"
type input "380950425348"
click at [425, 334] on span "OK" at bounding box center [402, 329] width 45 height 25
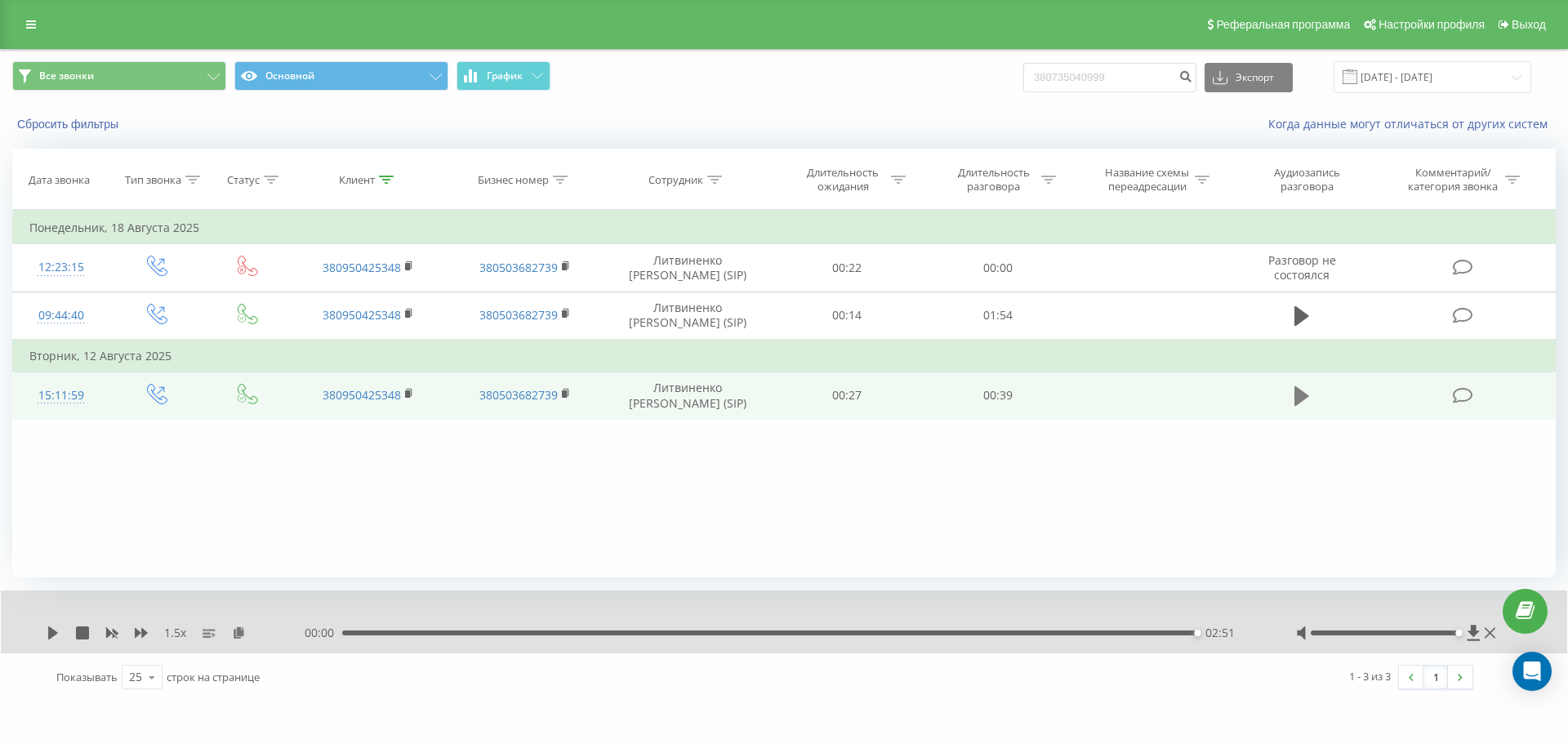
click at [1298, 391] on icon at bounding box center [1301, 396] width 14 height 19
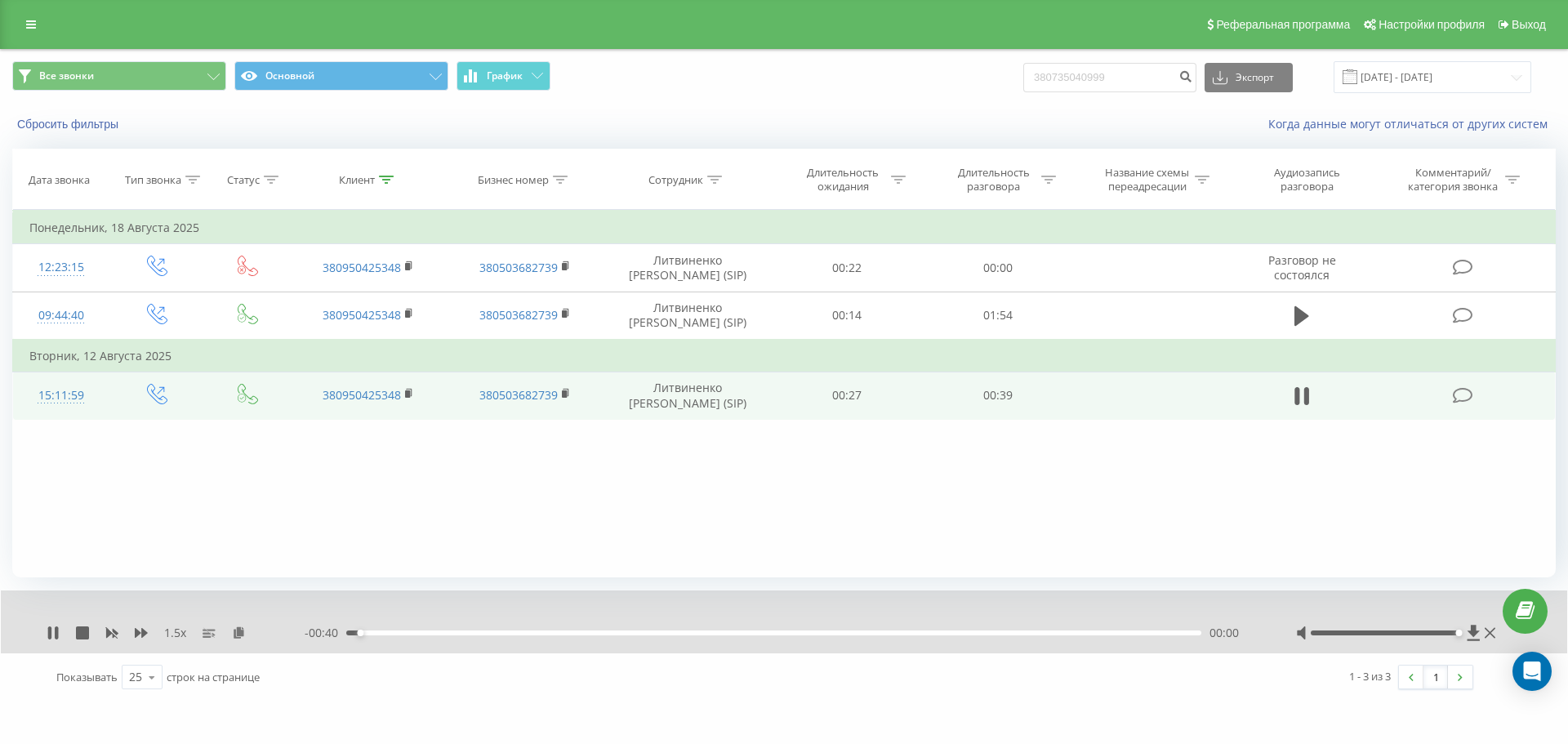
click at [493, 635] on div "00:00" at bounding box center [773, 633] width 855 height 5
click at [742, 636] on div "00:18" at bounding box center [773, 633] width 855 height 5
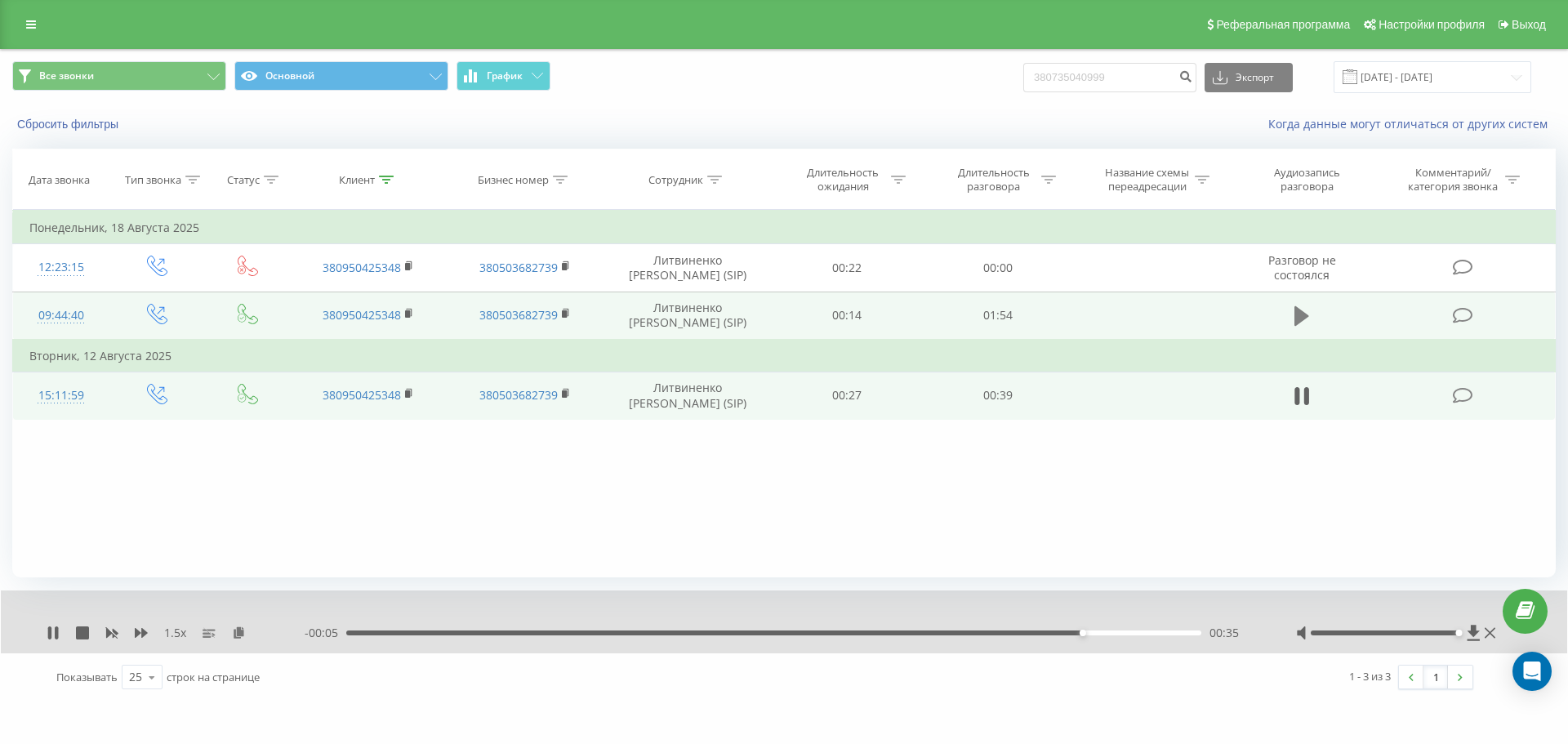
click at [1301, 317] on icon at bounding box center [1301, 316] width 14 height 19
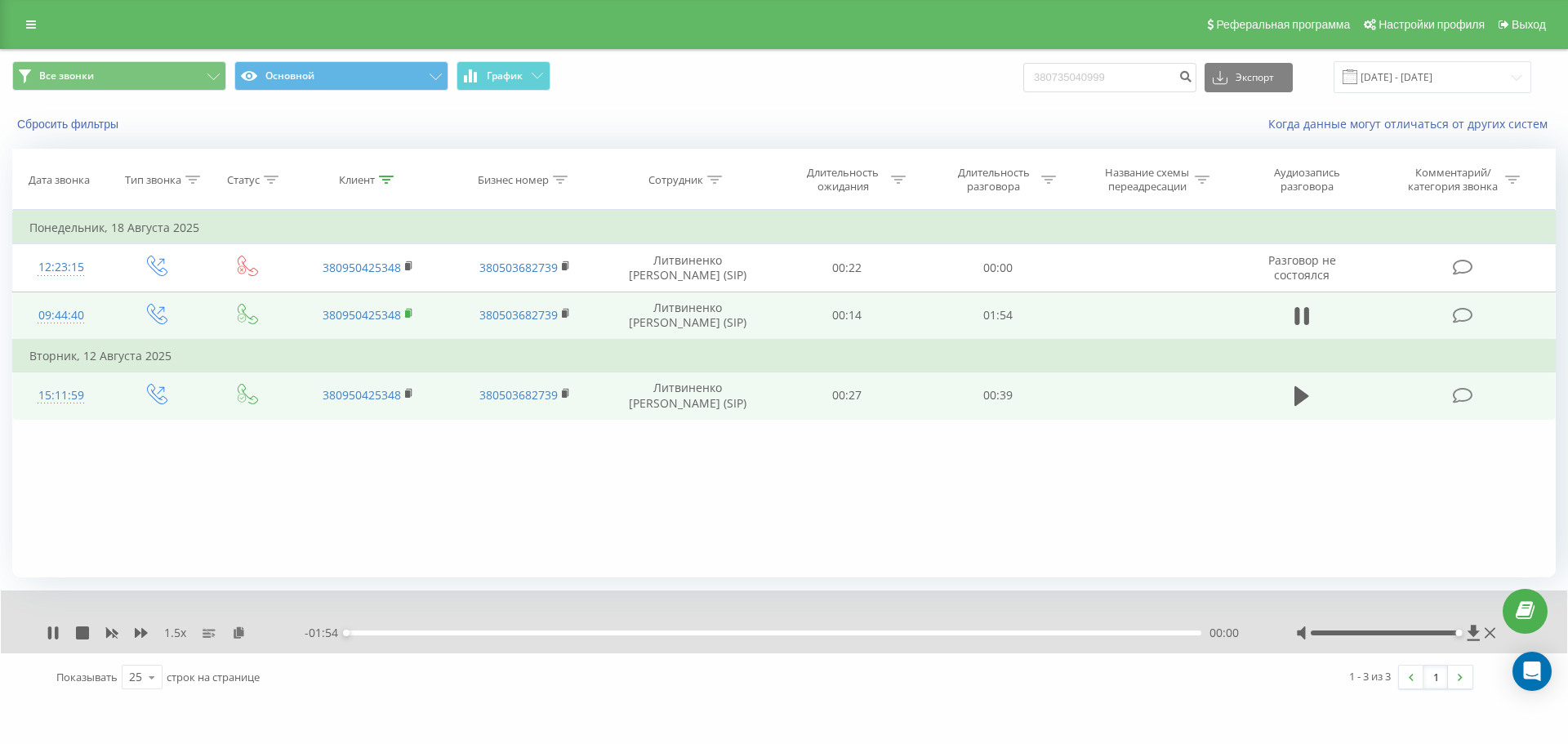
click at [409, 314] on rect at bounding box center [407, 314] width 5 height 8
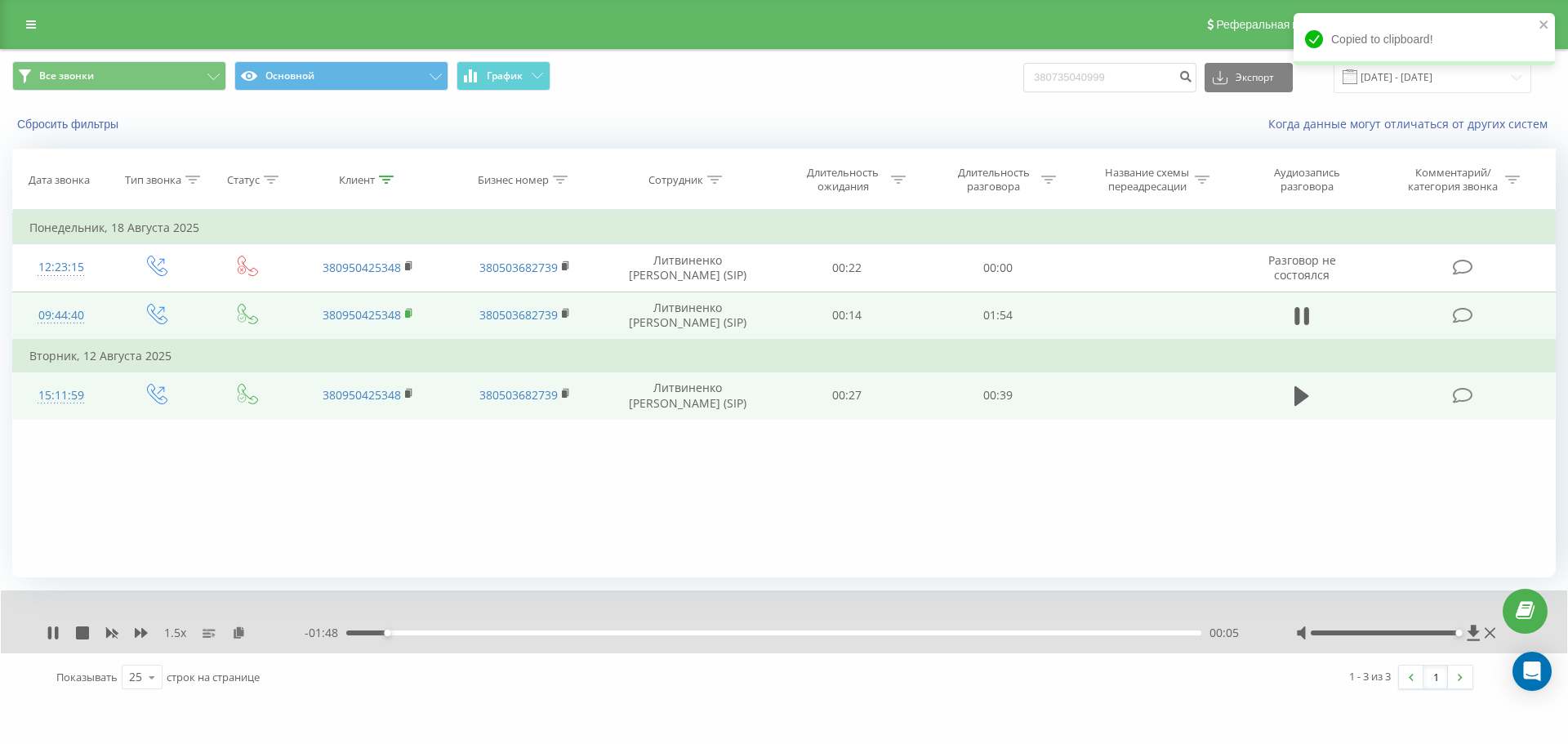
click at [409, 312] on rect at bounding box center [407, 314] width 5 height 8
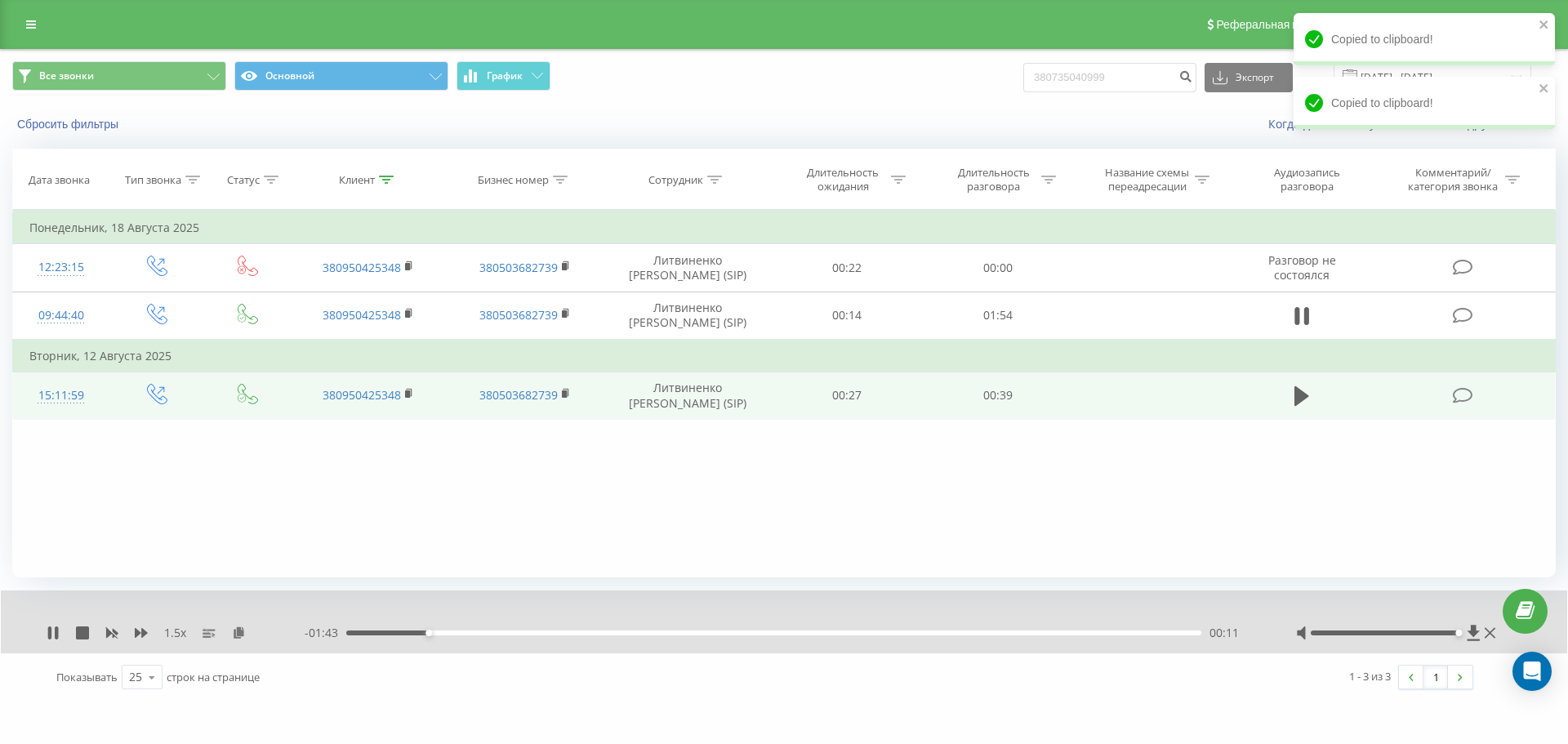
click at [228, 632] on div "1.5 x" at bounding box center [175, 633] width 258 height 16
click at [236, 631] on icon at bounding box center [239, 632] width 14 height 12
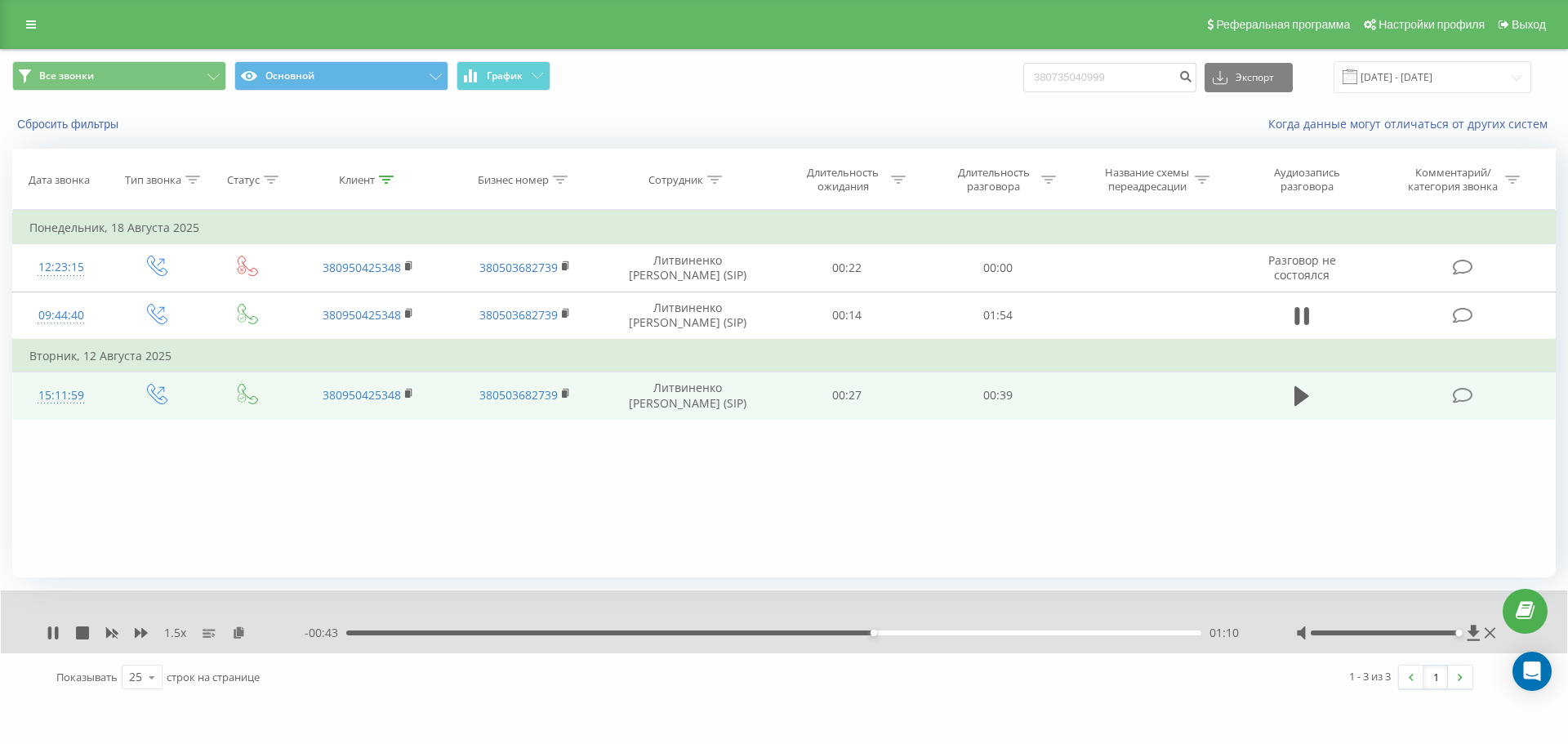
click at [853, 634] on div "01:10" at bounding box center [773, 633] width 855 height 5
click at [853, 634] on div "01:08" at bounding box center [773, 633] width 855 height 5
click at [850, 634] on div "01:08" at bounding box center [773, 633] width 855 height 5
click at [99, 631] on div "1.5 x" at bounding box center [175, 633] width 258 height 16
click at [109, 634] on icon at bounding box center [112, 634] width 13 height 10
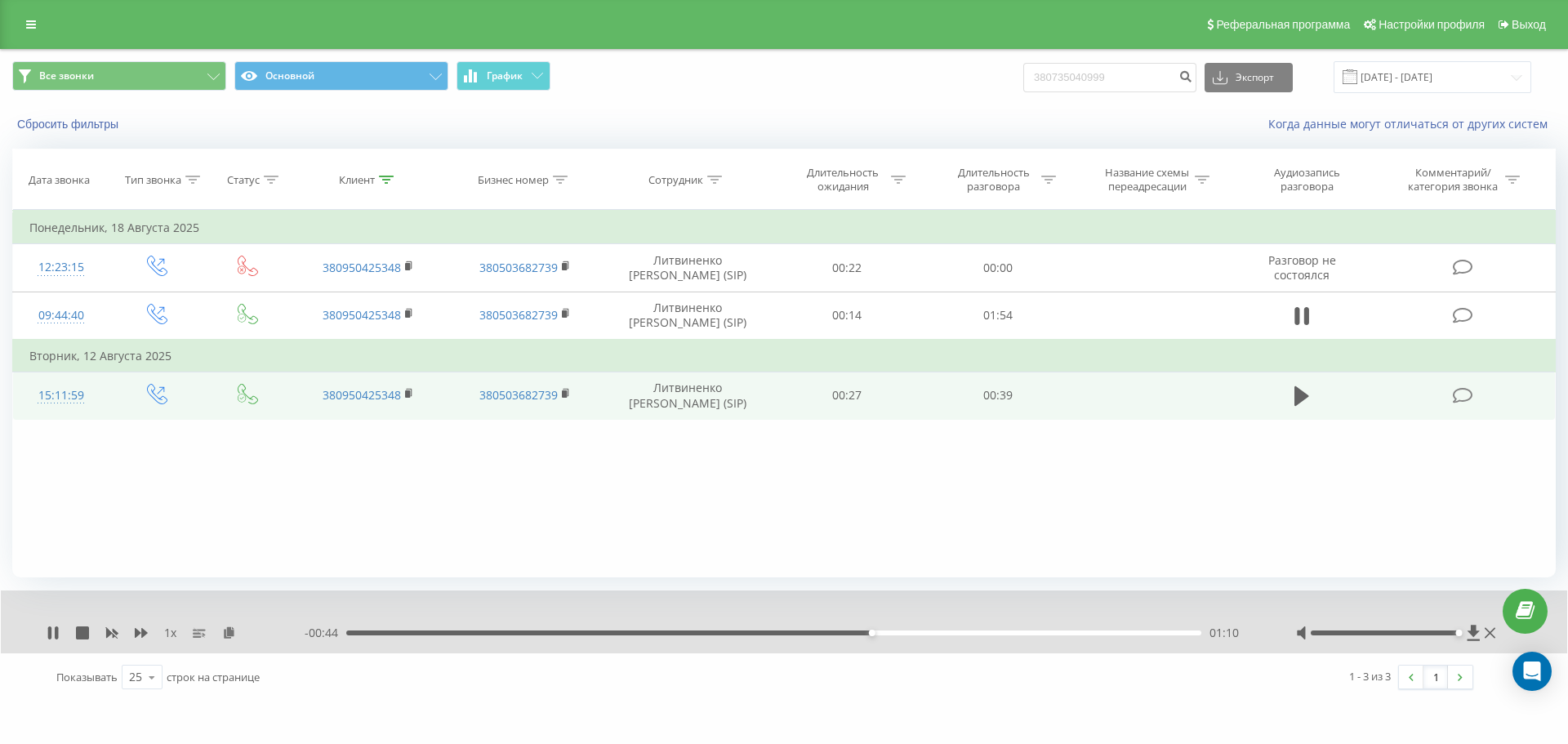
click at [849, 638] on div "- 00:44 01:10 01:10" at bounding box center [780, 633] width 951 height 16
click at [146, 631] on icon at bounding box center [141, 633] width 14 height 14
click at [145, 631] on icon at bounding box center [141, 633] width 14 height 10
click at [114, 632] on icon at bounding box center [112, 634] width 13 height 10
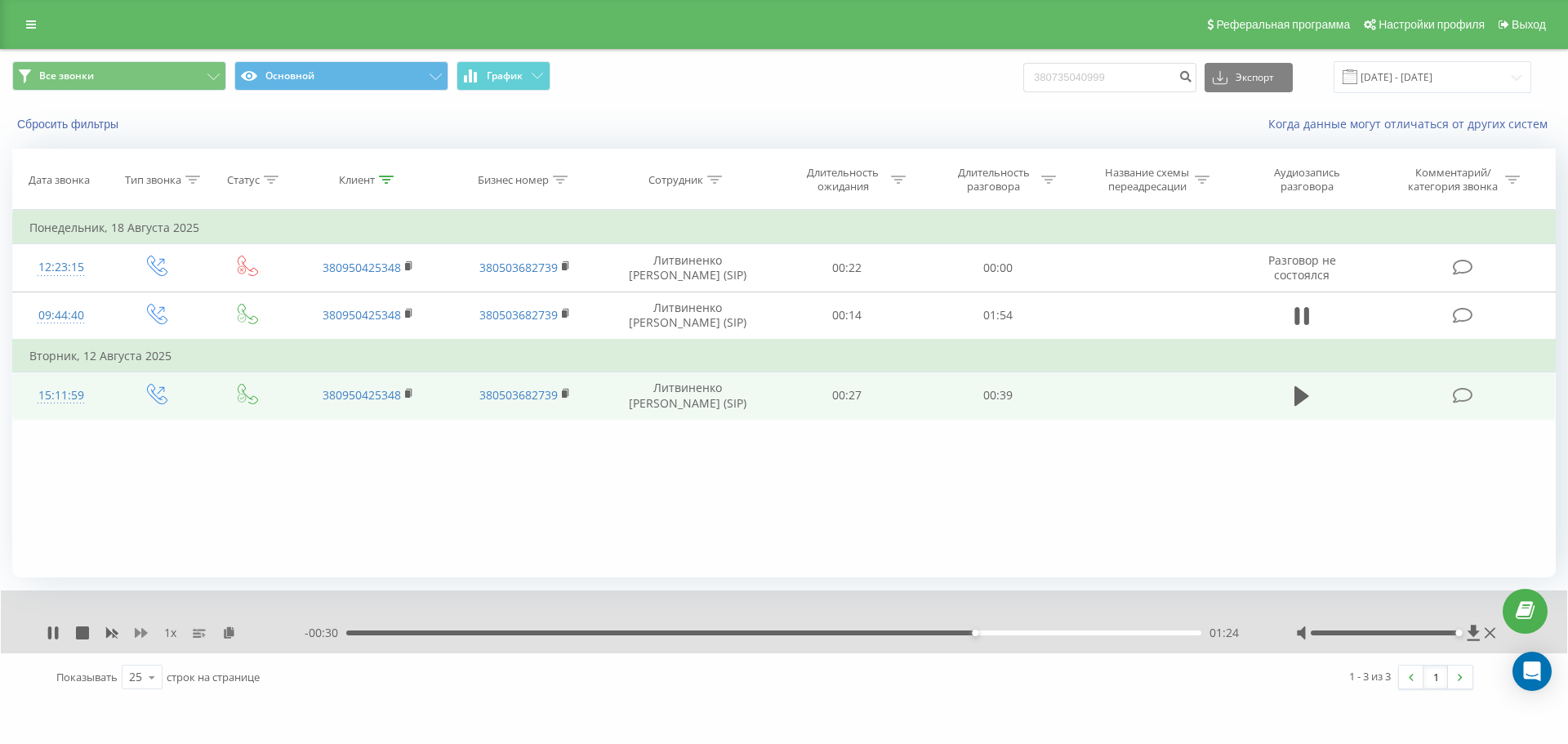
click at [141, 634] on icon at bounding box center [141, 633] width 14 height 14
click at [142, 634] on icon at bounding box center [141, 633] width 14 height 14
drag, startPoint x: 53, startPoint y: 634, endPoint x: 82, endPoint y: 610, distance: 37.6
click at [53, 634] on icon at bounding box center [53, 633] width 14 height 14
